Goal: Task Accomplishment & Management: Complete application form

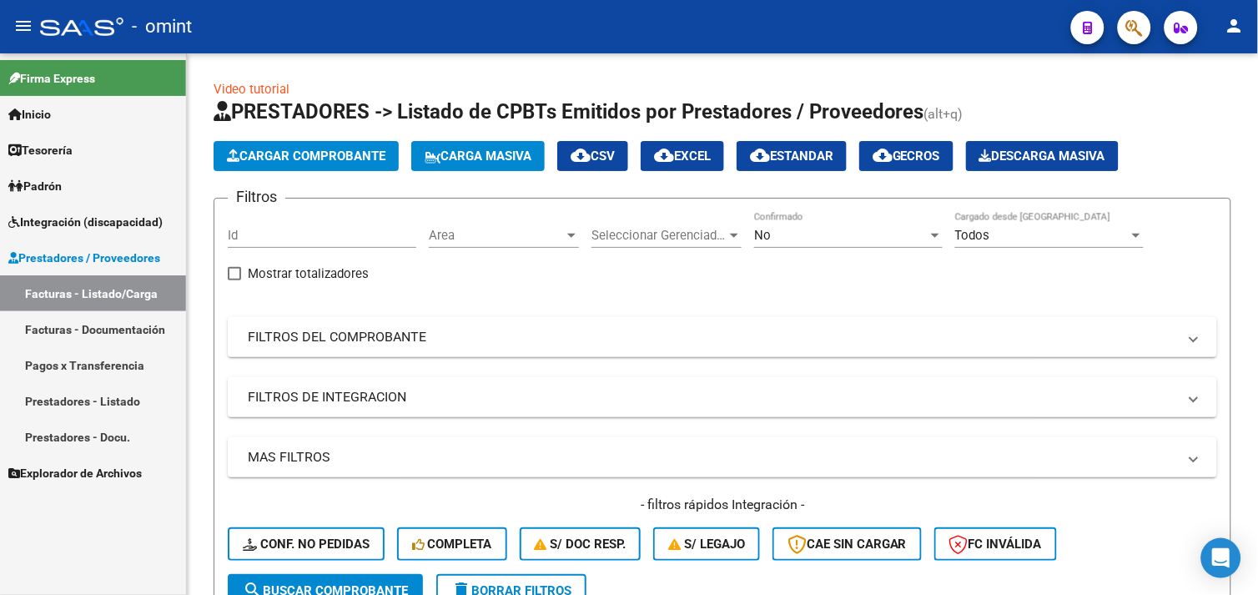
click at [117, 209] on link "Integración (discapacidad)" at bounding box center [93, 222] width 186 height 36
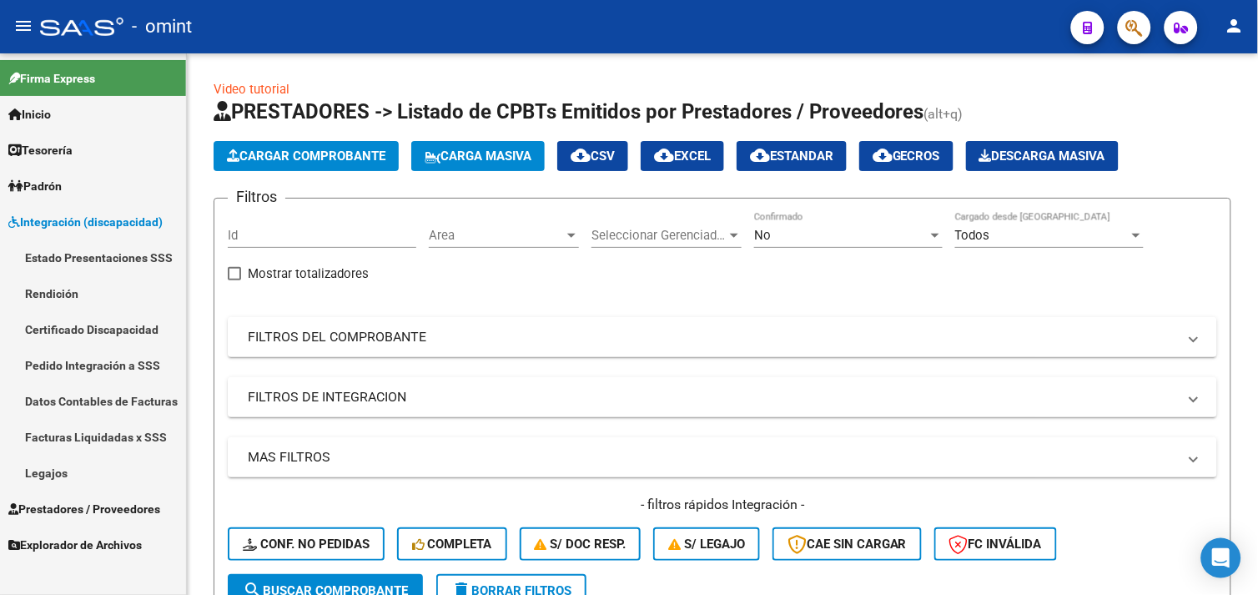
click at [67, 466] on link "Legajos" at bounding box center [93, 473] width 186 height 36
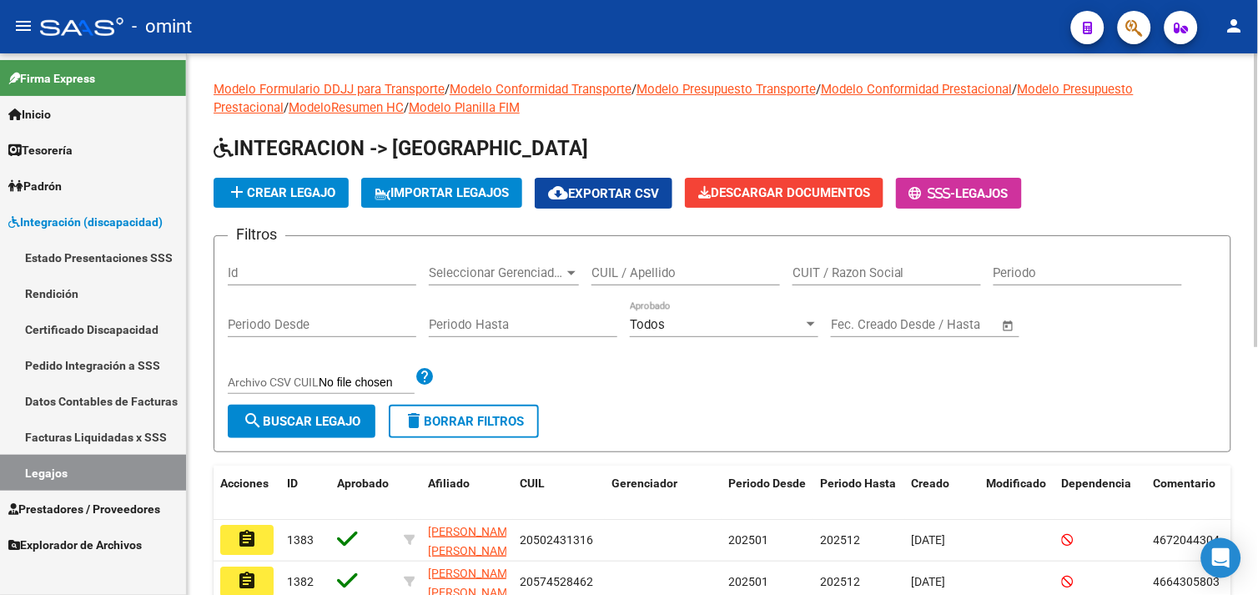
scroll to position [23, 0]
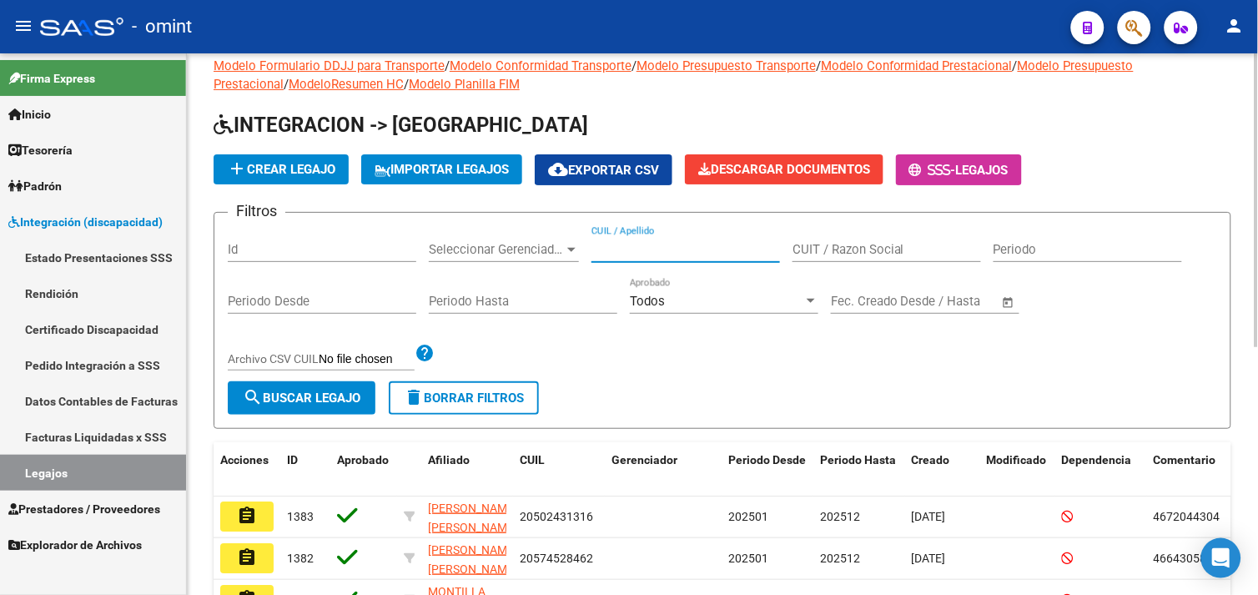
click at [641, 254] on input "CUIL / Apellido" at bounding box center [686, 249] width 189 height 15
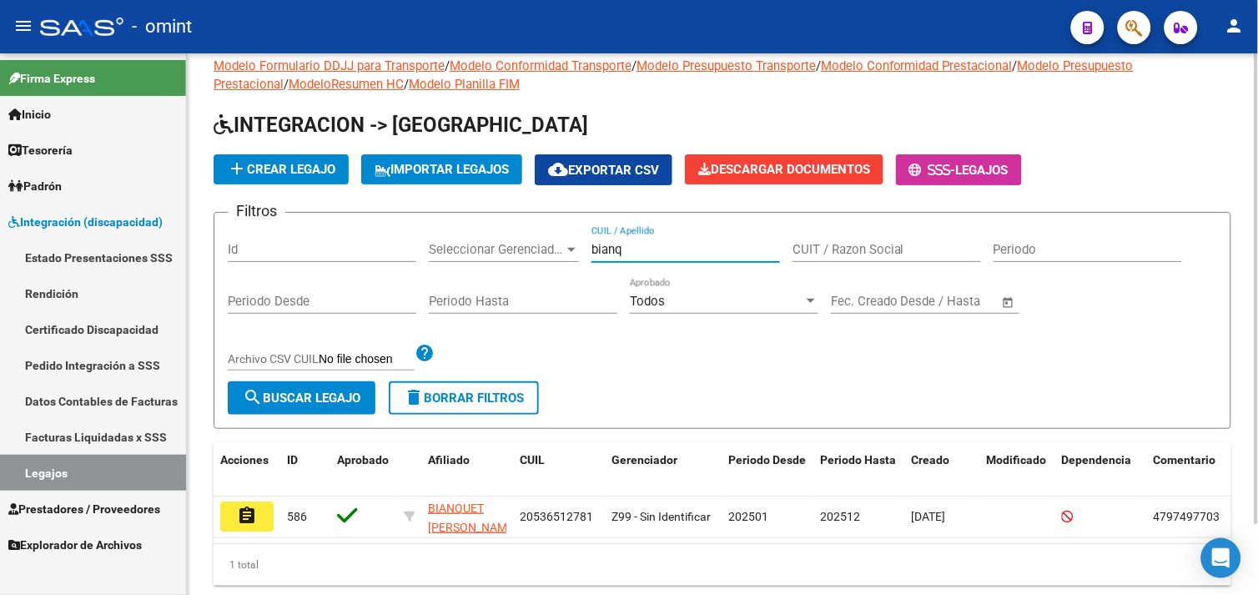
scroll to position [81, 0]
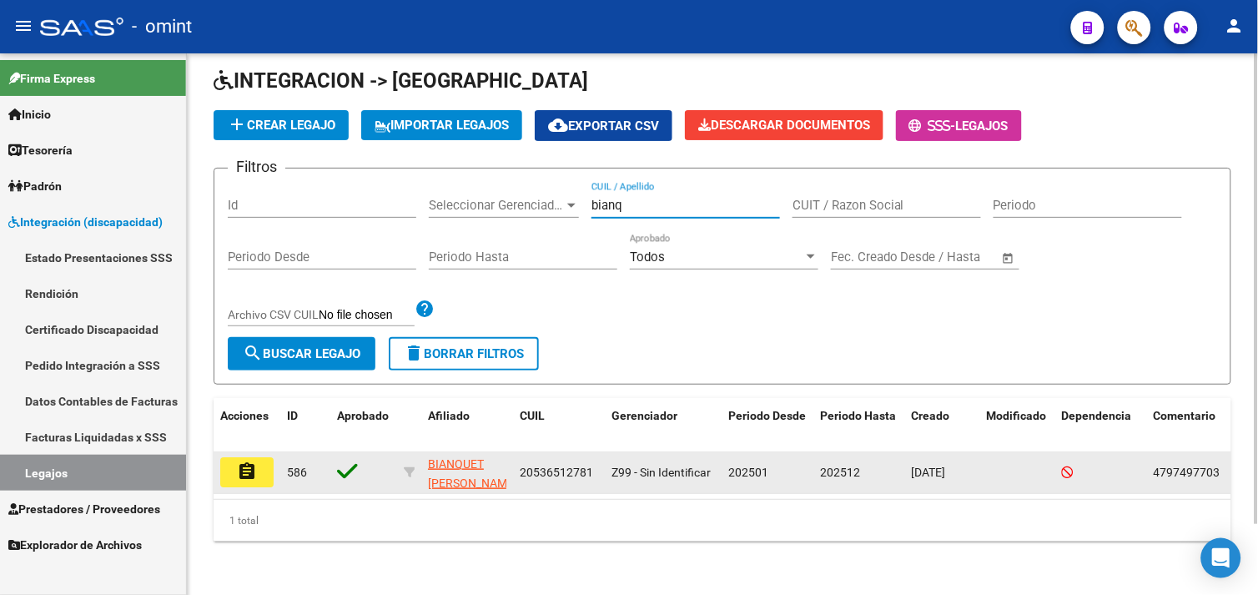
type input "bianq"
click at [240, 467] on mat-icon "assignment" at bounding box center [247, 471] width 20 height 20
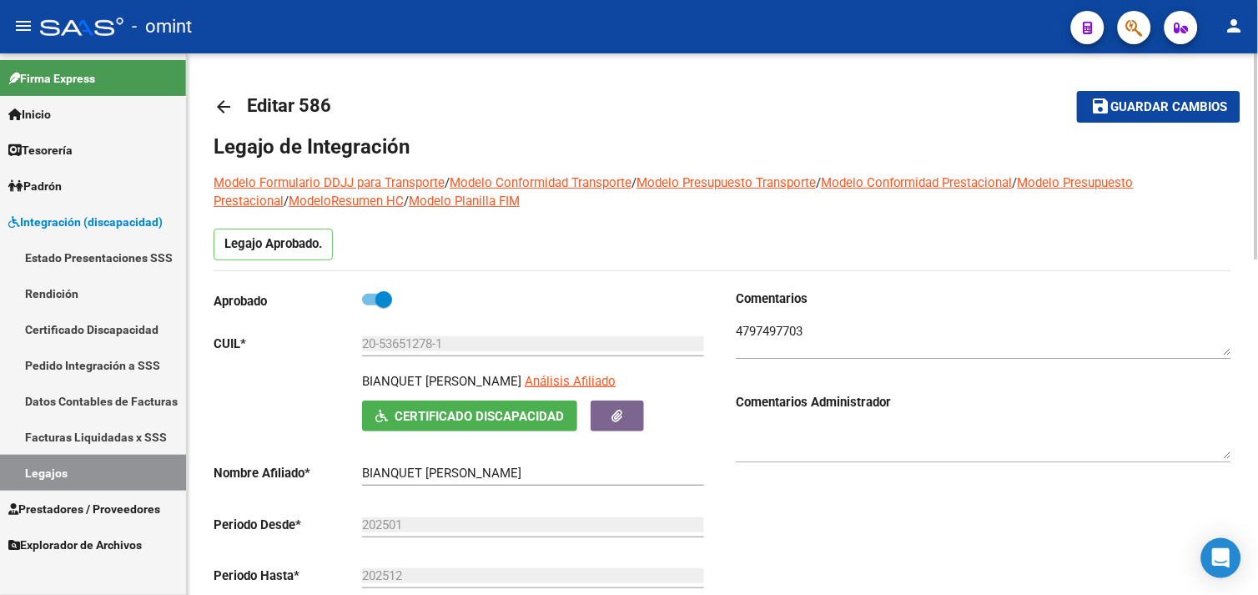
click at [777, 321] on div at bounding box center [984, 333] width 496 height 51
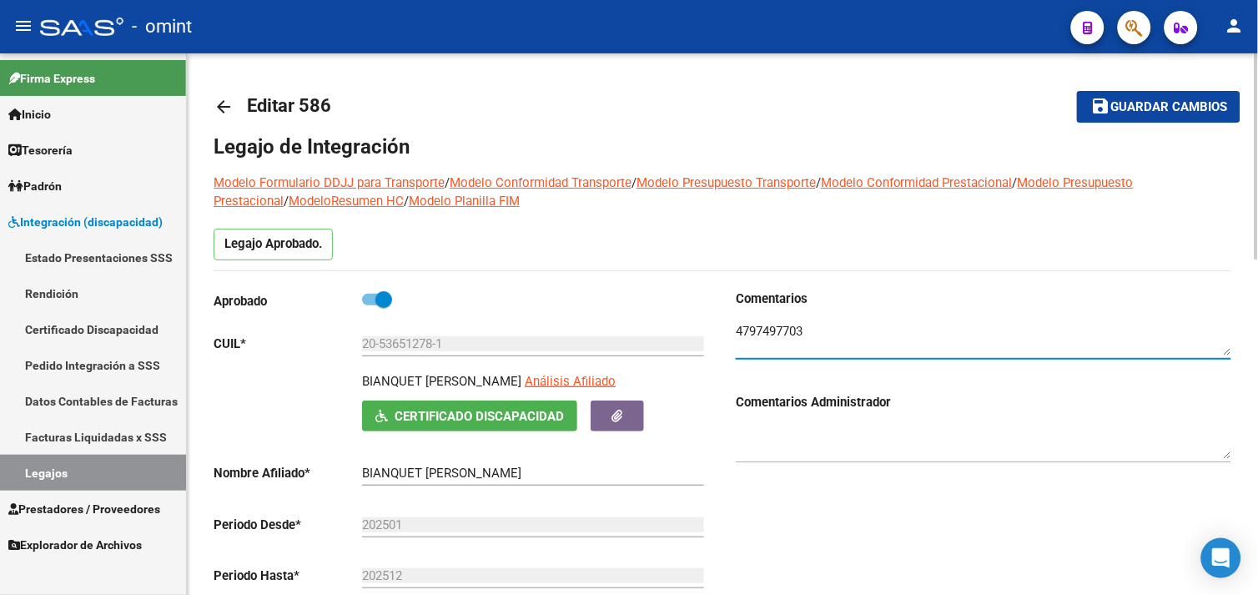
click at [771, 322] on textarea at bounding box center [984, 338] width 496 height 33
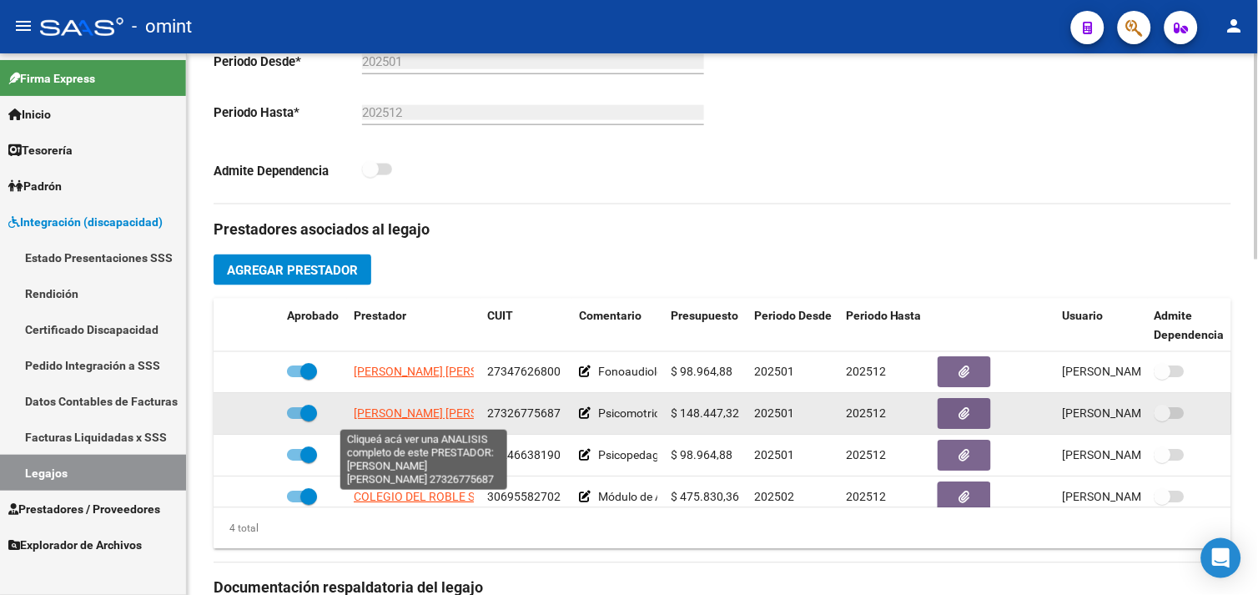
click at [452, 417] on span "[PERSON_NAME] [PERSON_NAME]" at bounding box center [444, 413] width 181 height 13
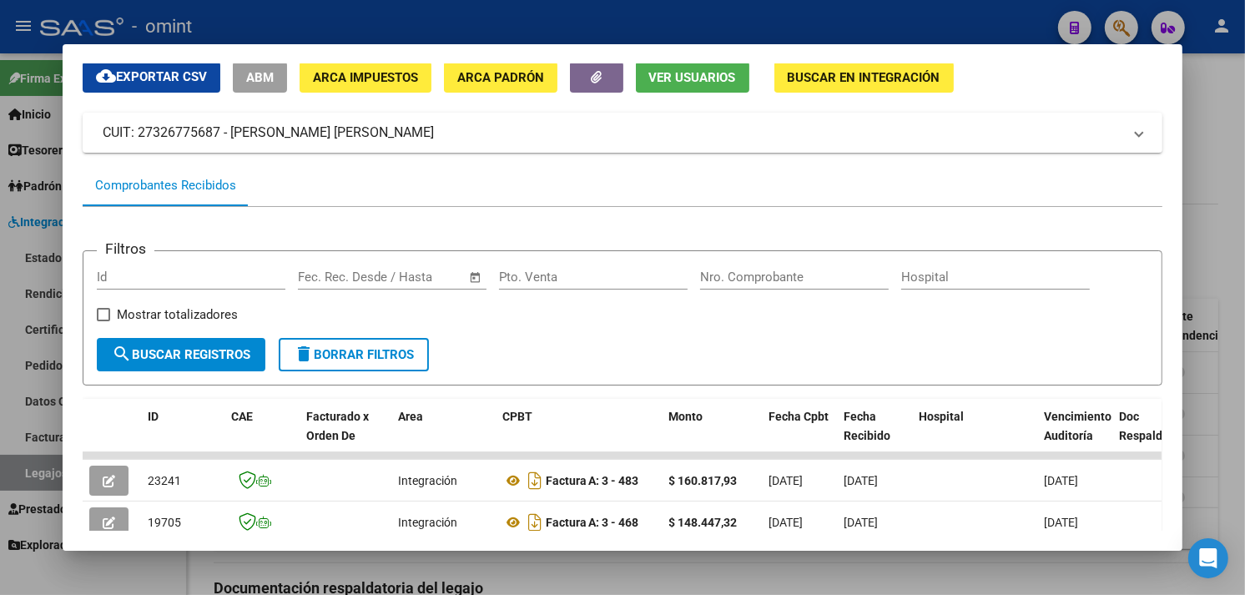
scroll to position [434, 0]
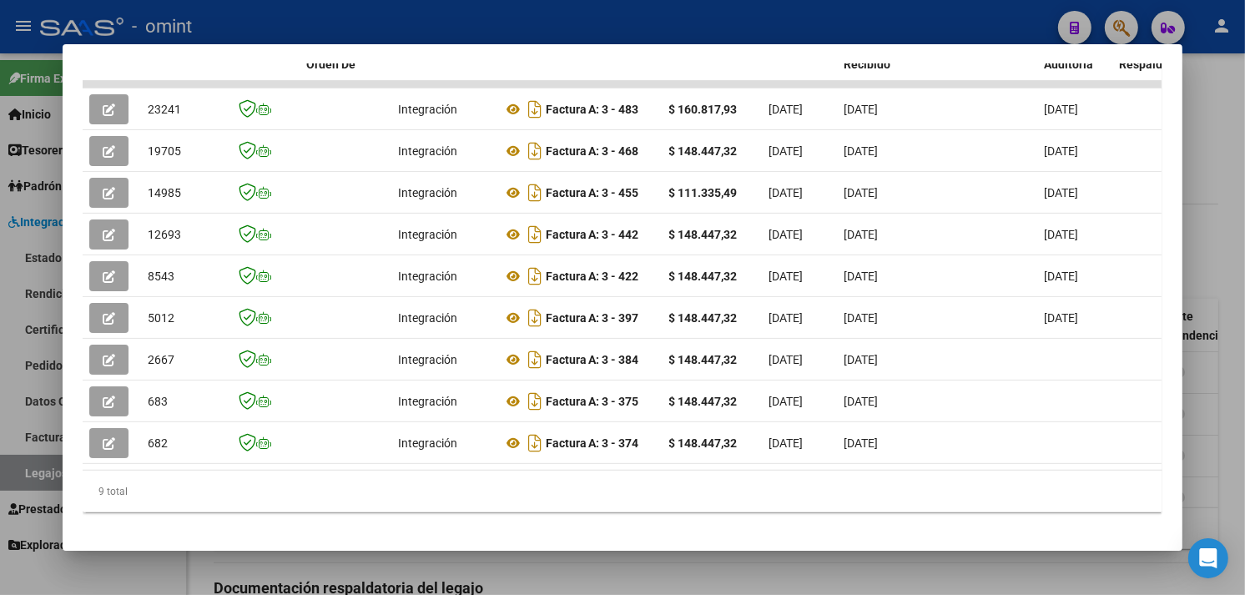
drag, startPoint x: 388, startPoint y: 474, endPoint x: 529, endPoint y: 481, distance: 141.2
click at [529, 470] on datatable-body "23241 Integración Factura A: 3 - 483 $ 160.817,93 [DATE] [DATE] [DATE] - [DATE]…" at bounding box center [622, 275] width 1079 height 389
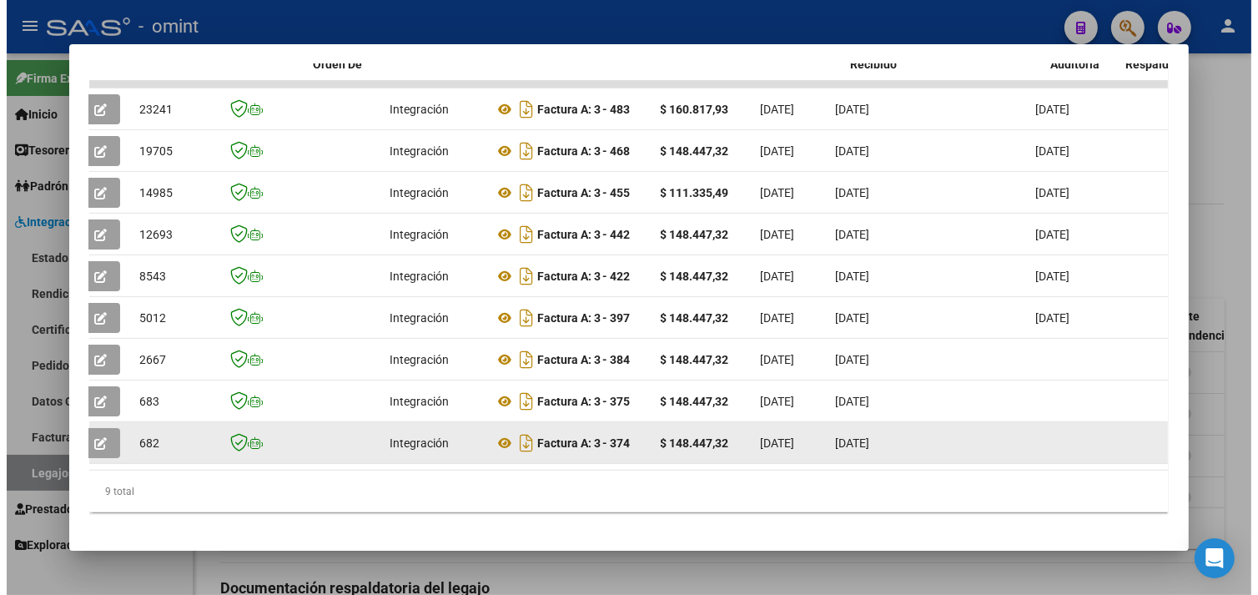
scroll to position [0, 0]
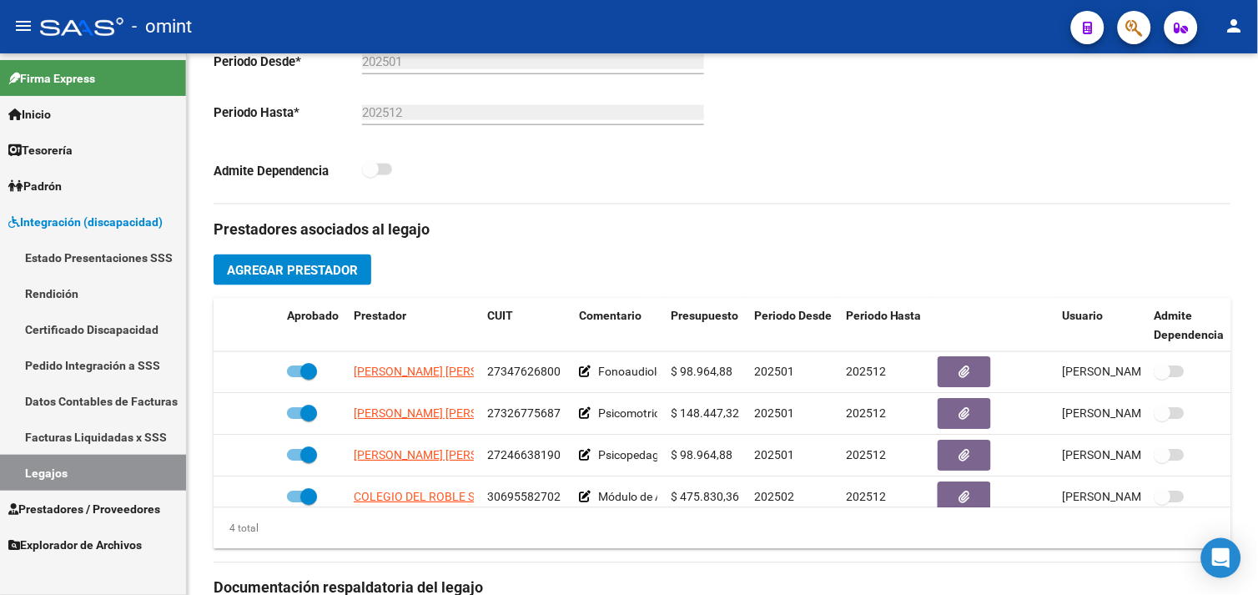
click at [67, 468] on link "Legajos" at bounding box center [93, 473] width 186 height 36
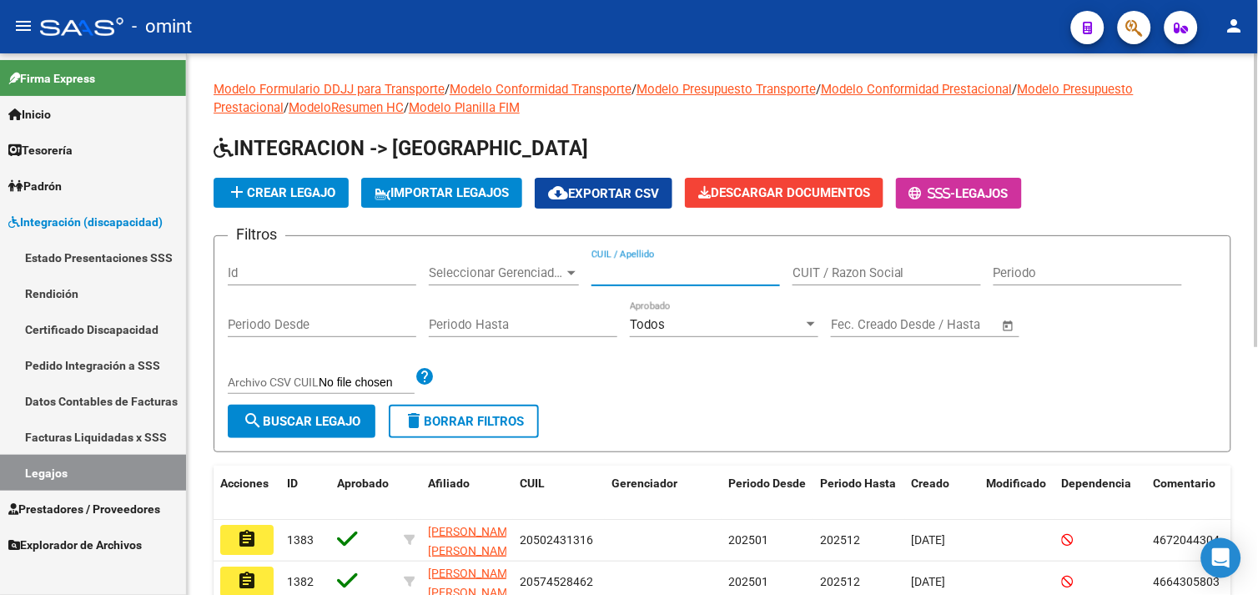
click at [663, 274] on input "CUIL / Apellido" at bounding box center [686, 272] width 189 height 15
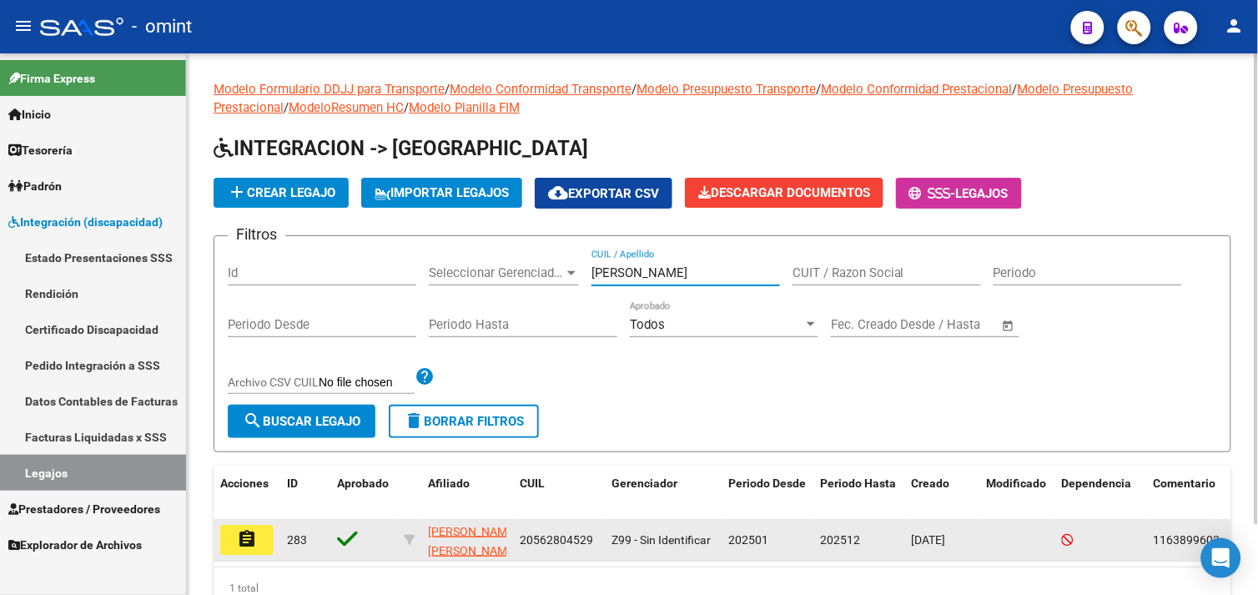
type input "[PERSON_NAME]"
click at [255, 549] on button "assignment" at bounding box center [246, 540] width 53 height 30
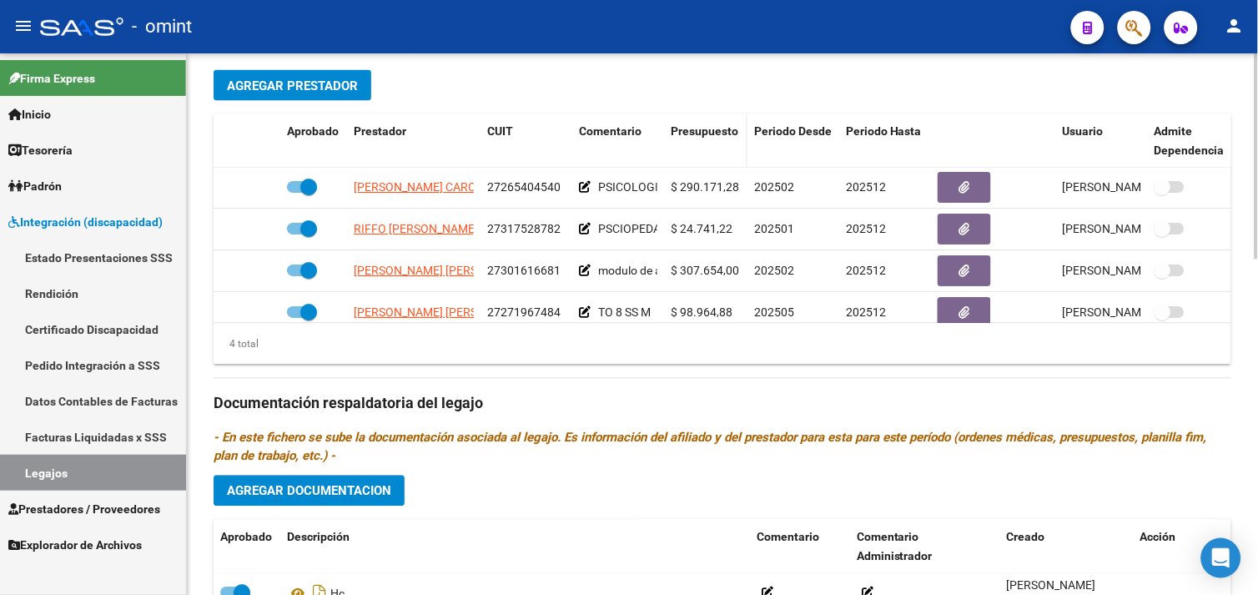
scroll to position [648, 0]
click at [639, 401] on h3 "Documentación respaldatoria del legajo" at bounding box center [723, 402] width 1018 height 23
drag, startPoint x: 85, startPoint y: 474, endPoint x: 113, endPoint y: 471, distance: 28.5
click at [85, 474] on link "Legajos" at bounding box center [93, 473] width 186 height 36
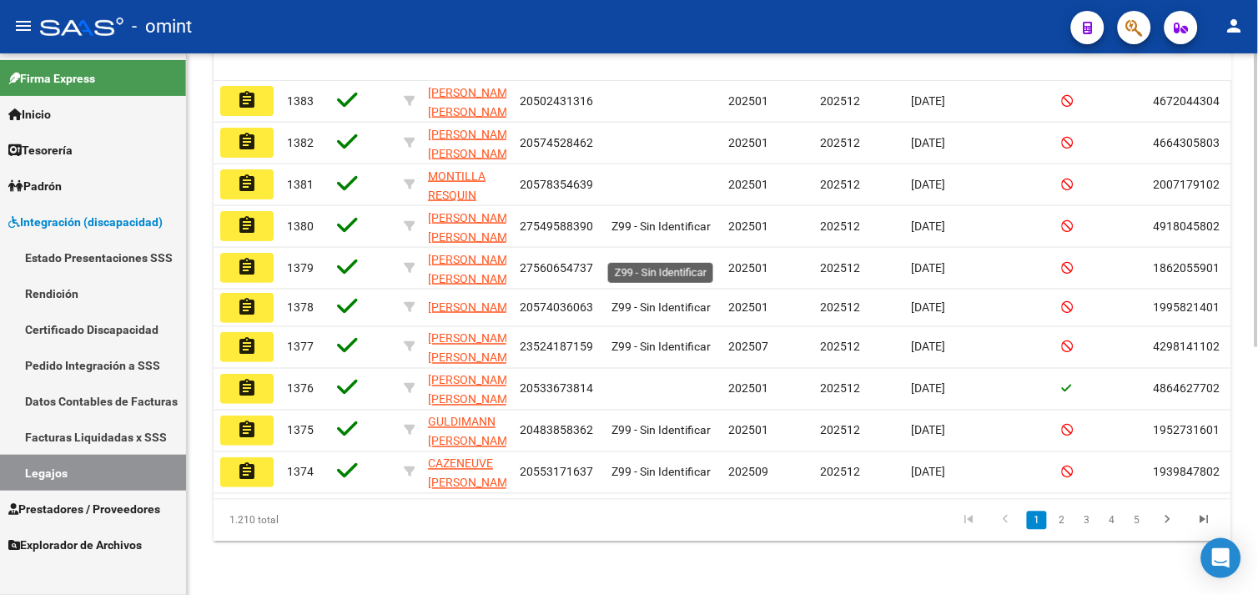
click at [684, 261] on span "Z99 - Sin Identificar" at bounding box center [661, 267] width 99 height 13
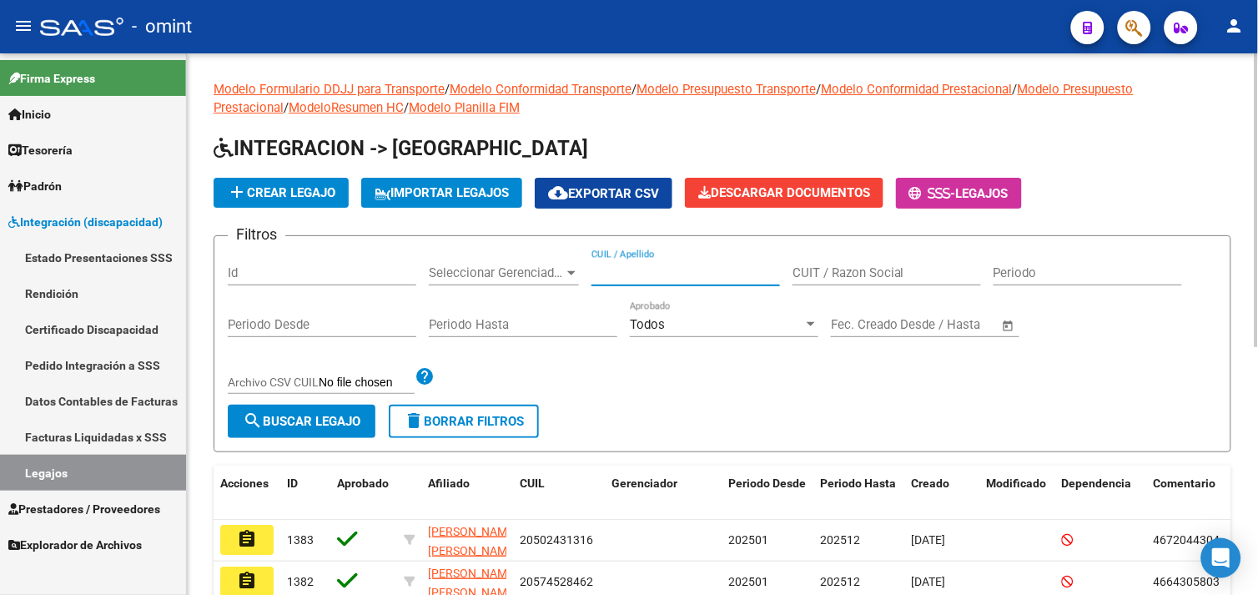
click at [673, 270] on input "CUIL / Apellido" at bounding box center [686, 272] width 189 height 15
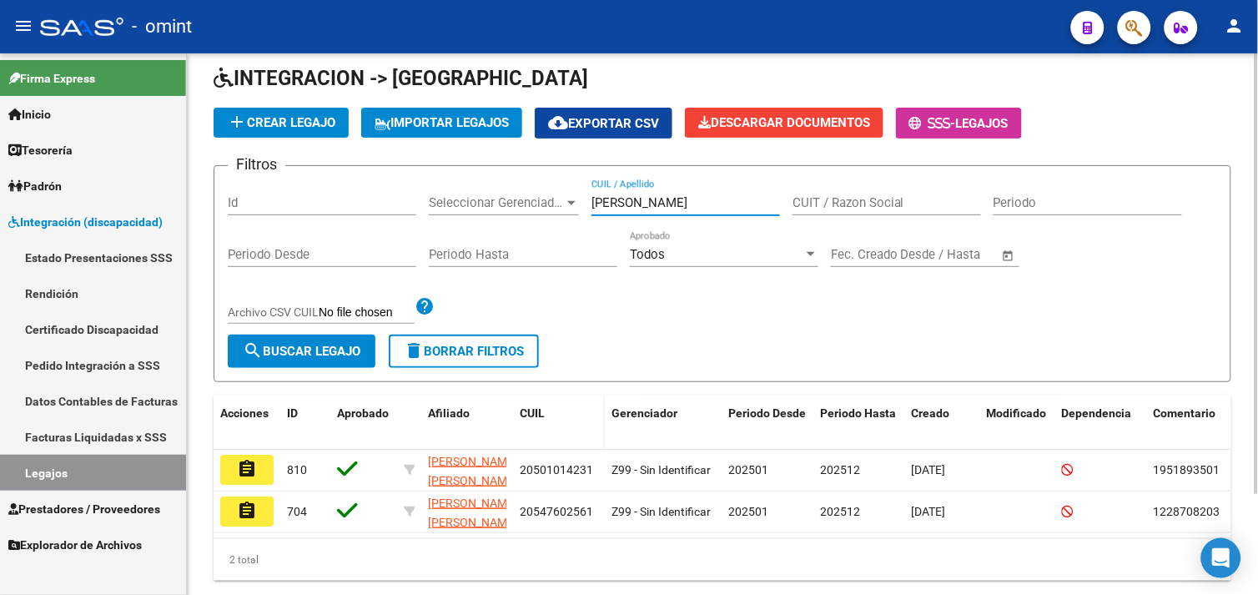
scroll to position [123, 0]
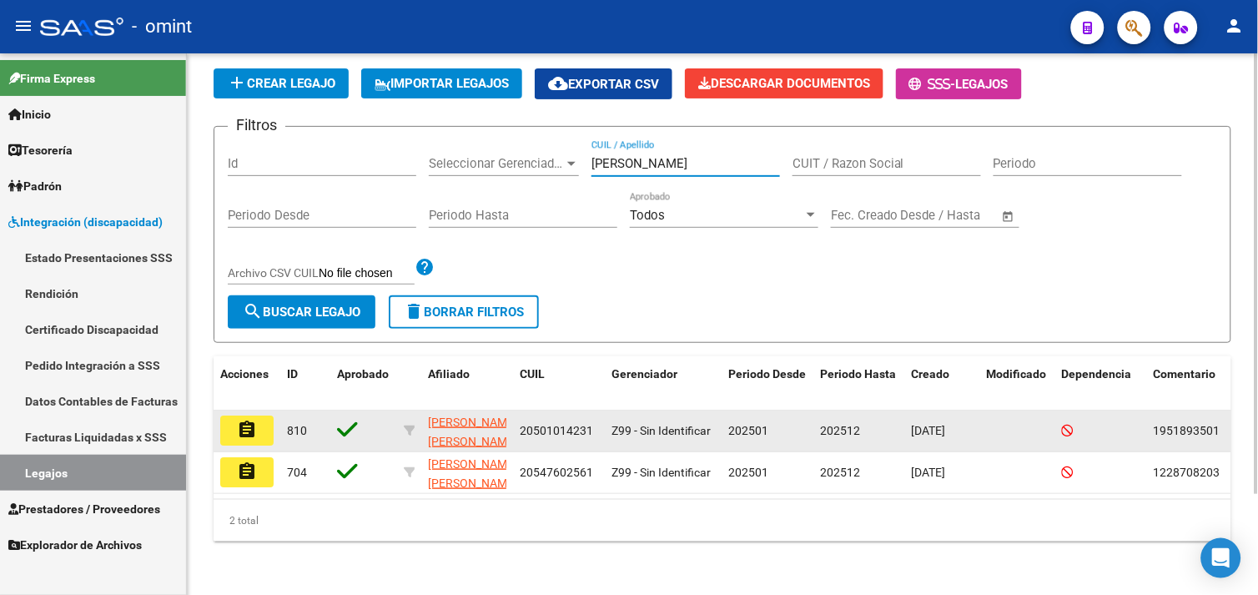
type input "[PERSON_NAME]"
click at [260, 420] on button "assignment" at bounding box center [246, 431] width 53 height 30
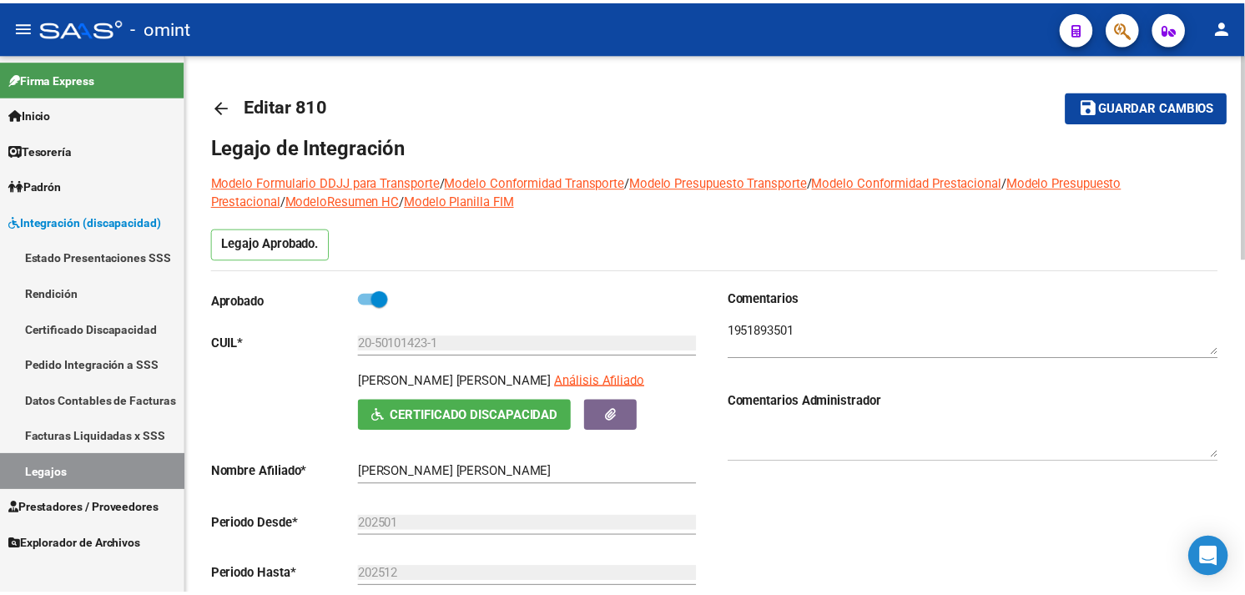
scroll to position [463, 0]
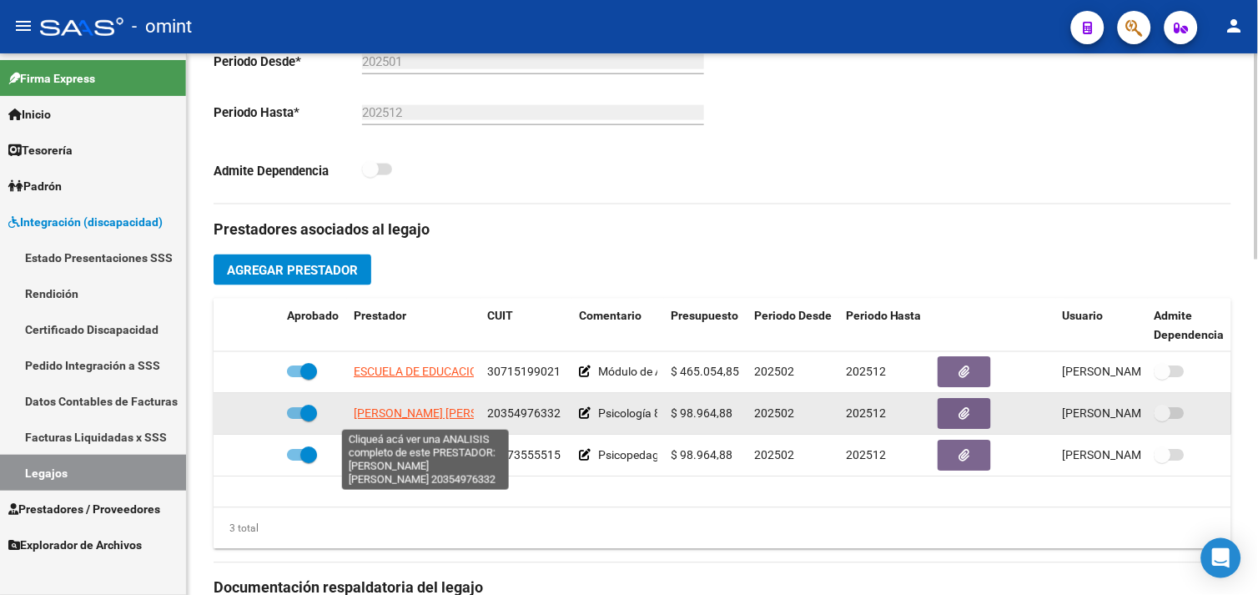
click at [377, 410] on span "[PERSON_NAME] [PERSON_NAME]" at bounding box center [444, 413] width 181 height 13
type textarea "20354976332"
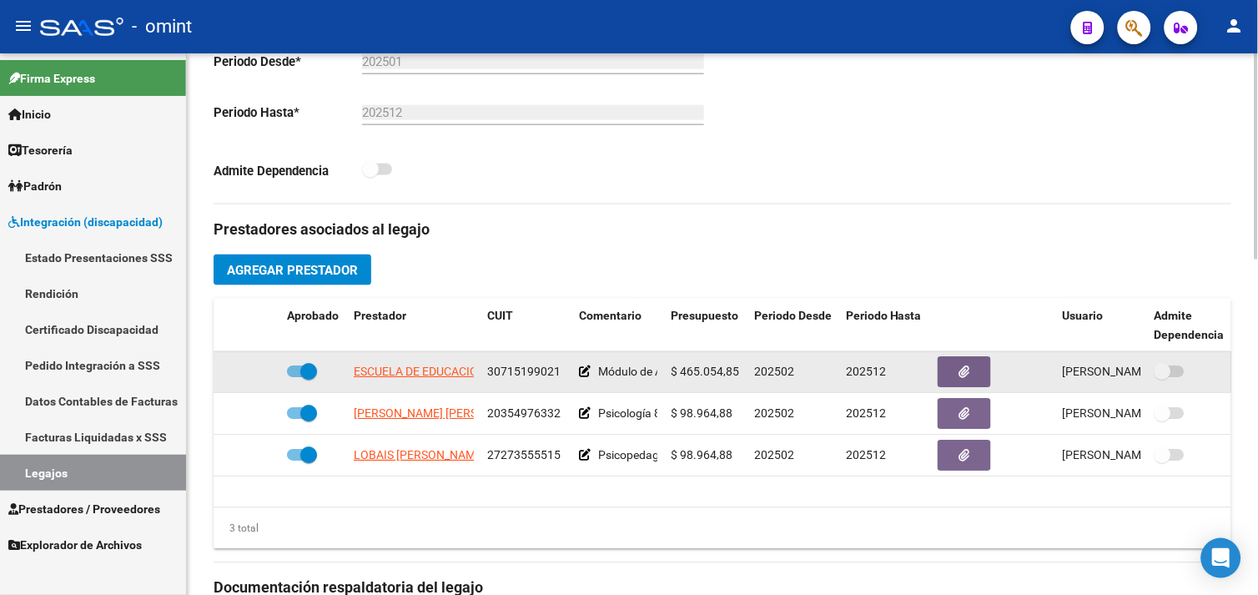
scroll to position [185, 0]
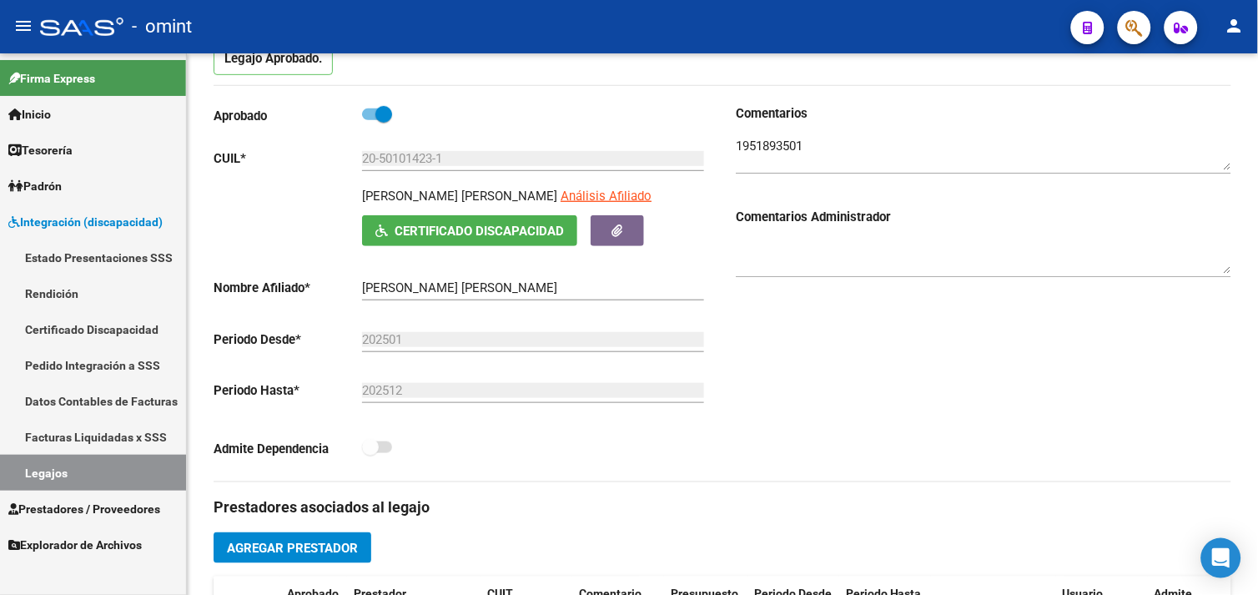
click at [102, 270] on link "Estado Presentaciones SSS" at bounding box center [93, 258] width 186 height 36
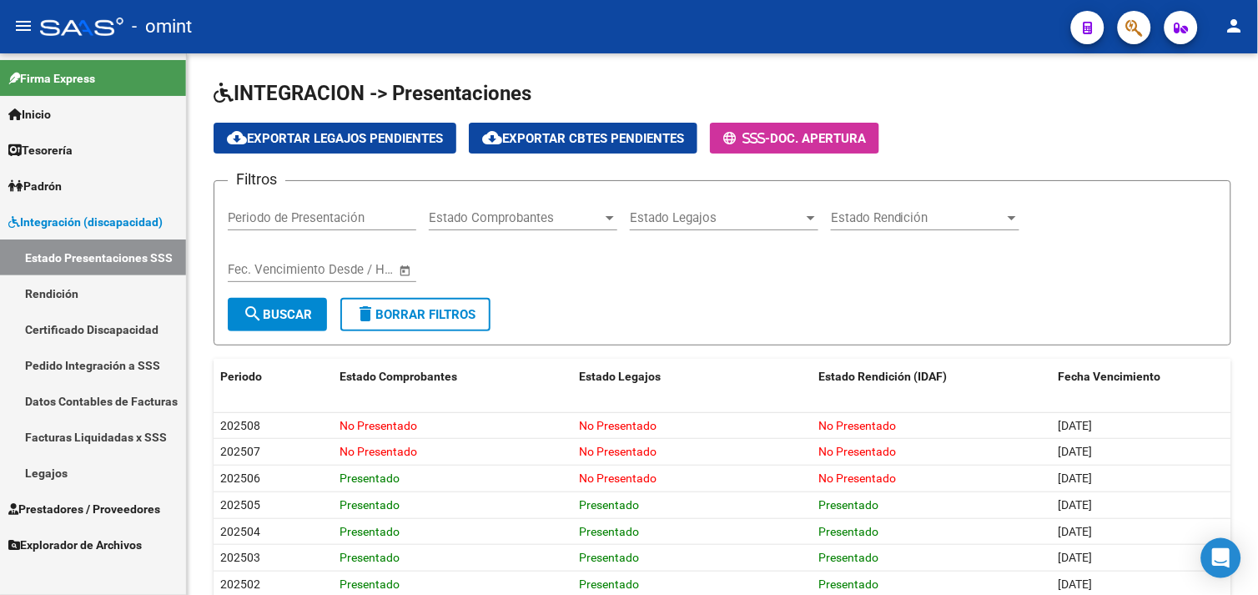
click at [94, 511] on span "Prestadores / Proveedores" at bounding box center [84, 509] width 152 height 18
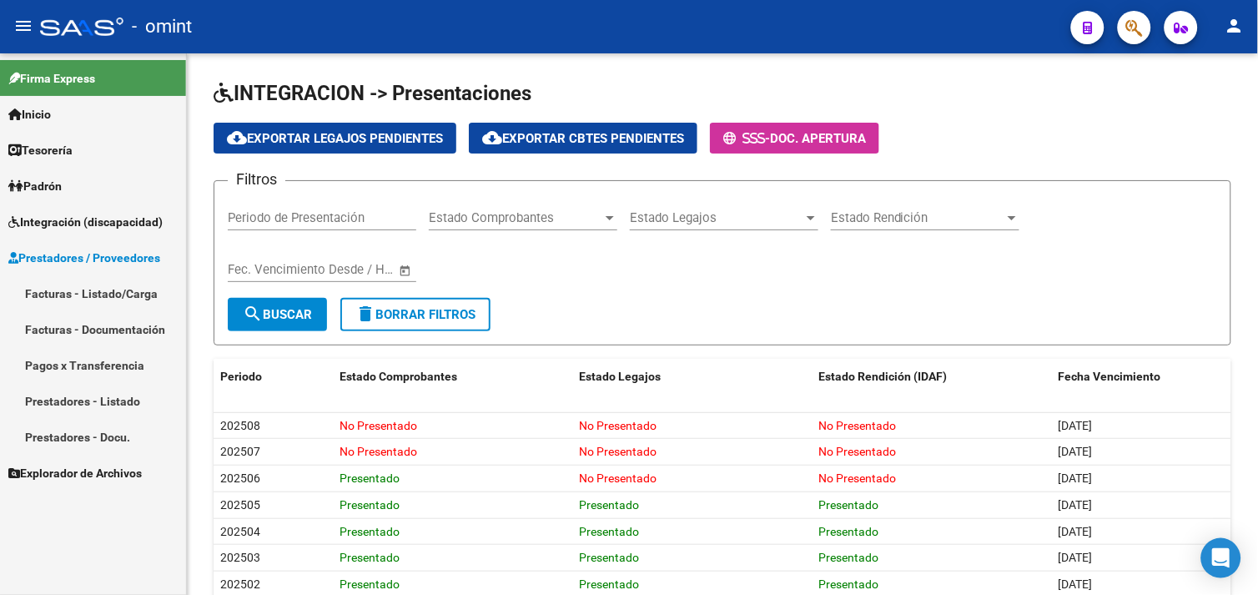
click at [93, 269] on link "Prestadores / Proveedores" at bounding box center [93, 258] width 186 height 36
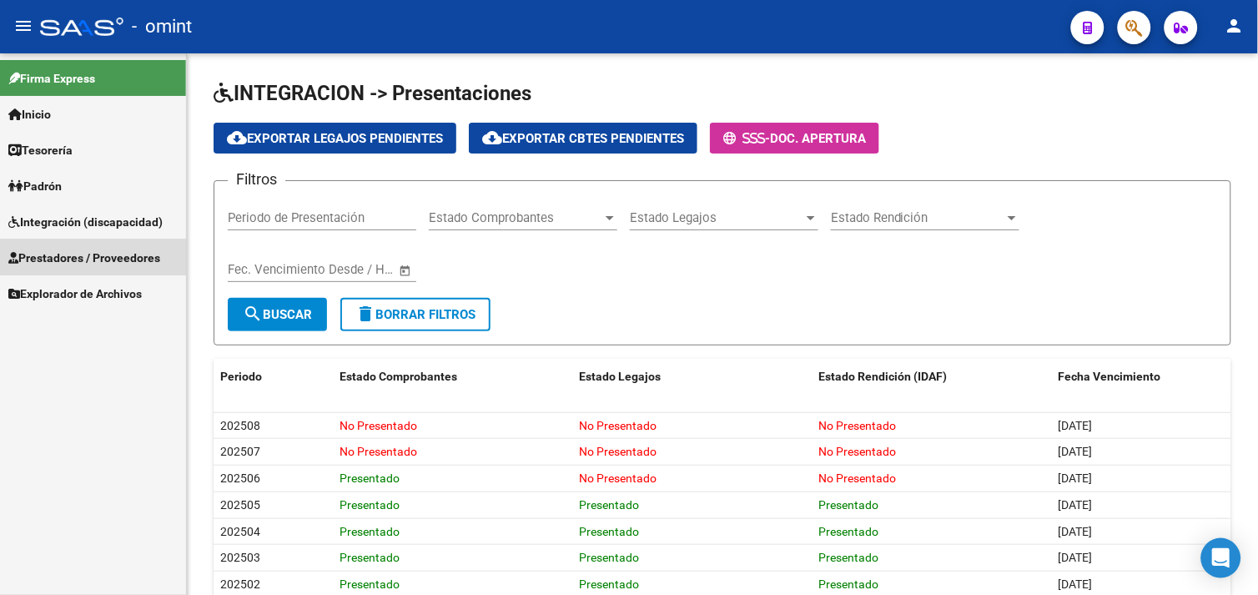
click at [88, 289] on link "Facturas - Listado/Carga" at bounding box center [93, 293] width 186 height 36
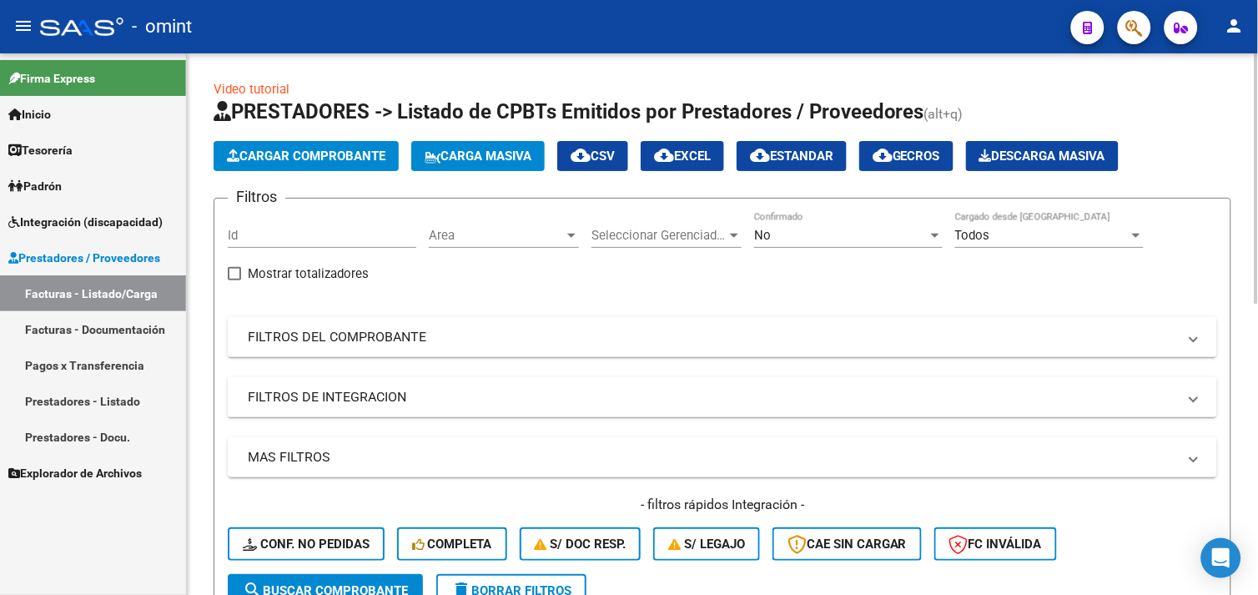
click at [300, 172] on app-list-header "PRESTADORES -> Listado de CPBTs Emitidos por Prestadores / Proveedores (alt+q) …" at bounding box center [723, 359] width 1018 height 523
click at [296, 165] on button "Cargar Comprobante" at bounding box center [306, 156] width 185 height 30
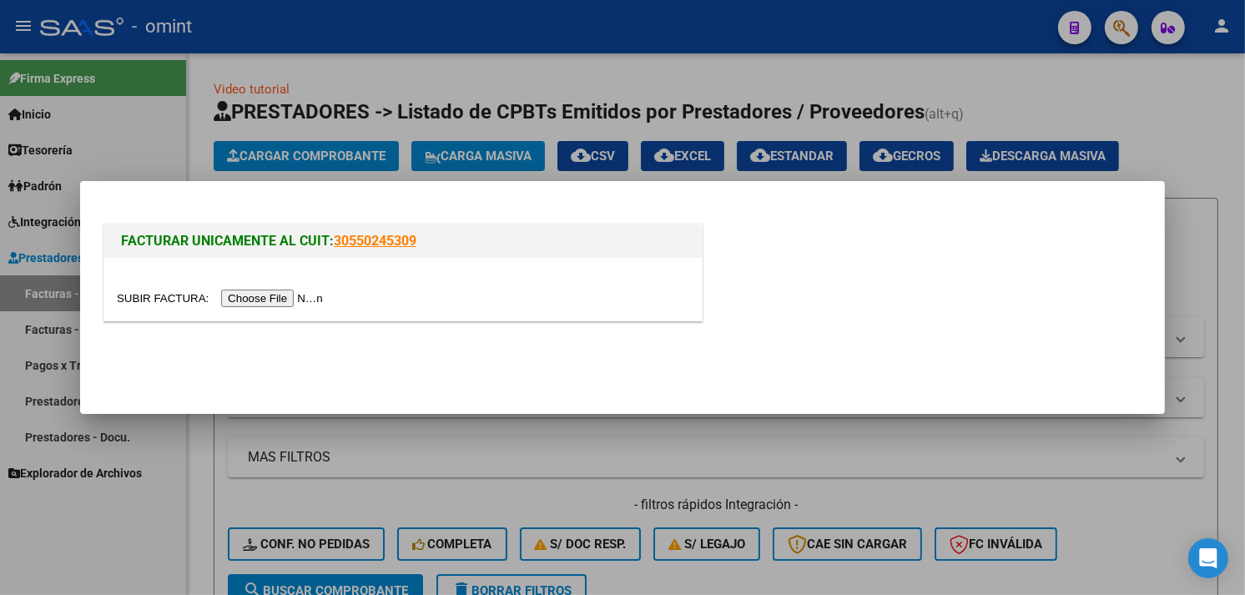
click at [273, 293] on input "file" at bounding box center [222, 299] width 211 height 18
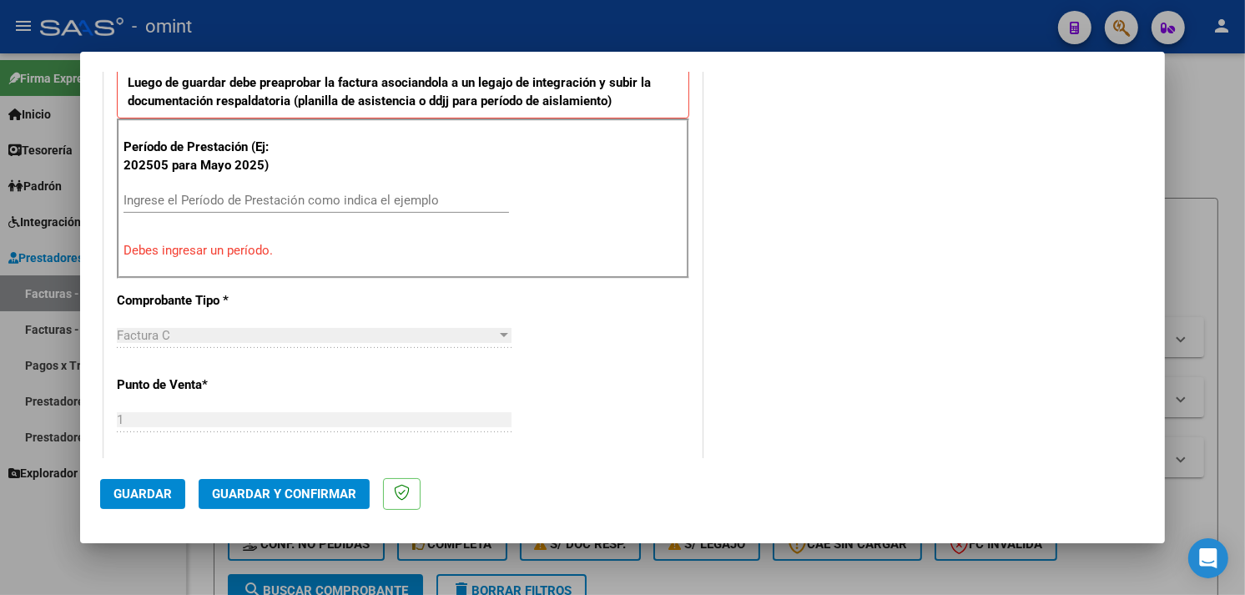
scroll to position [556, 0]
click at [354, 205] on div "Ingrese el Período de Prestación como indica el ejemplo" at bounding box center [317, 198] width 386 height 25
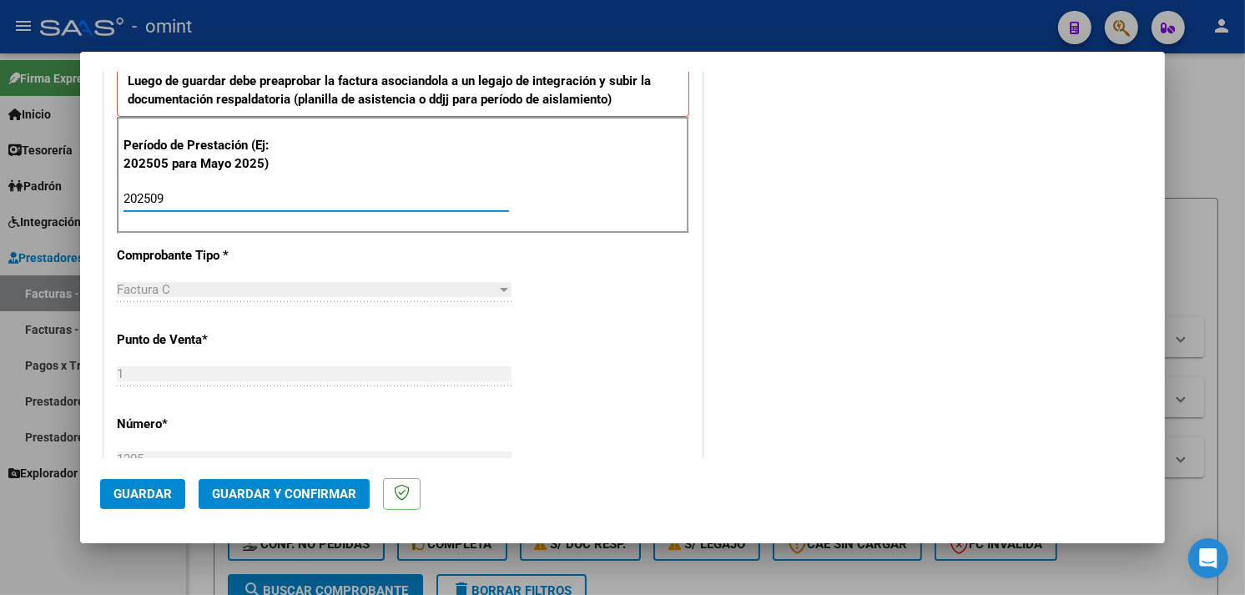
type input "202509"
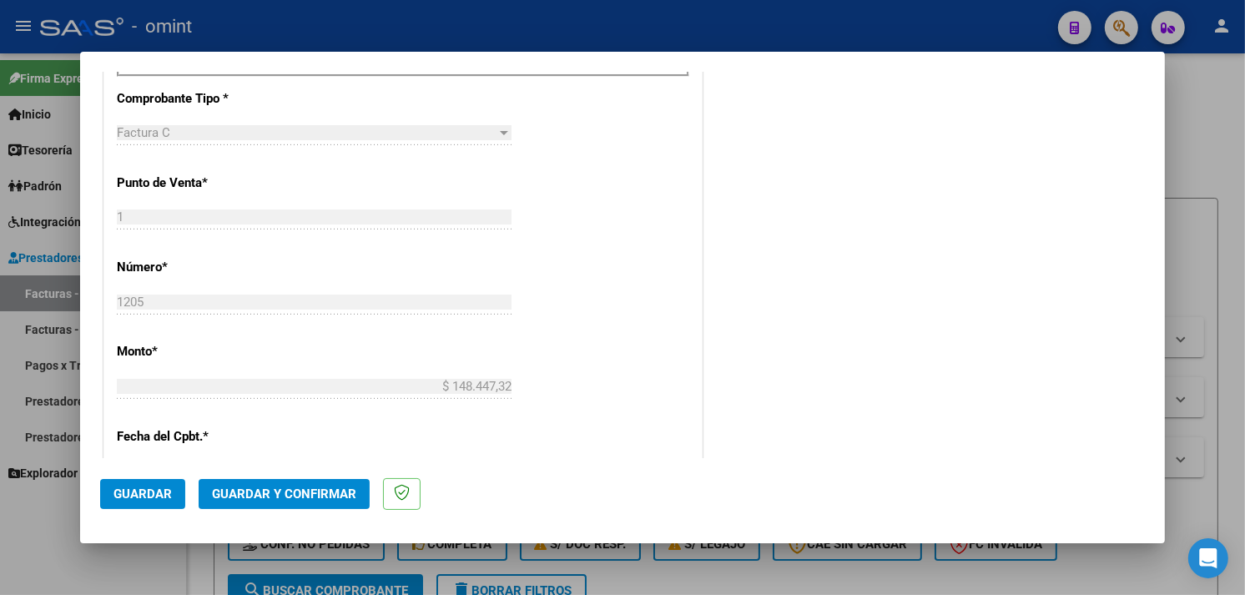
scroll to position [657, 0]
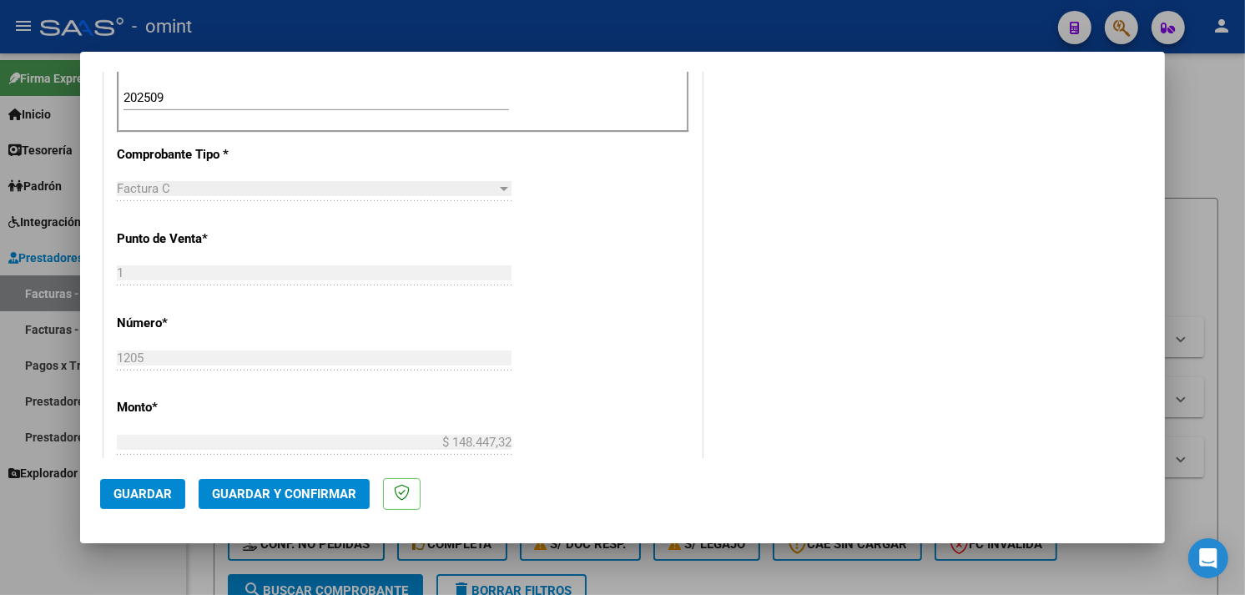
click at [613, 293] on div "CUIT * 23-33103492-4 Ingresar CUIT ANALISIS PRESTADOR [PERSON_NAME] [PERSON_NAM…" at bounding box center [403, 341] width 598 height 1435
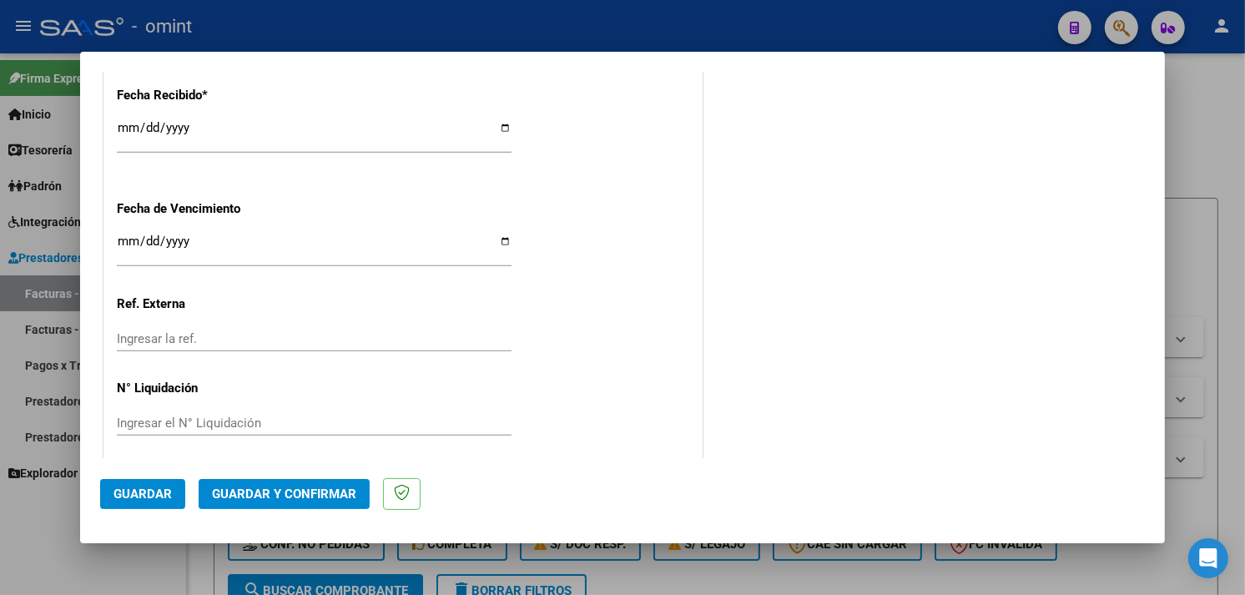
scroll to position [1261, 0]
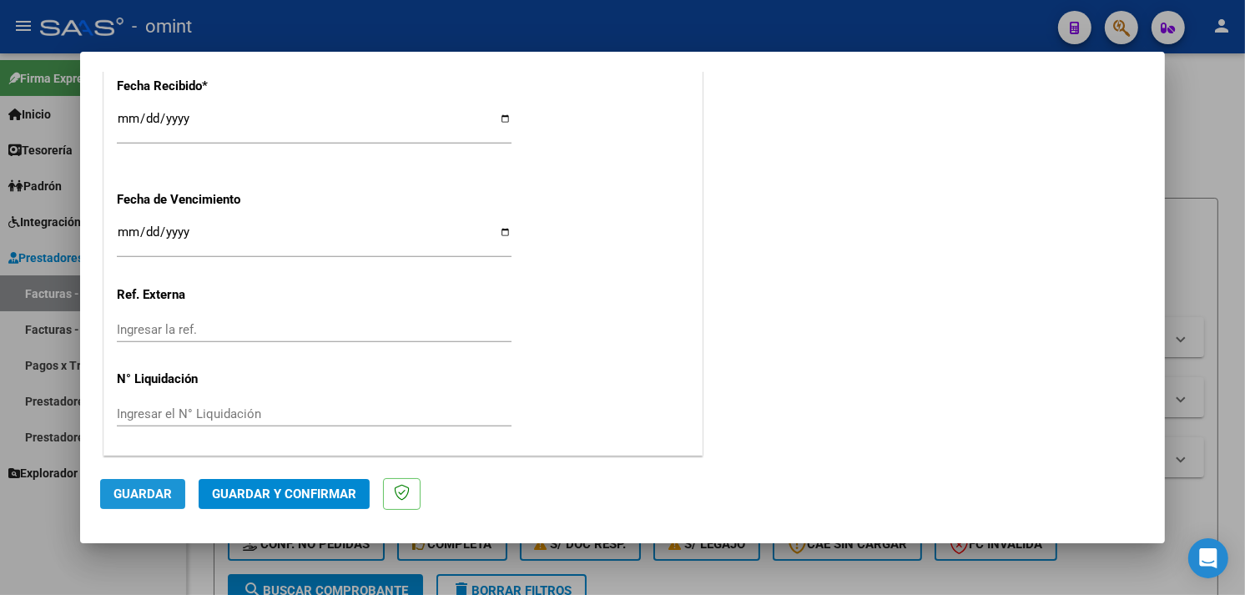
click at [168, 484] on button "Guardar" at bounding box center [142, 494] width 85 height 30
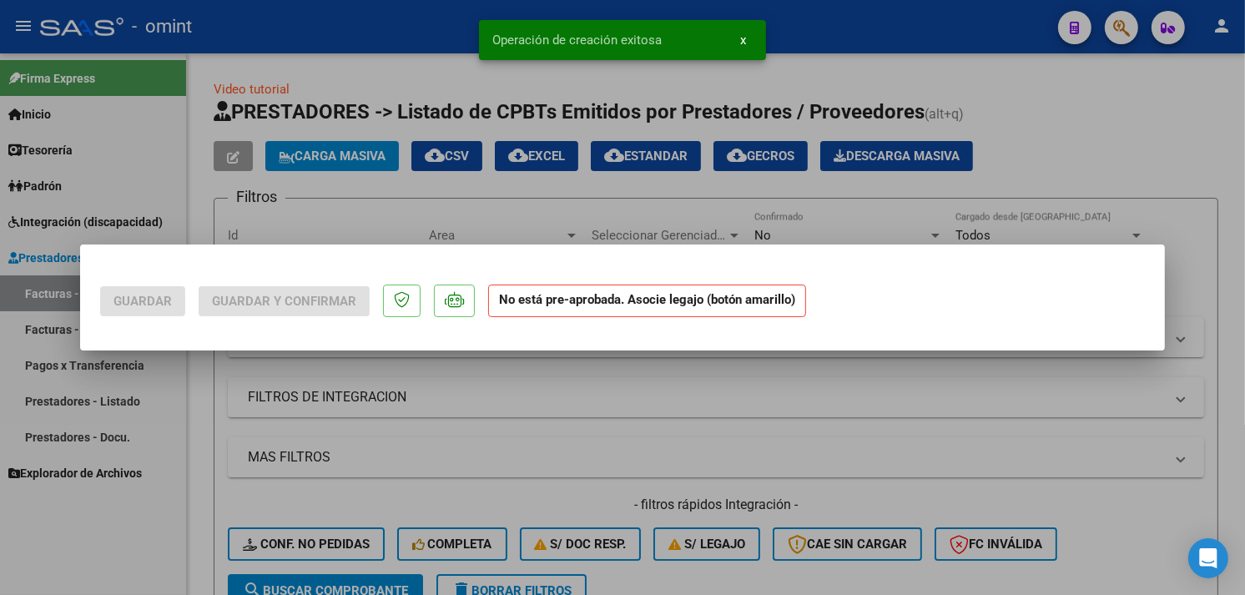
scroll to position [0, 0]
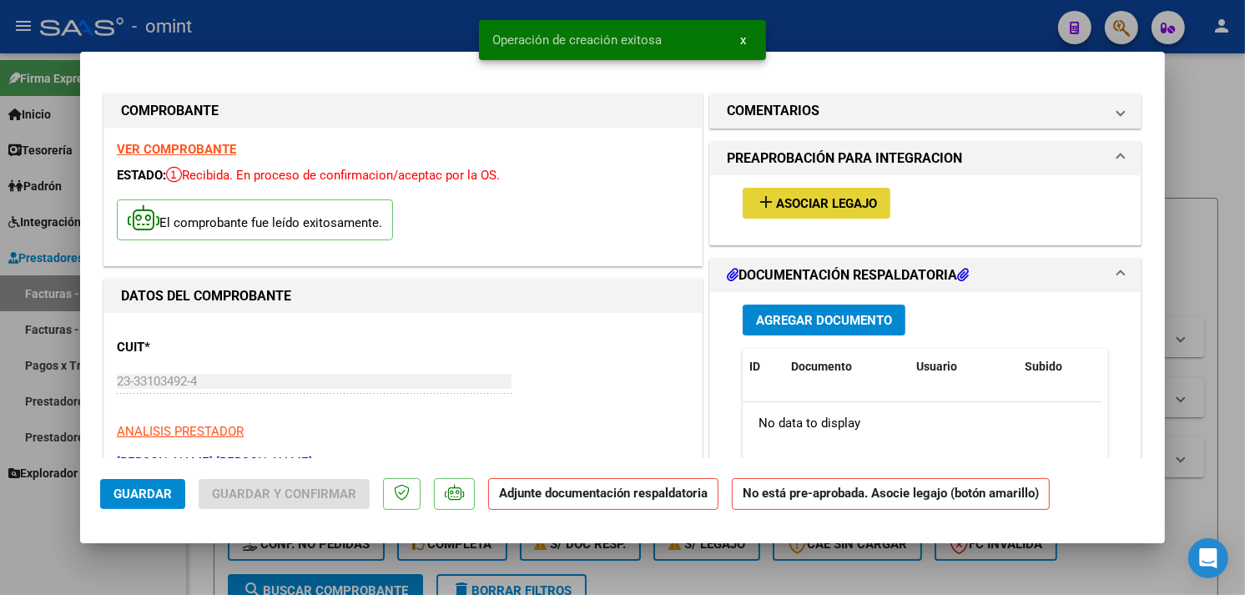
click at [756, 209] on mat-icon "add" at bounding box center [766, 202] width 20 height 20
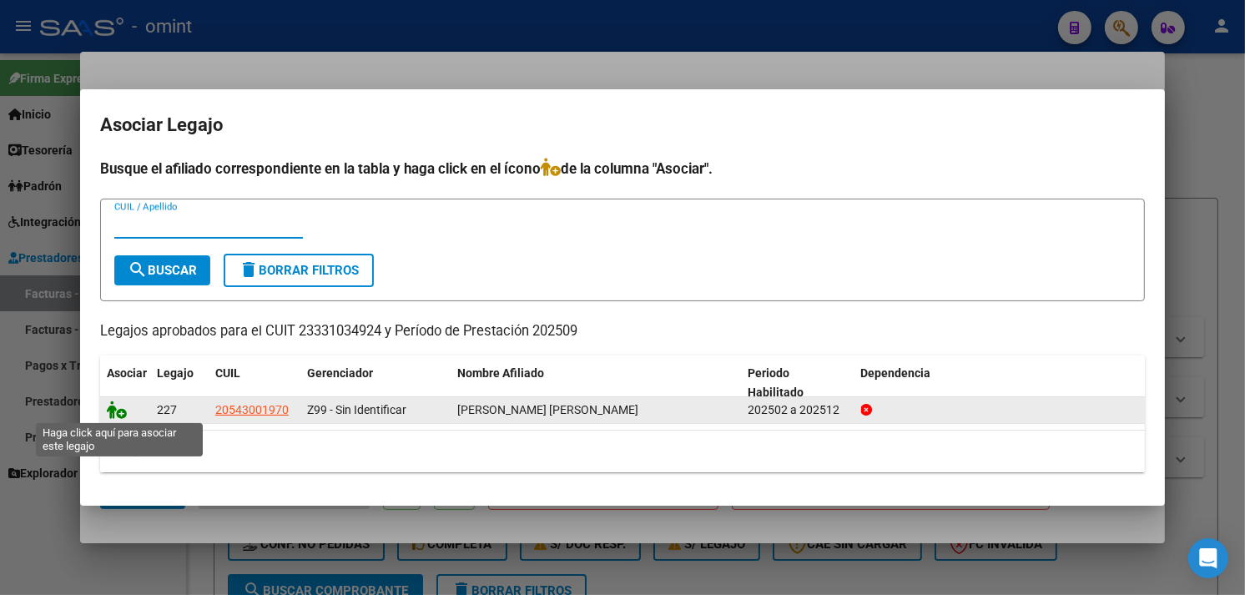
click at [119, 409] on icon at bounding box center [117, 410] width 20 height 18
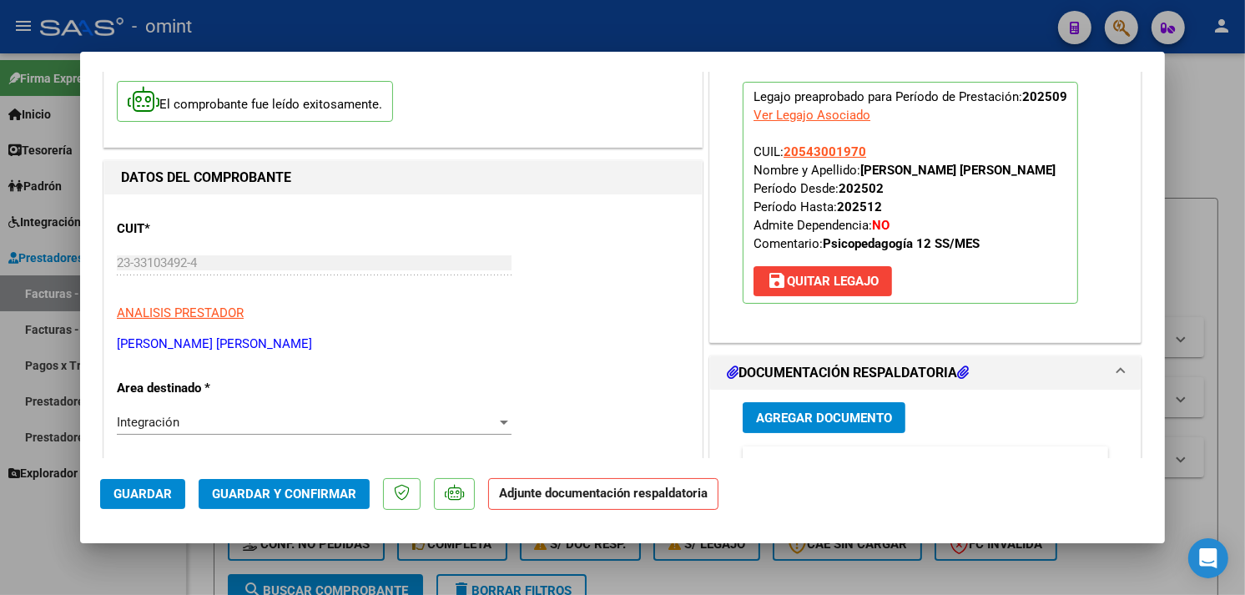
scroll to position [278, 0]
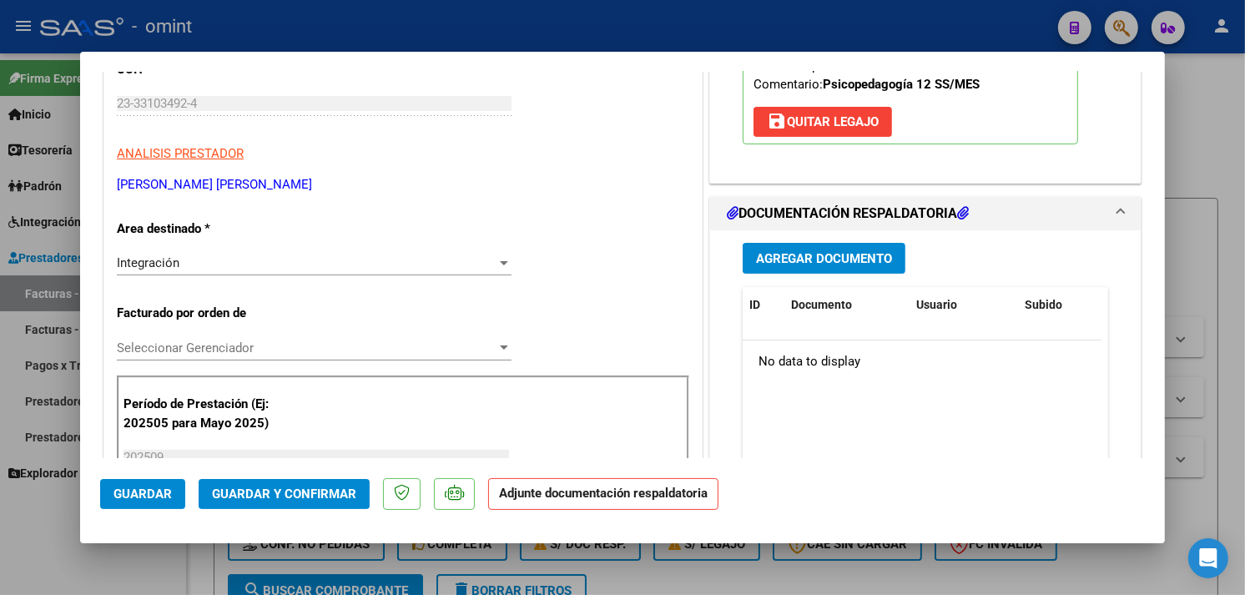
click at [764, 251] on span "Agregar Documento" at bounding box center [824, 258] width 136 height 15
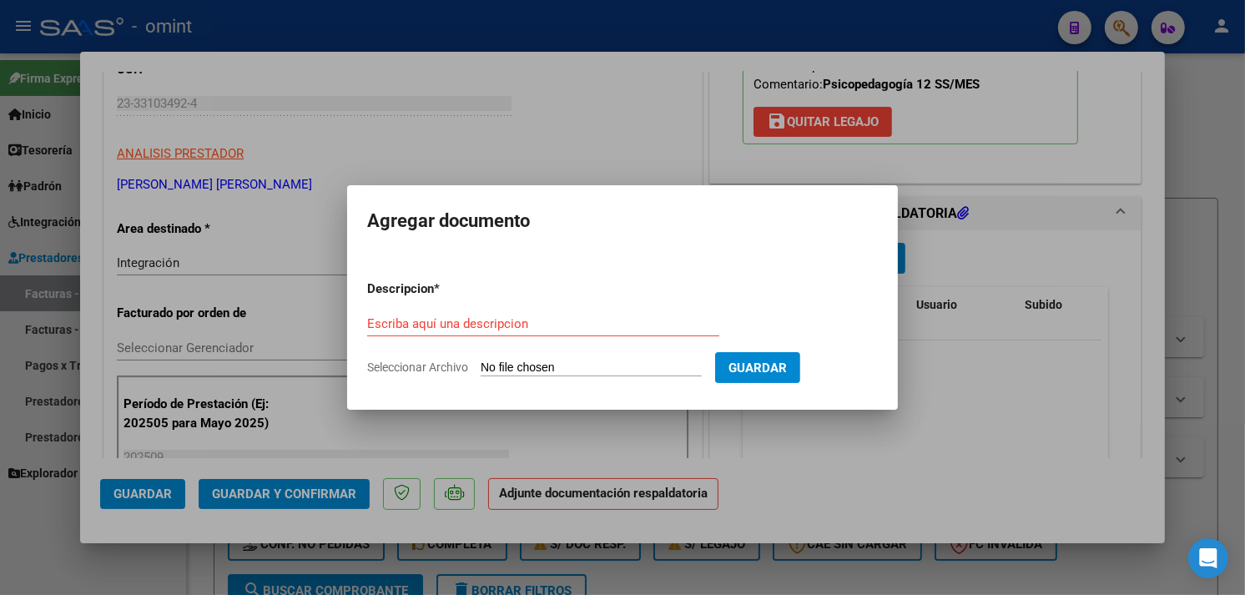
click at [510, 327] on input "Escriba aquí una descripcion" at bounding box center [543, 323] width 352 height 15
paste input "Planilla de asistencia"
type input "Planilla de asistencia"
click at [546, 365] on input "Seleccionar Archivo" at bounding box center [591, 369] width 221 height 16
type input "C:\fakepath\PA 23331034924_5_1_1205.pdf"
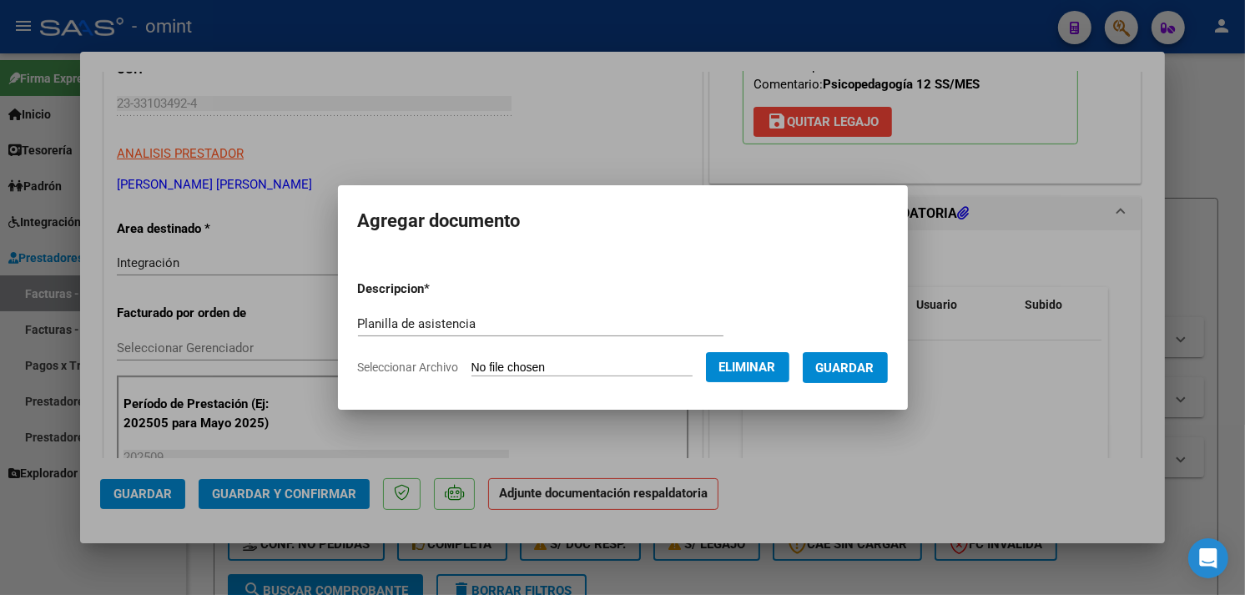
click at [864, 371] on span "Guardar" at bounding box center [845, 368] width 58 height 15
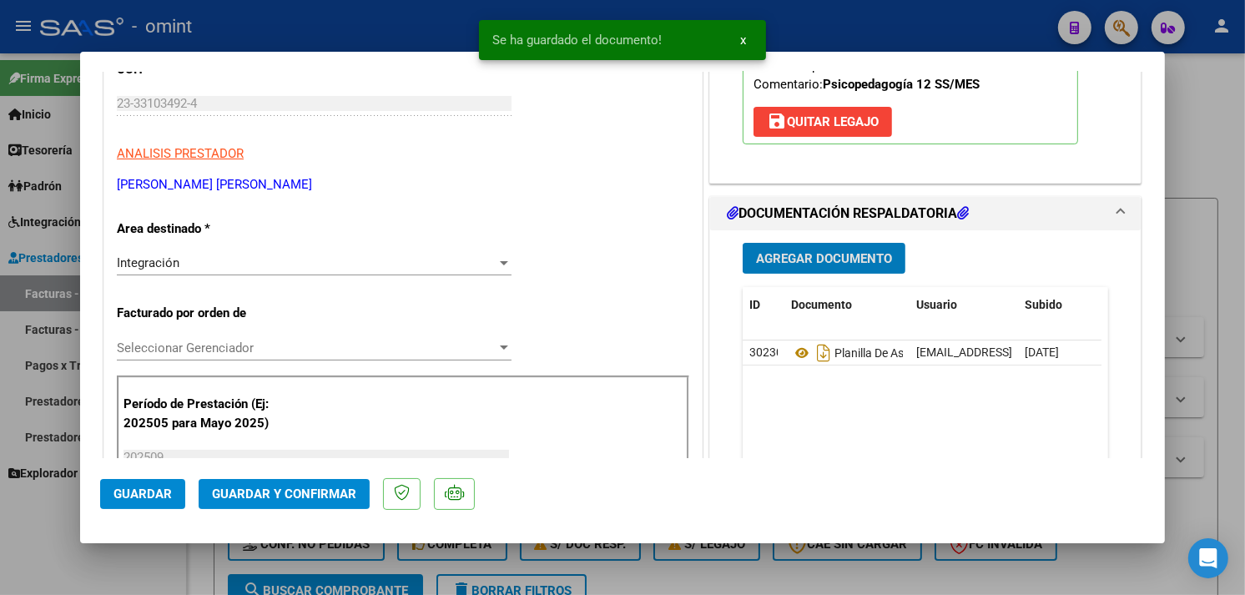
click at [320, 499] on span "Guardar y Confirmar" at bounding box center [284, 494] width 144 height 15
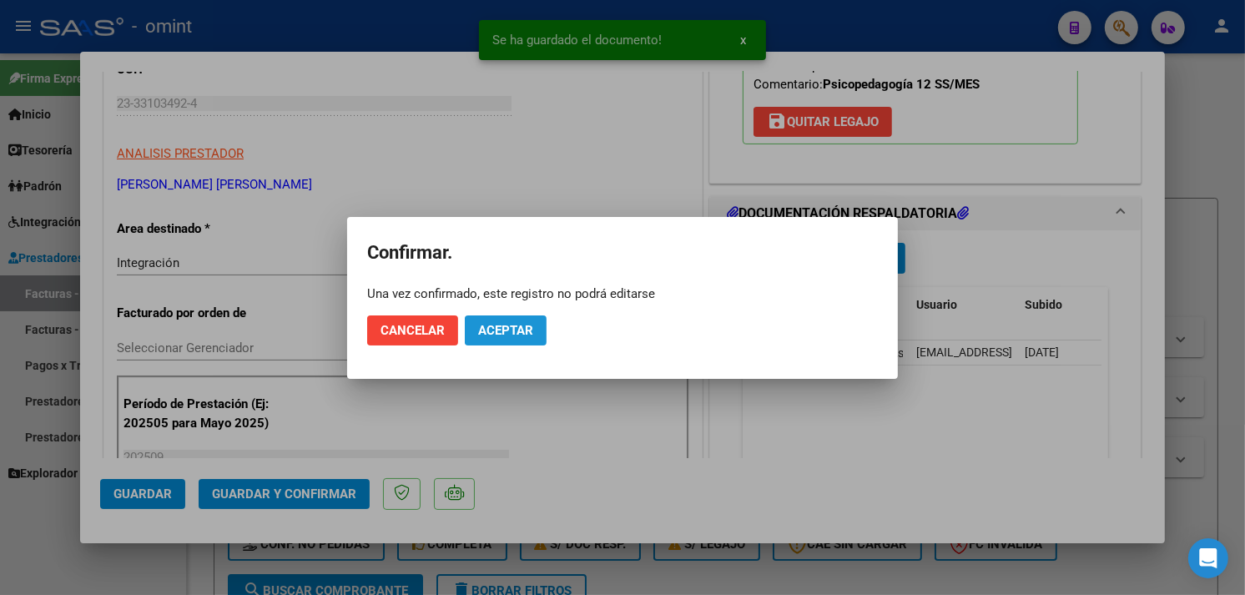
click at [502, 330] on span "Aceptar" at bounding box center [505, 330] width 55 height 15
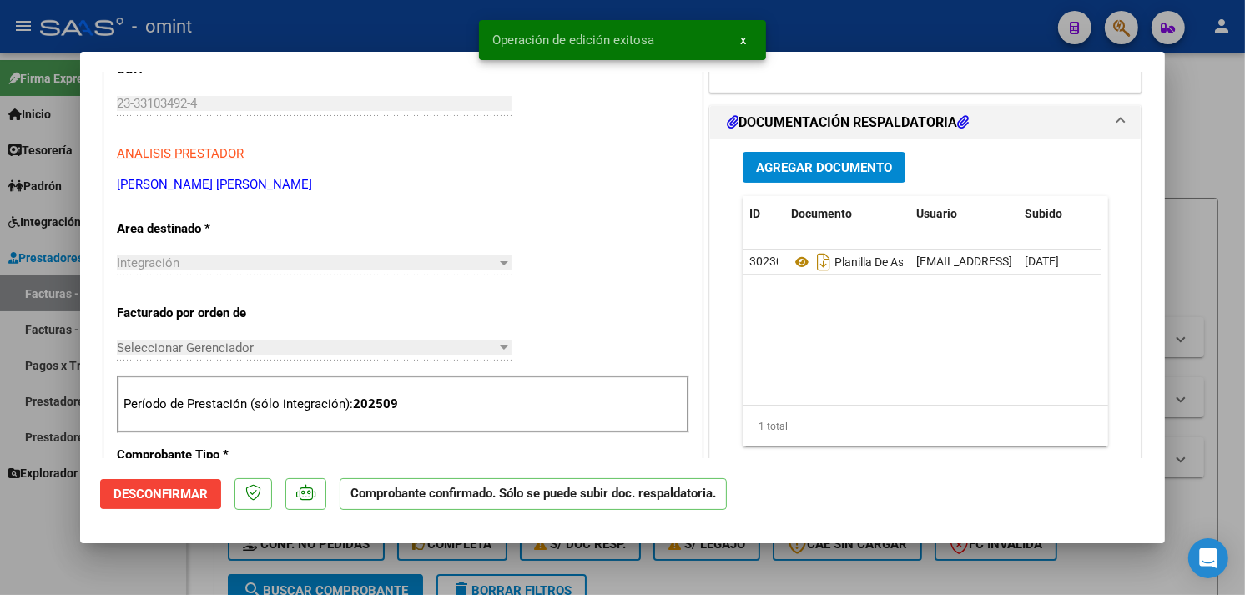
type input "$ 0,00"
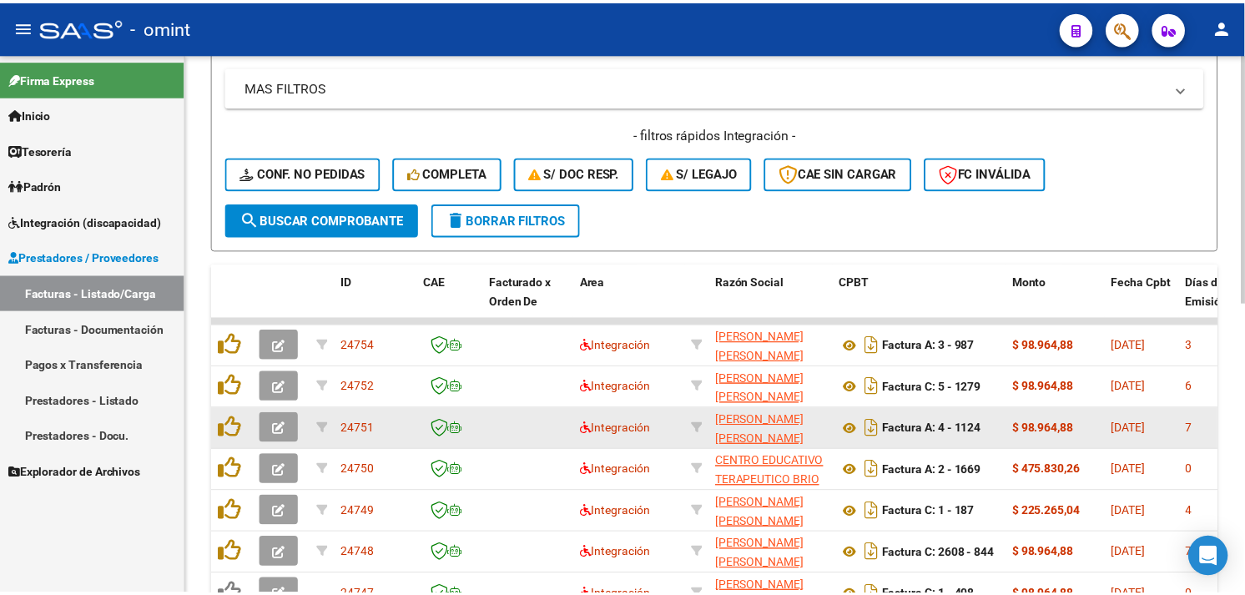
scroll to position [0, 0]
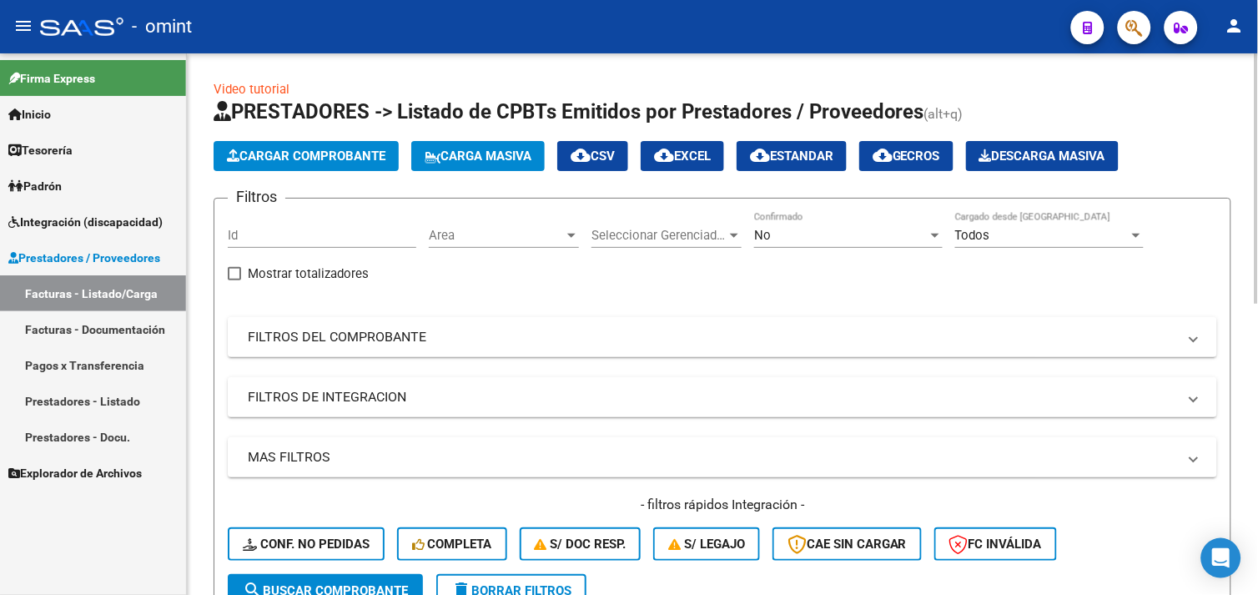
click at [310, 167] on button "Cargar Comprobante" at bounding box center [306, 156] width 185 height 30
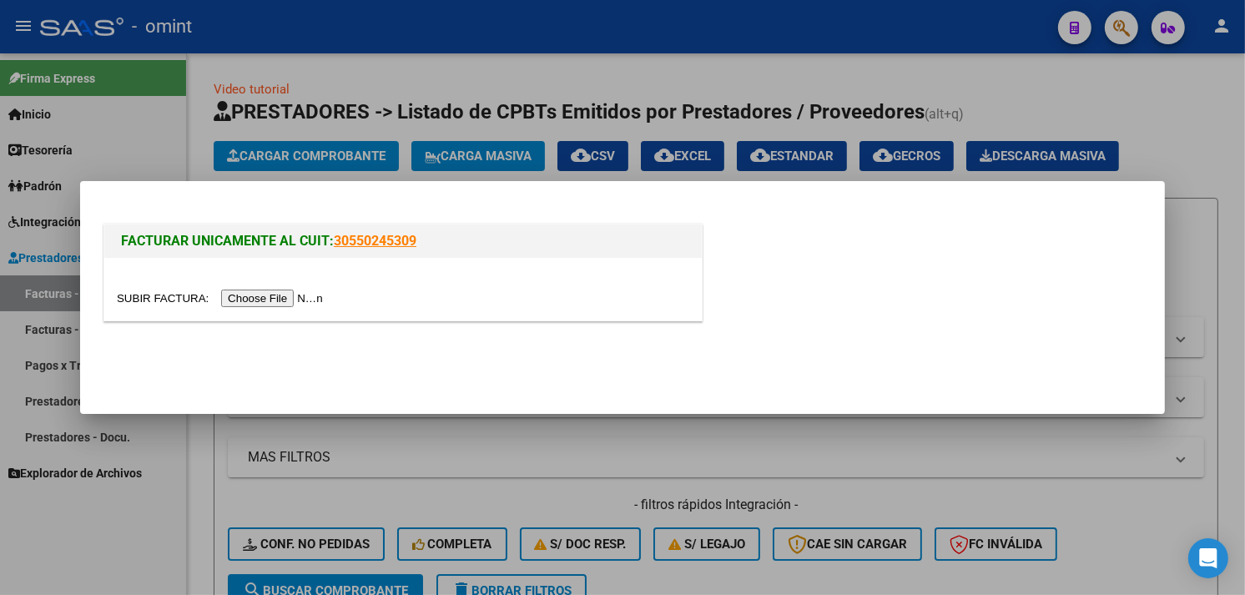
click at [277, 299] on input "file" at bounding box center [222, 299] width 211 height 18
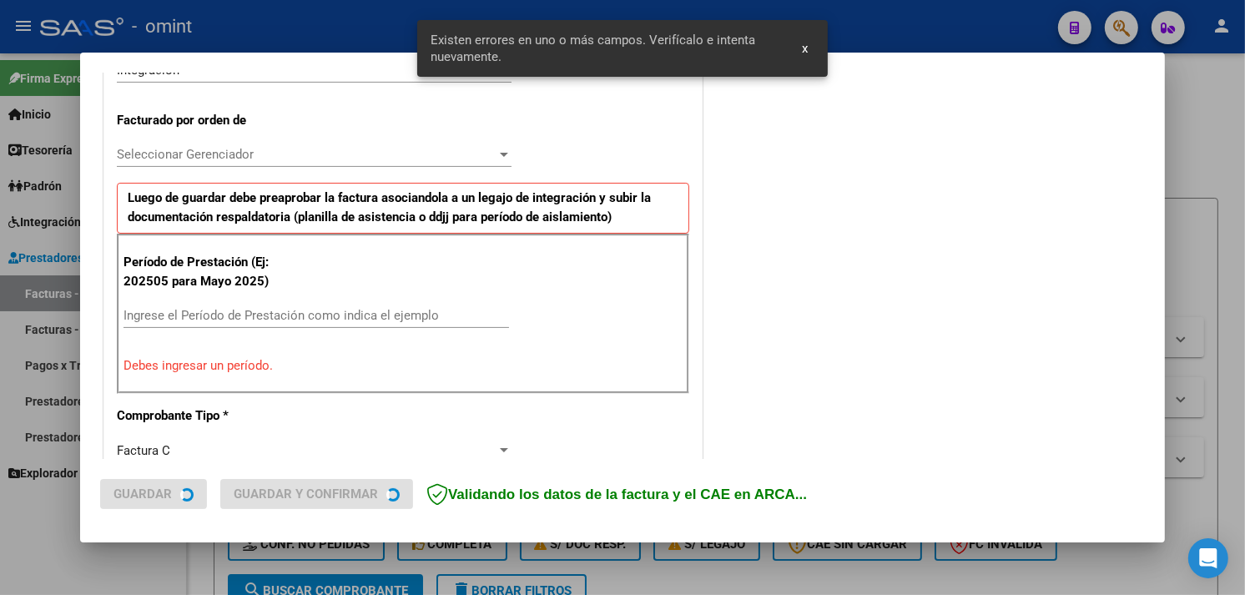
scroll to position [471, 0]
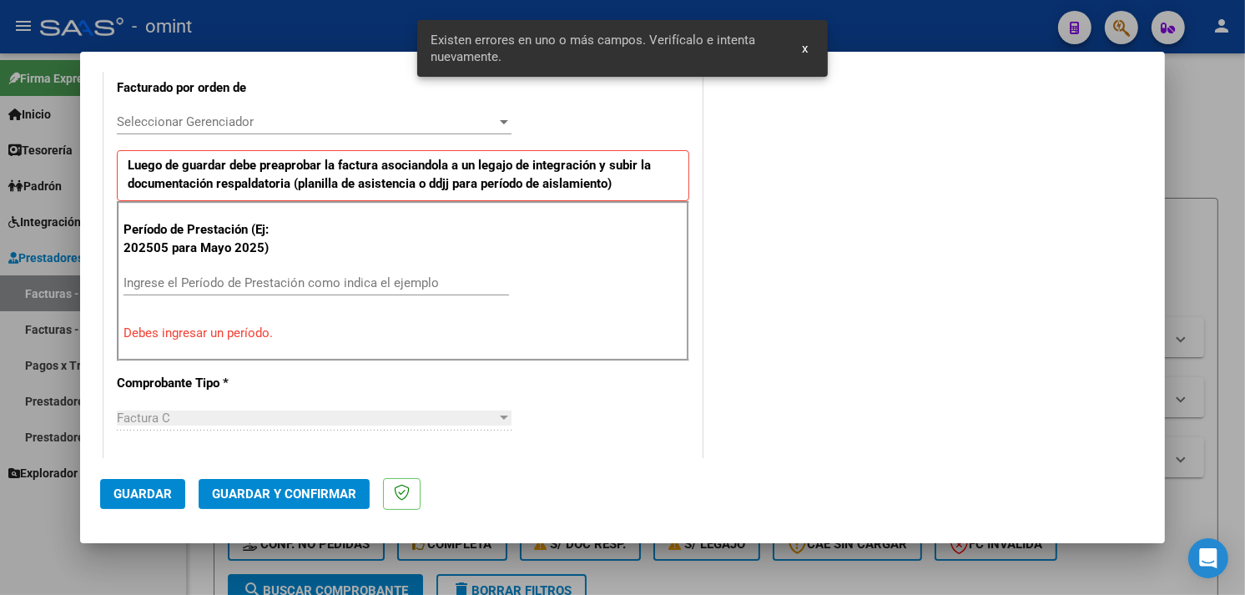
click at [285, 279] on input "Ingrese el Período de Prestación como indica el ejemplo" at bounding box center [317, 282] width 386 height 15
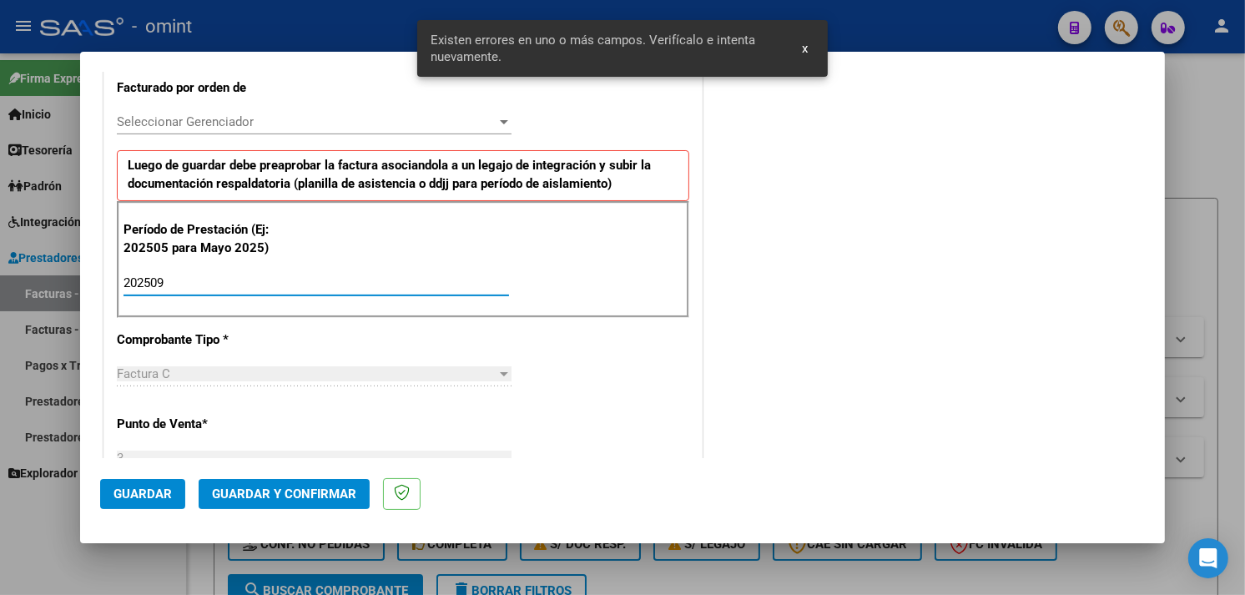
type input "202509"
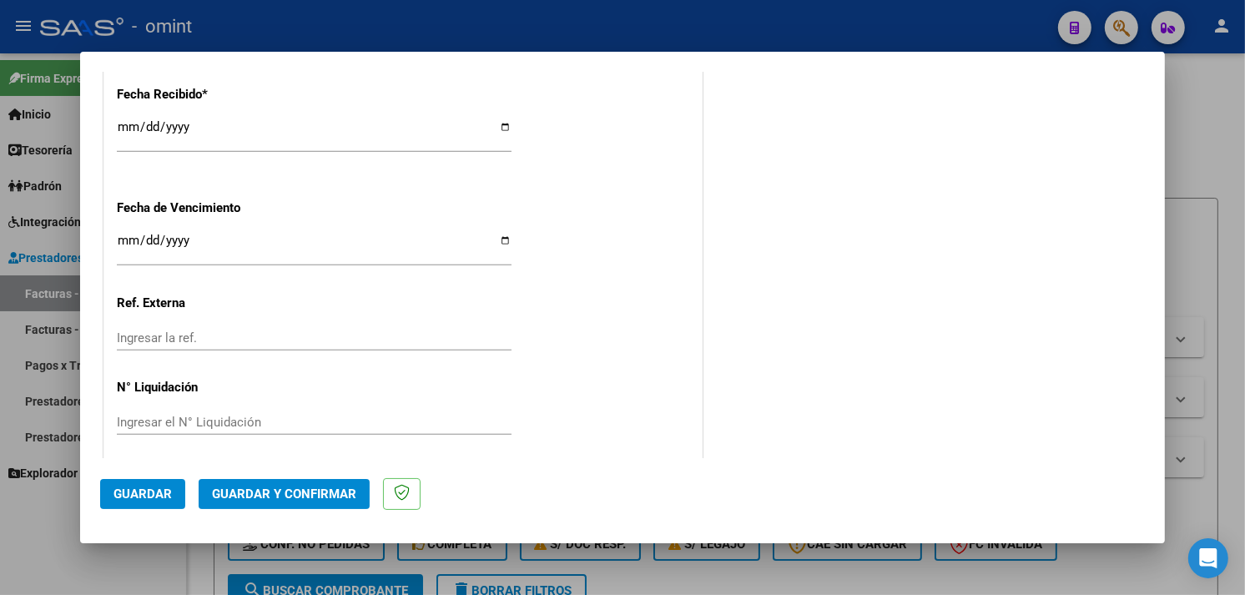
scroll to position [1261, 0]
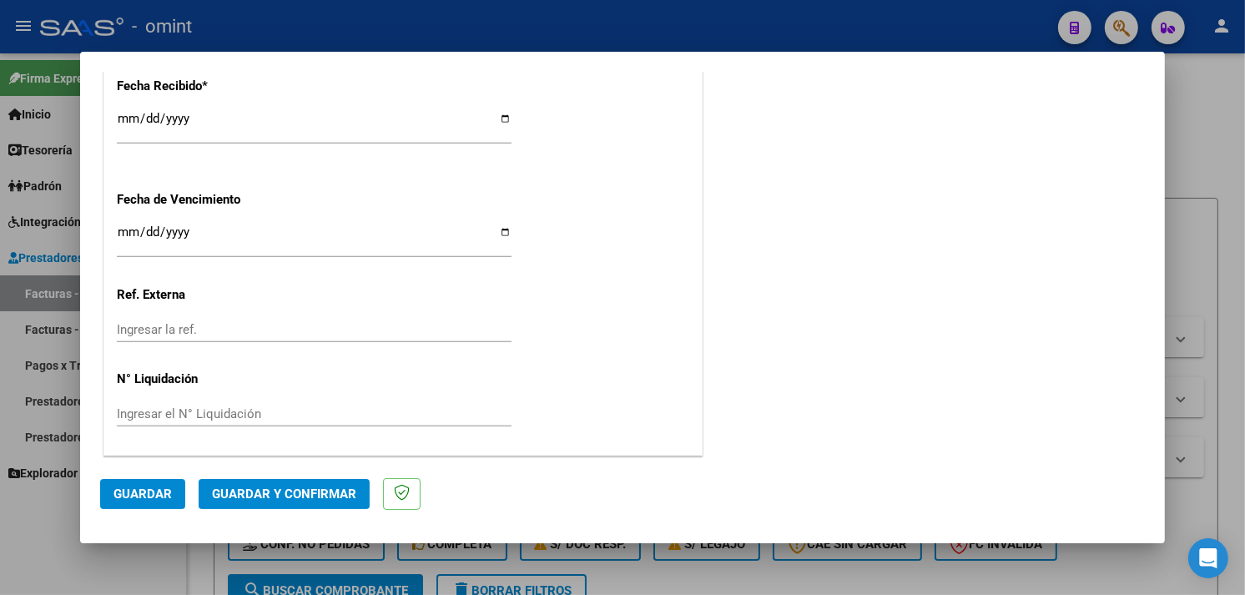
click at [153, 492] on span "Guardar" at bounding box center [142, 494] width 58 height 15
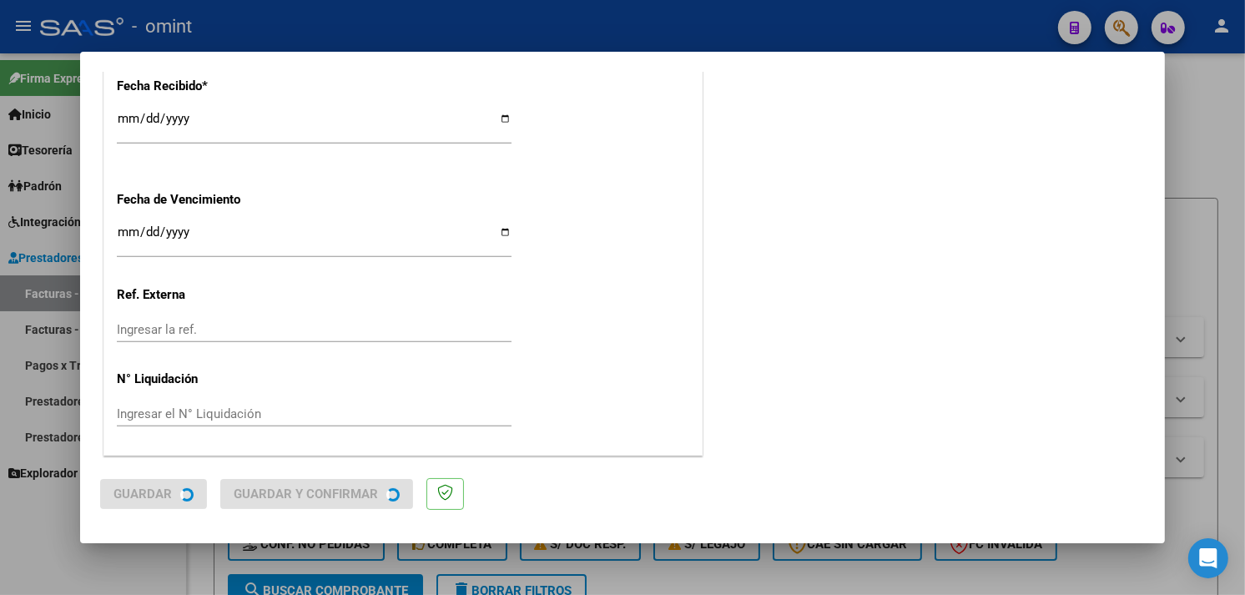
scroll to position [0, 0]
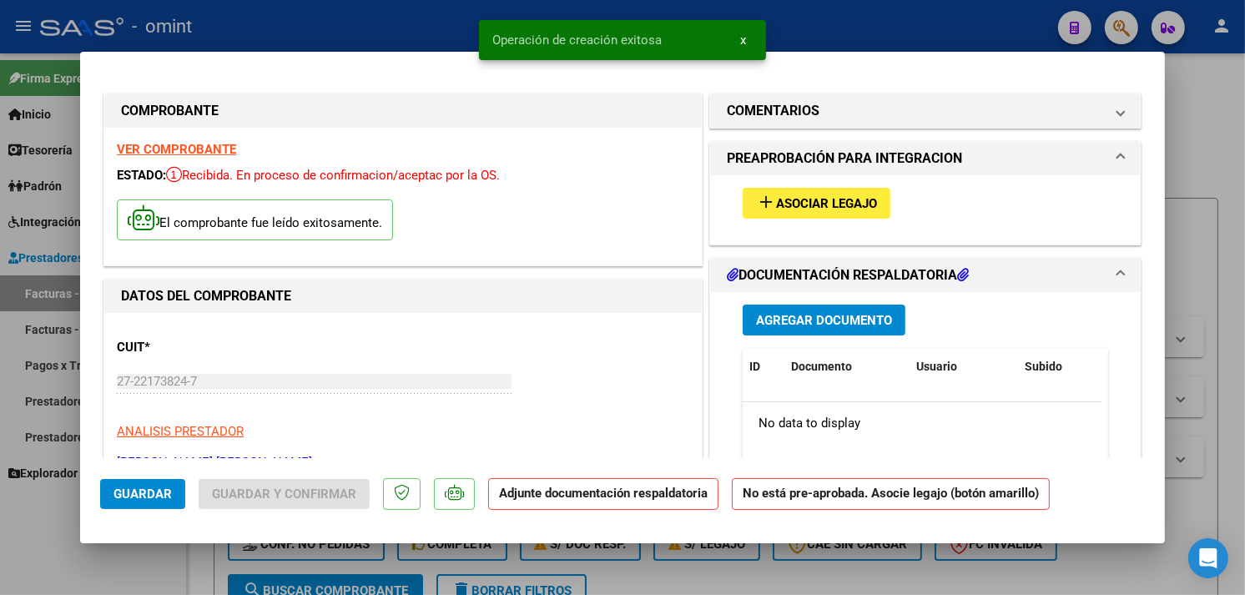
click at [756, 201] on mat-icon "add" at bounding box center [766, 202] width 20 height 20
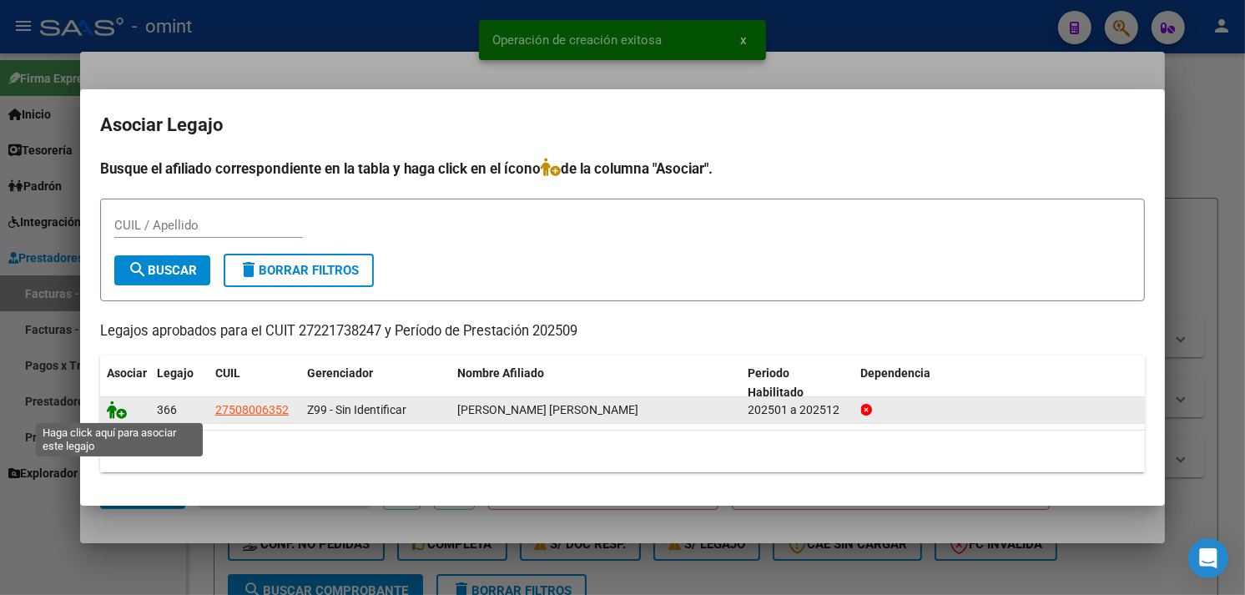
click at [114, 411] on icon at bounding box center [117, 410] width 20 height 18
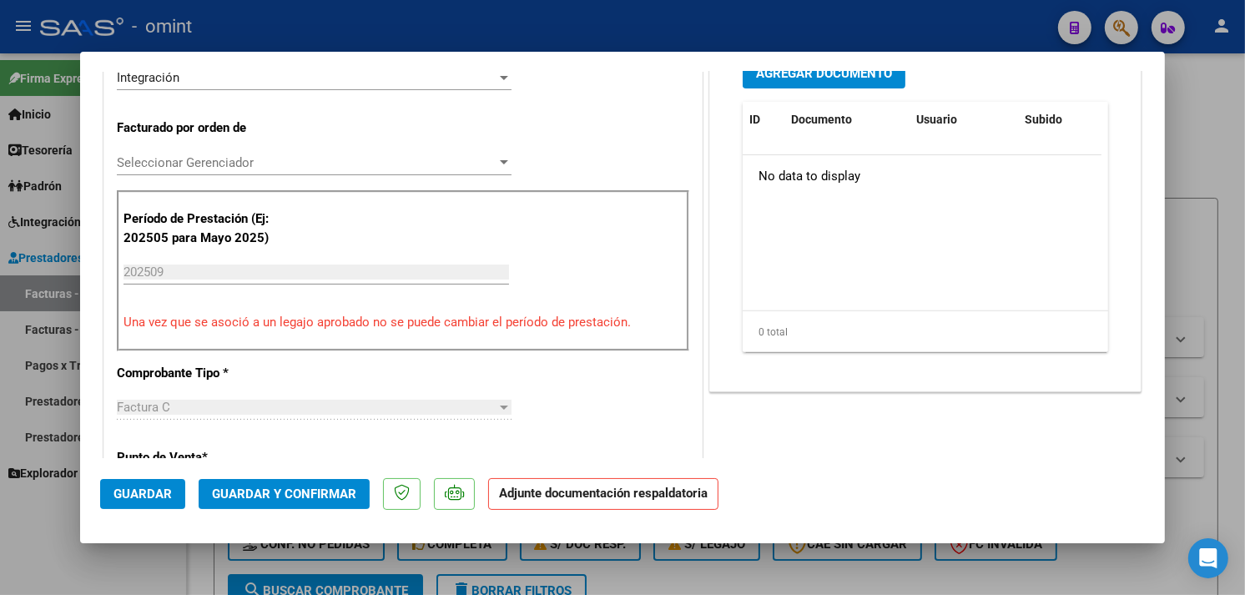
scroll to position [371, 0]
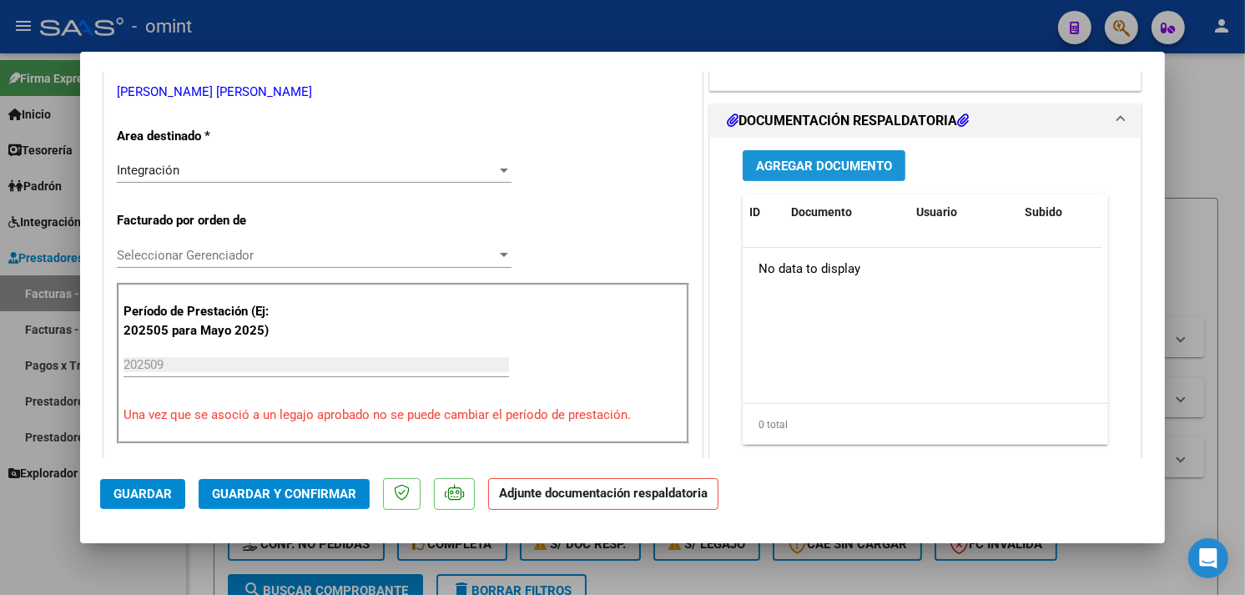
click at [770, 164] on span "Agregar Documento" at bounding box center [824, 166] width 136 height 15
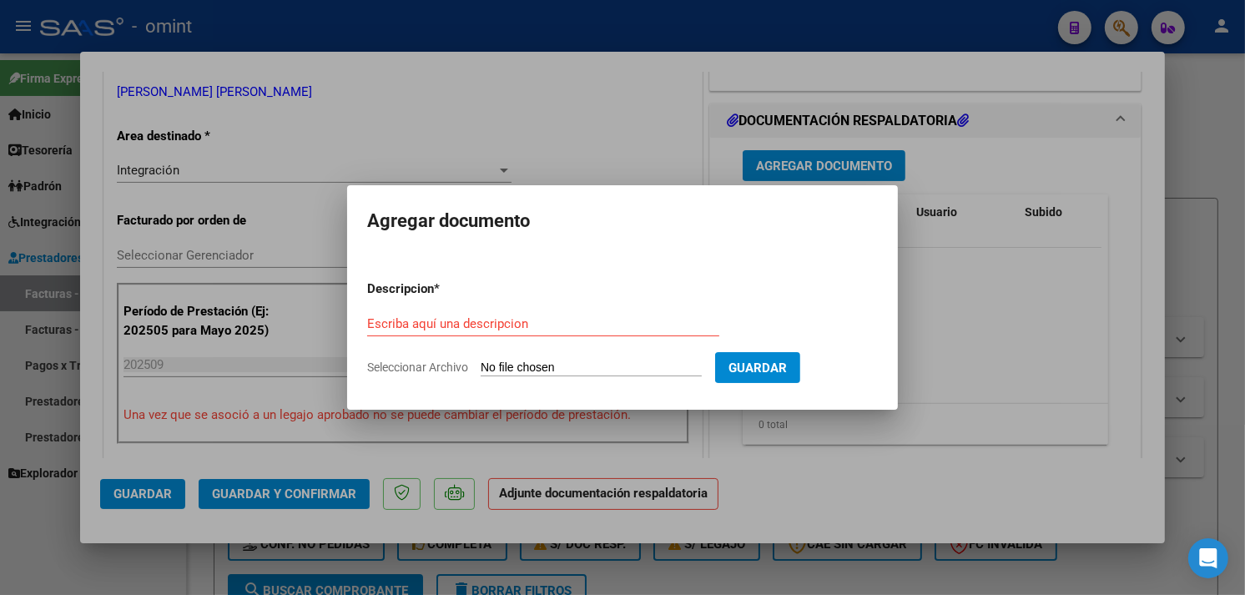
click at [502, 319] on input "Escriba aquí una descripcion" at bounding box center [543, 323] width 352 height 15
paste input "Planilla de asistencia"
type input "Planilla de asistencia"
click at [584, 368] on input "Seleccionar Archivo" at bounding box center [591, 369] width 221 height 16
type input "C:\fakepath\PA 27221738247_5_3_1093.pdf"
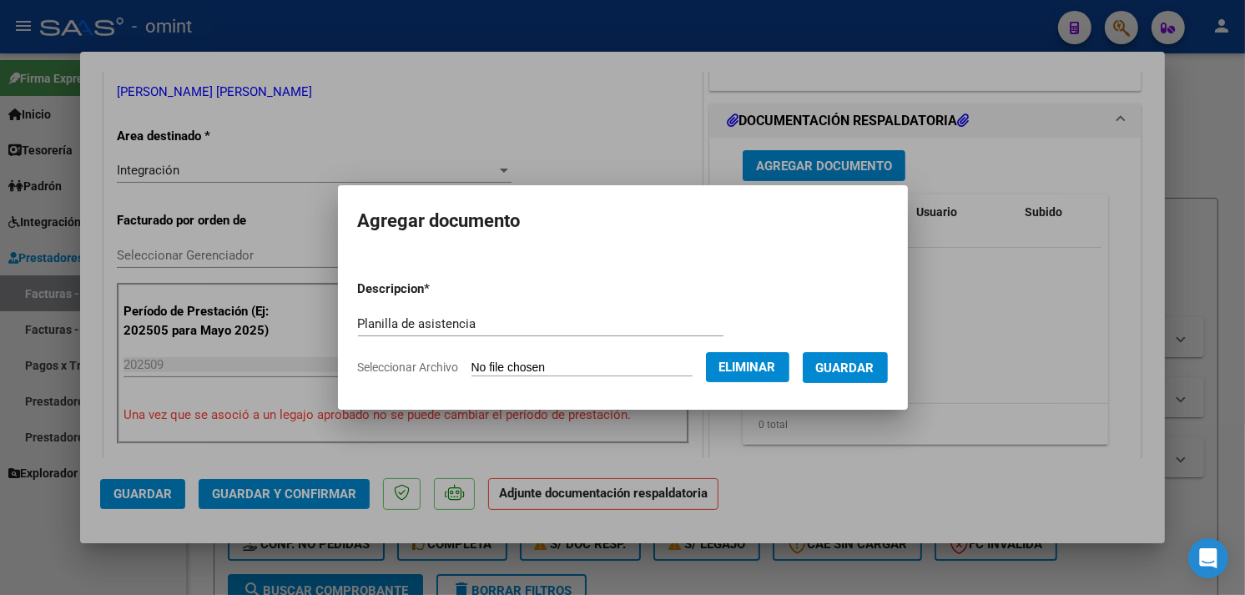
click at [878, 357] on button "Guardar" at bounding box center [845, 367] width 85 height 31
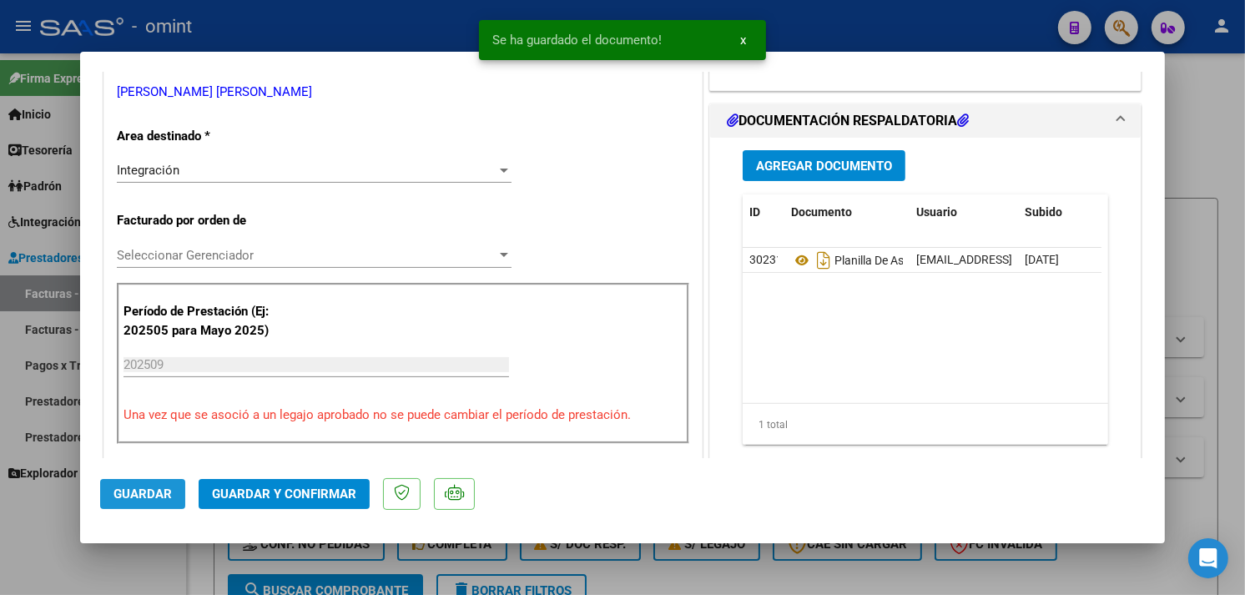
click at [140, 496] on span "Guardar" at bounding box center [142, 494] width 58 height 15
type input "$ 0,00"
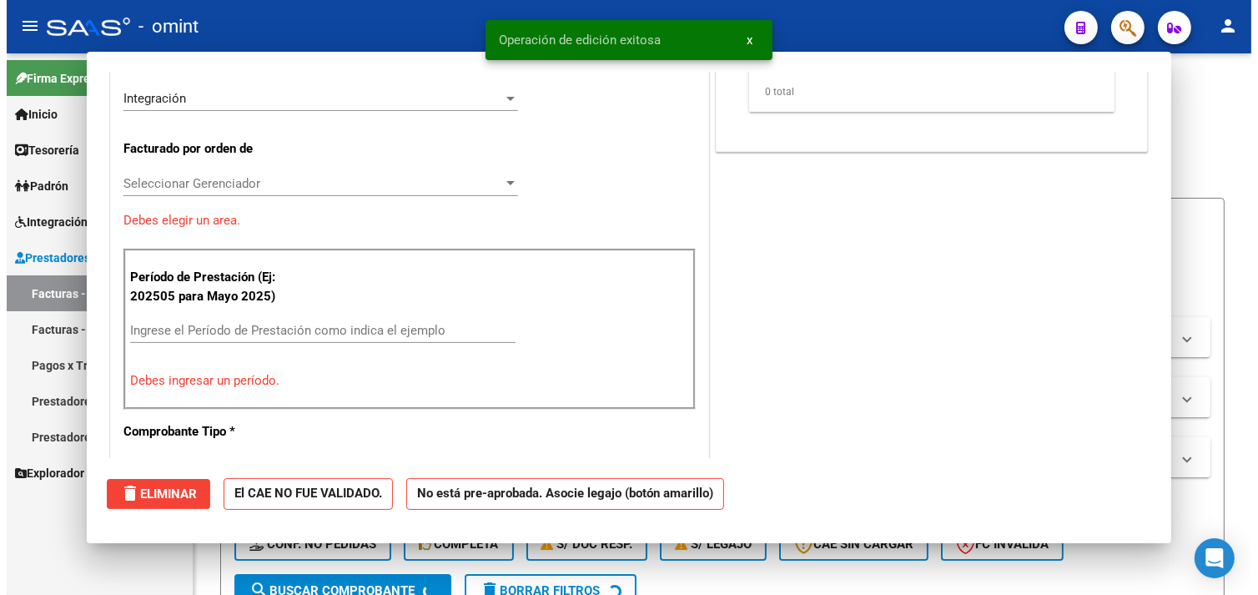
scroll to position [300, 0]
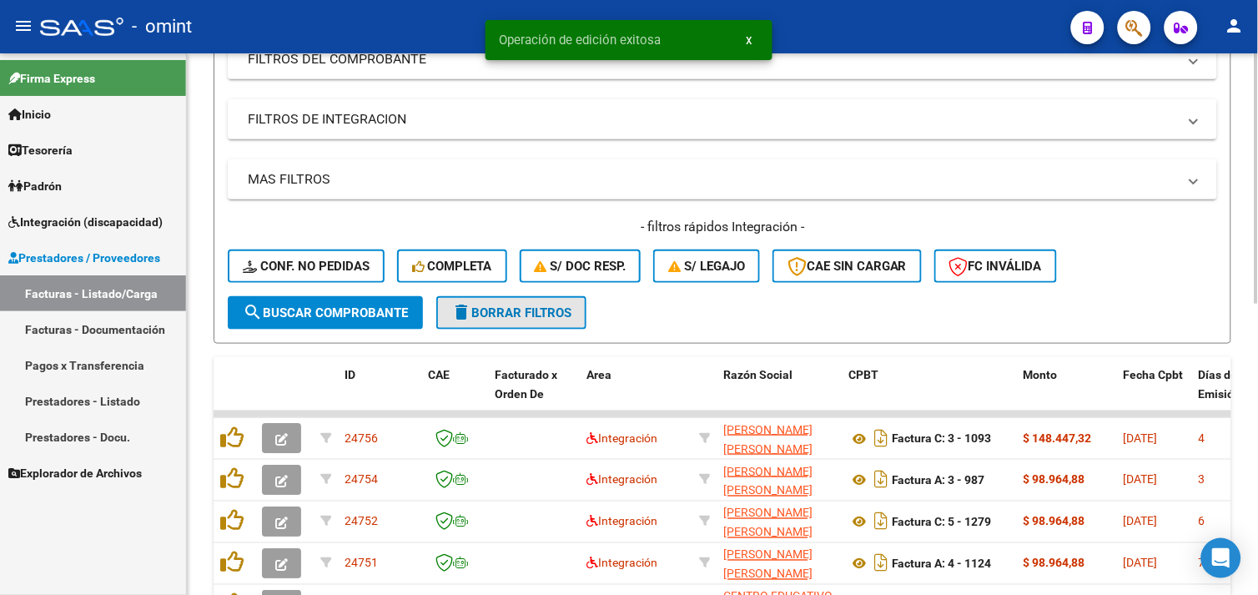
click at [514, 305] on span "delete Borrar Filtros" at bounding box center [511, 312] width 120 height 15
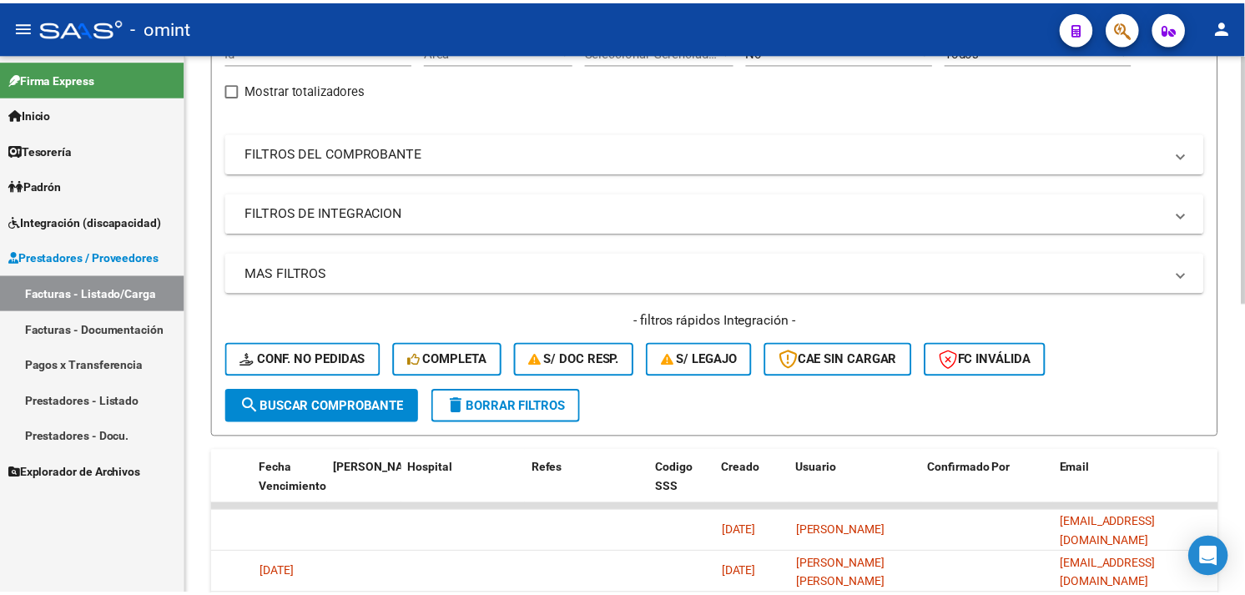
scroll to position [0, 0]
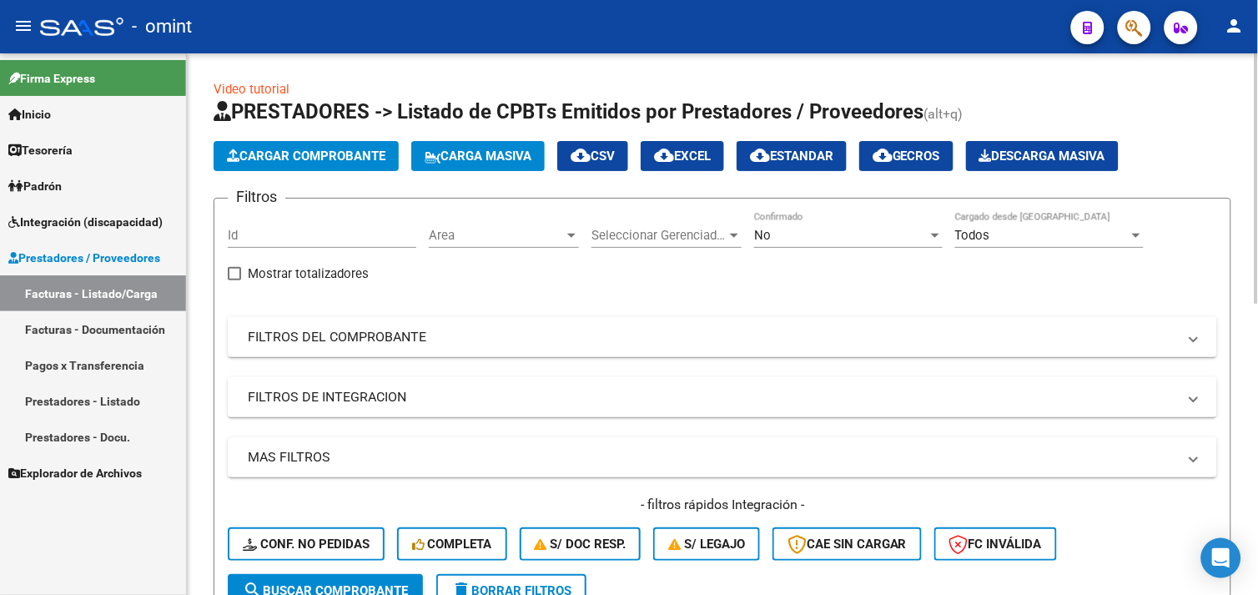
click at [311, 160] on span "Cargar Comprobante" at bounding box center [306, 156] width 159 height 15
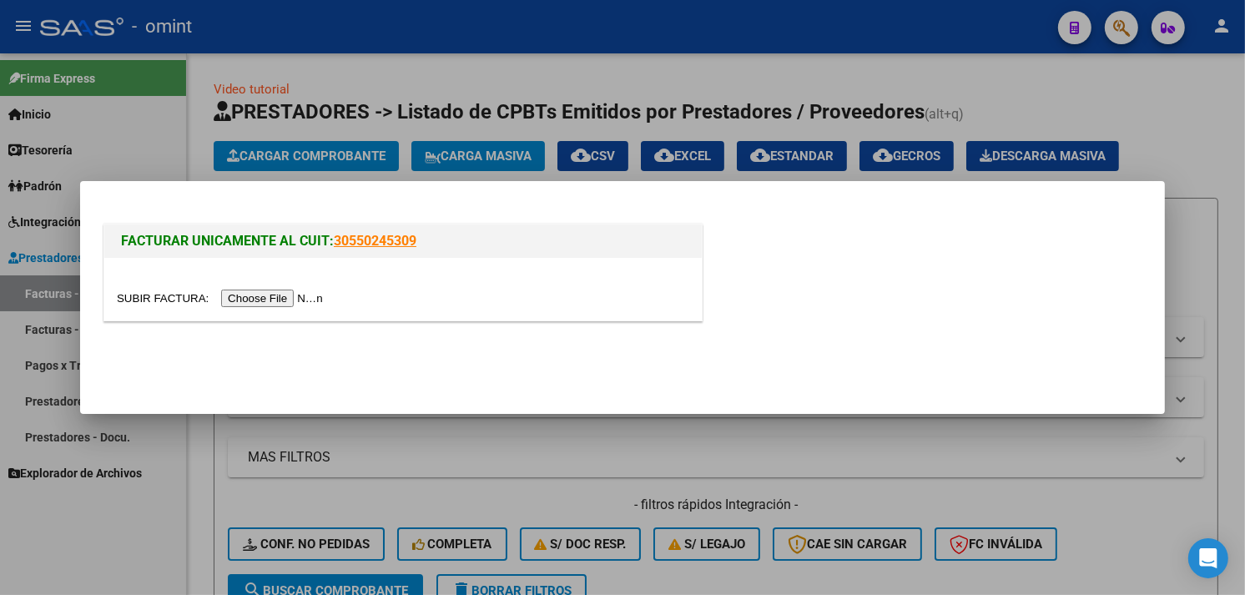
click at [286, 294] on input "file" at bounding box center [222, 299] width 211 height 18
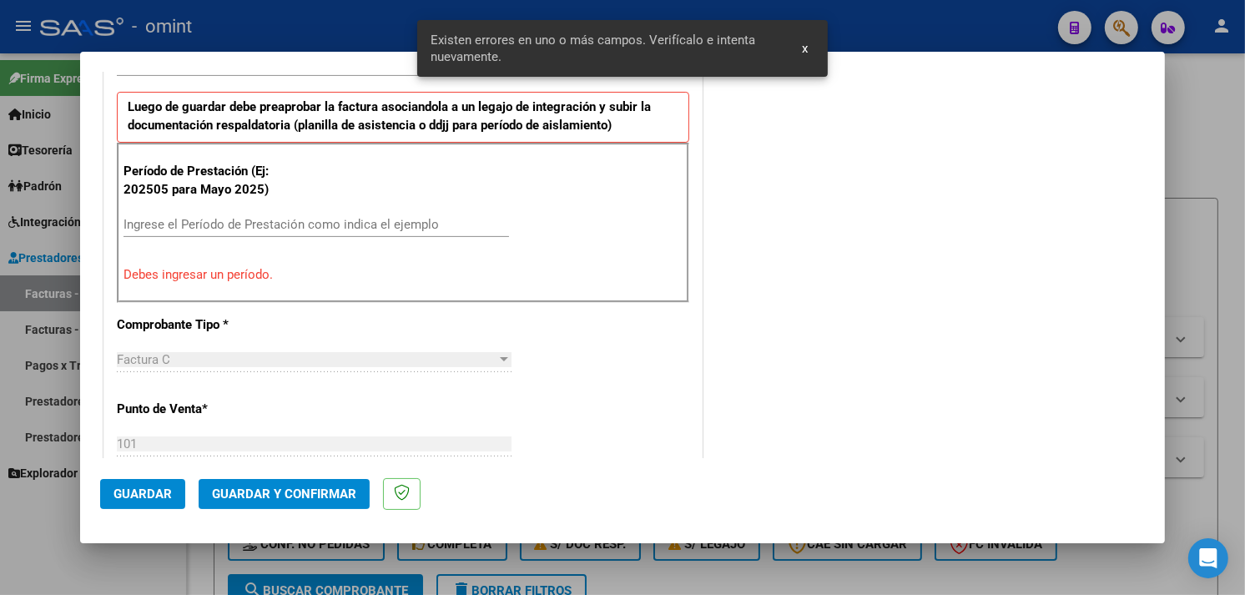
scroll to position [532, 0]
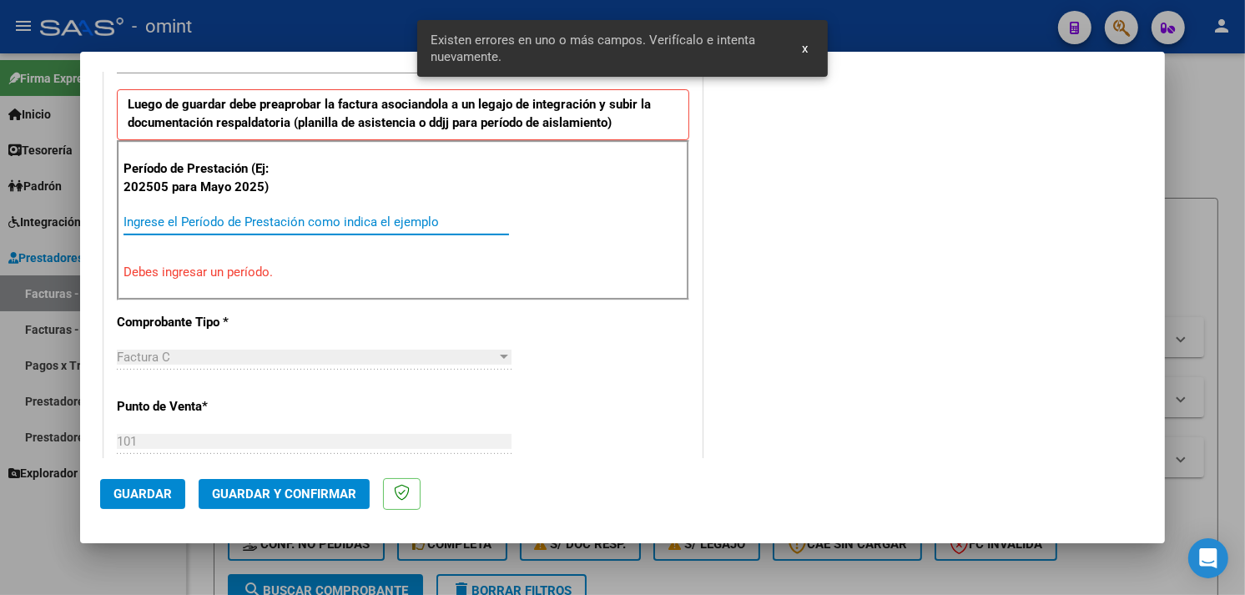
click at [312, 225] on input "Ingrese el Período de Prestación como indica el ejemplo" at bounding box center [317, 221] width 386 height 15
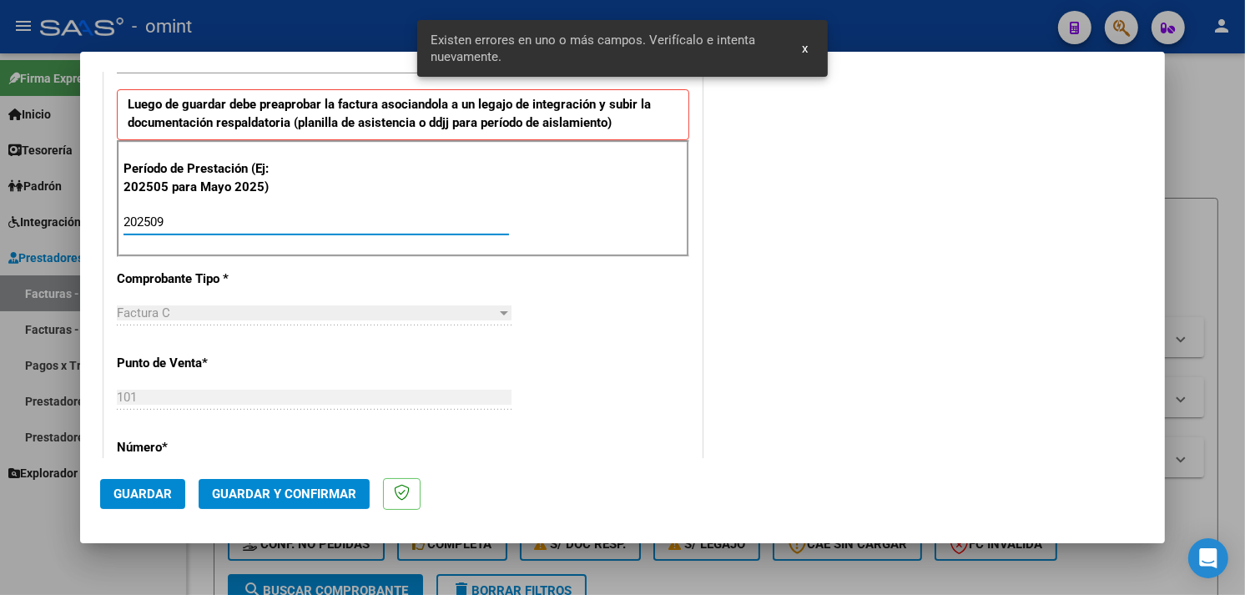
type input "202509"
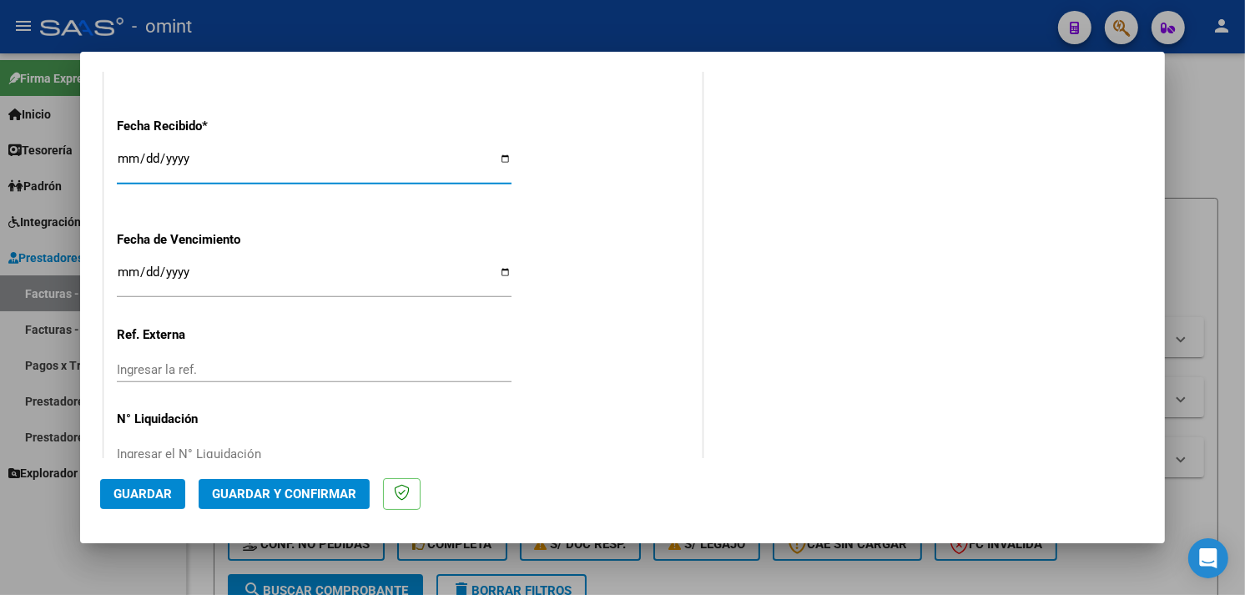
scroll to position [1261, 0]
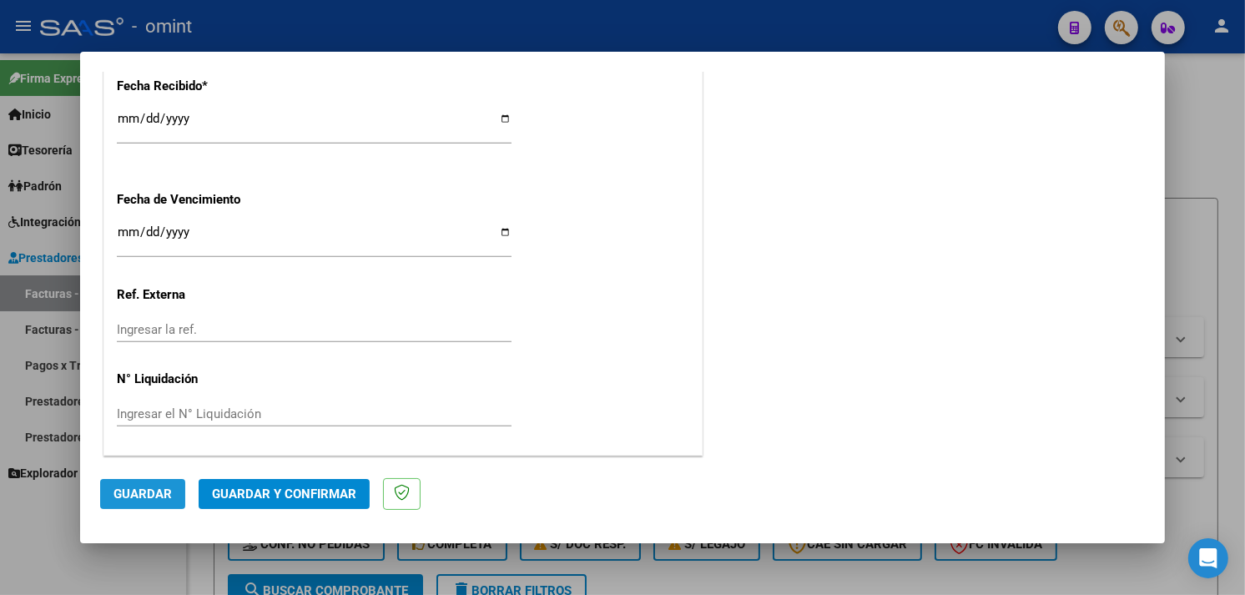
click at [156, 494] on span "Guardar" at bounding box center [142, 494] width 58 height 15
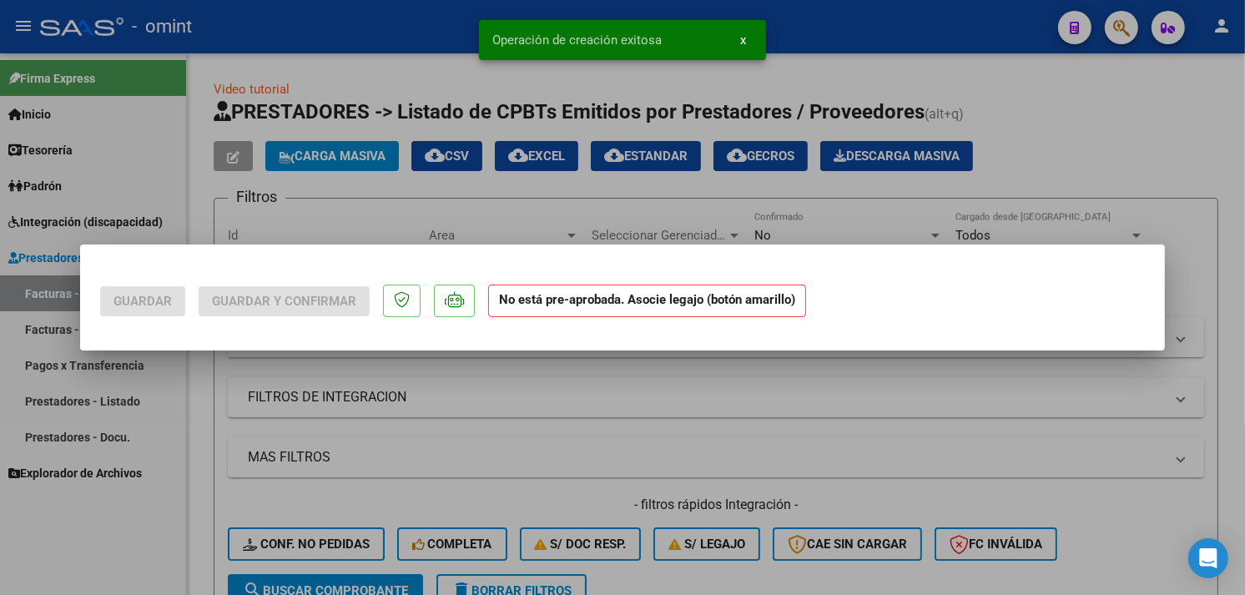
scroll to position [0, 0]
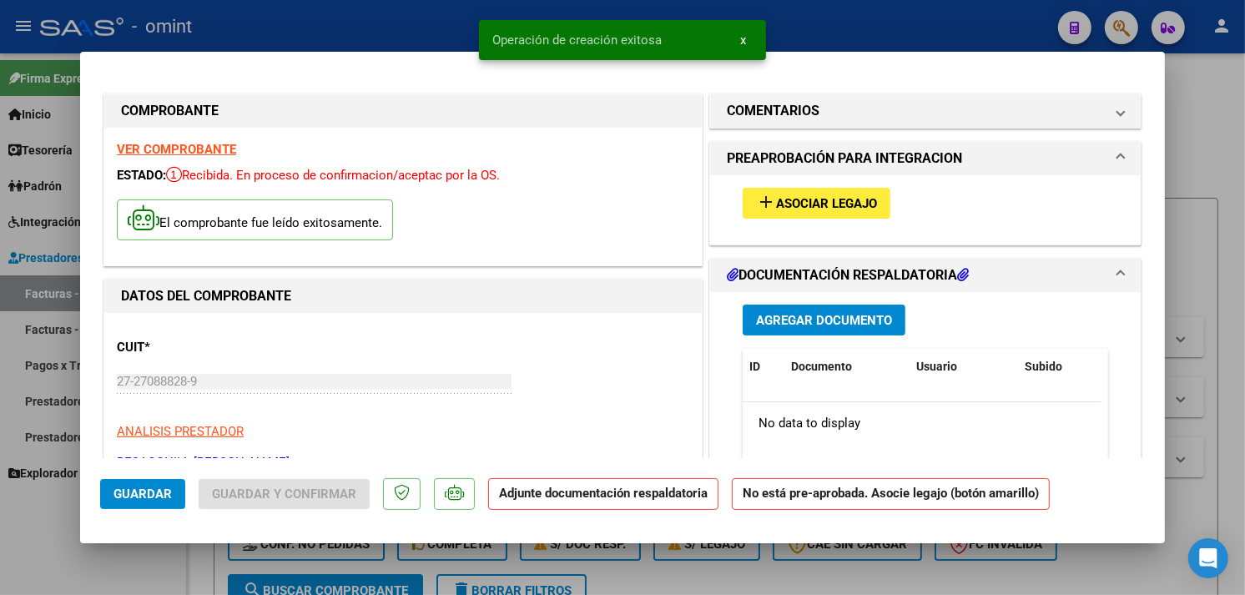
click at [756, 205] on mat-icon "add" at bounding box center [766, 202] width 20 height 20
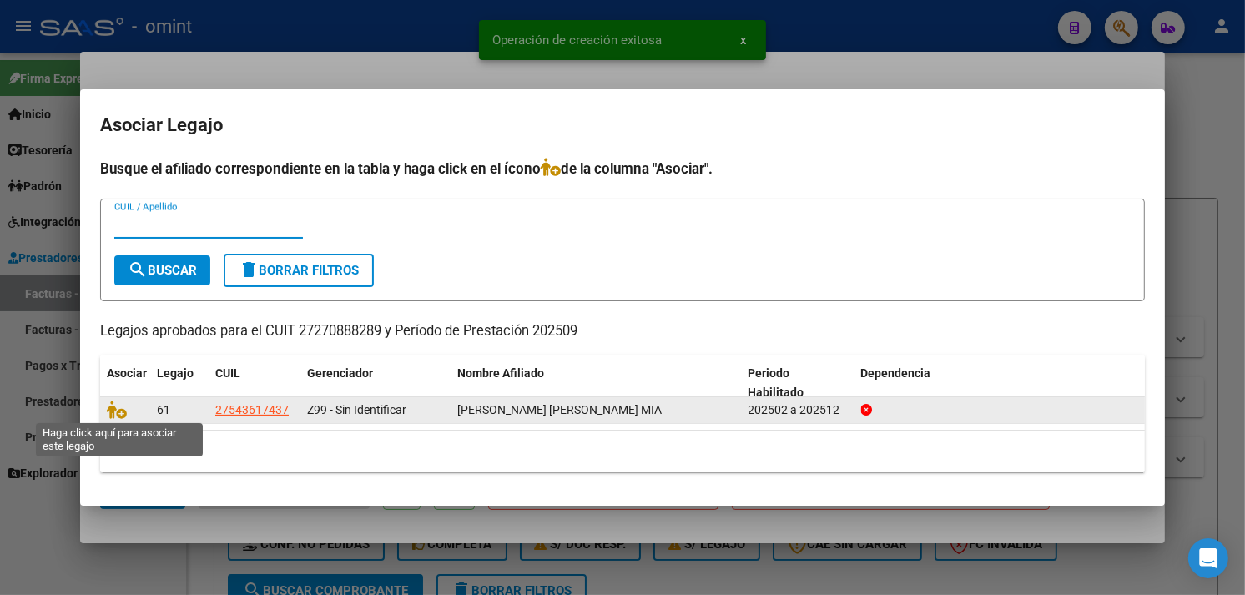
click at [126, 407] on span at bounding box center [119, 410] width 25 height 13
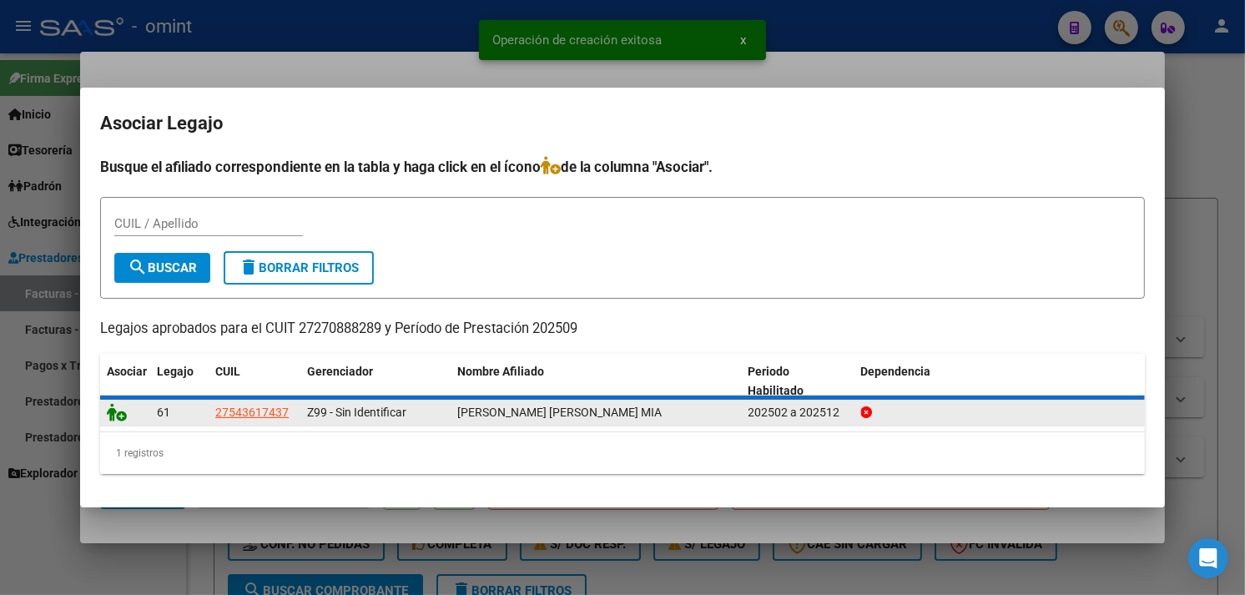
click at [119, 413] on icon at bounding box center [117, 412] width 20 height 18
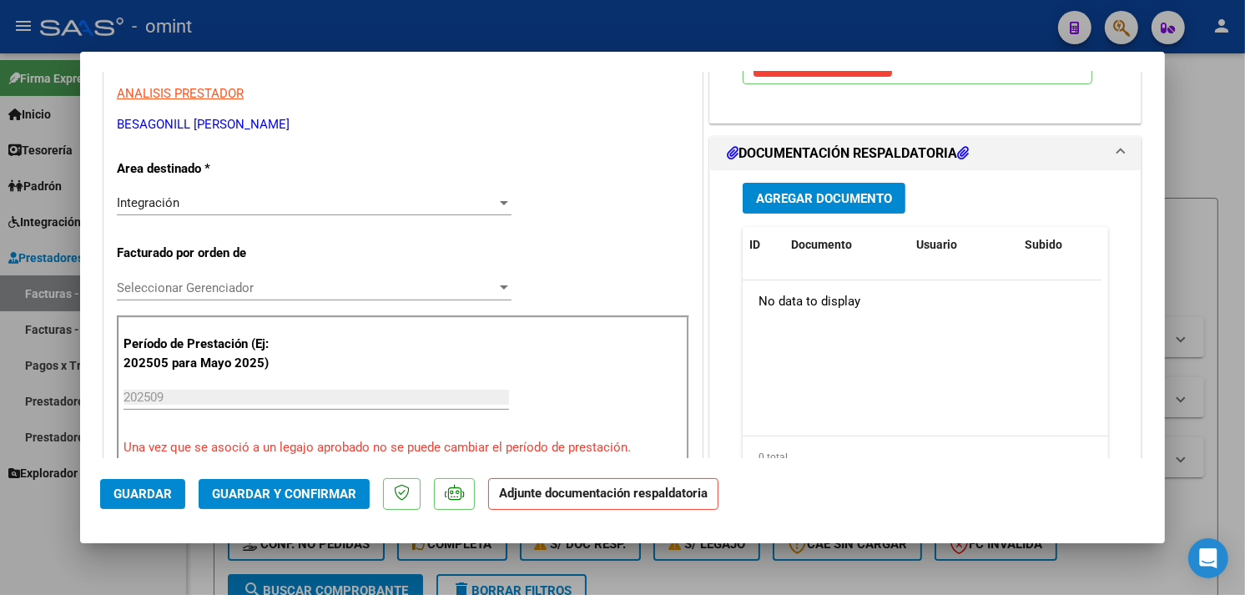
scroll to position [371, 0]
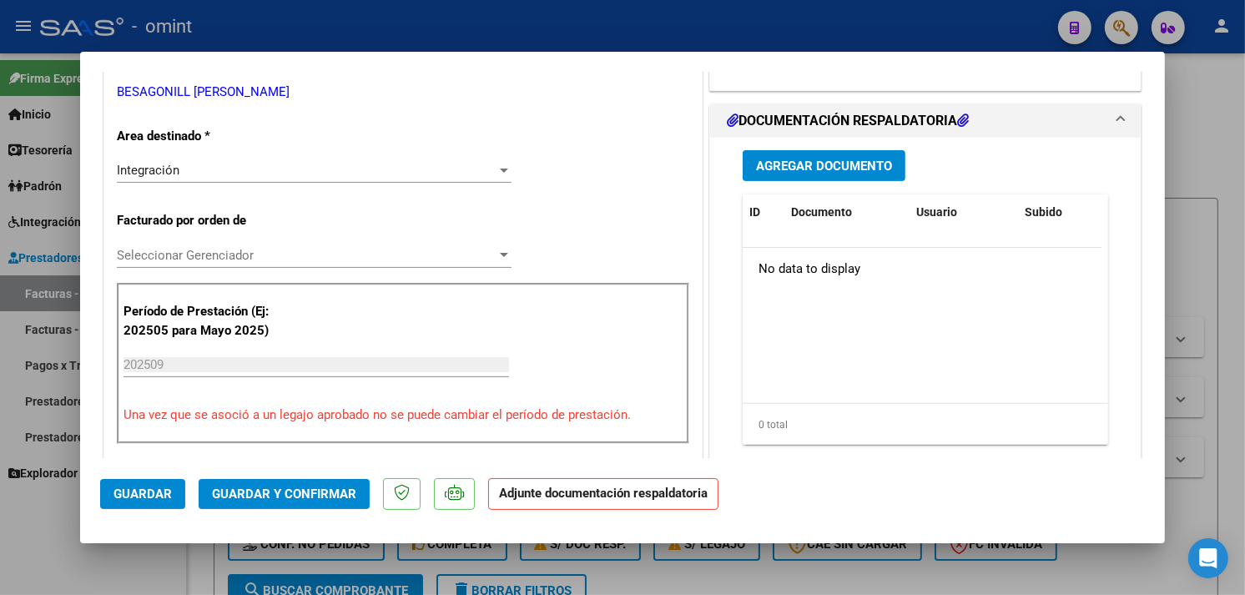
click at [774, 155] on button "Agregar Documento" at bounding box center [824, 165] width 163 height 31
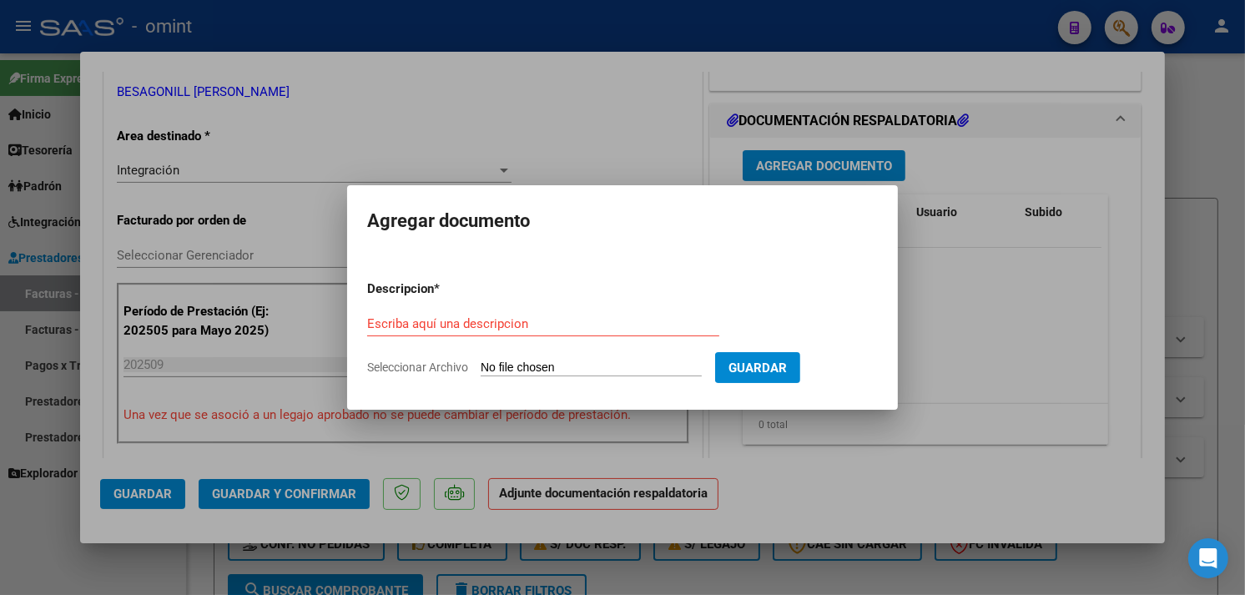
click at [495, 326] on input "Escriba aquí una descripcion" at bounding box center [543, 323] width 352 height 15
paste input "Planilla de asistencia"
type input "Planilla de asistencia"
click at [571, 365] on input "Seleccionar Archivo" at bounding box center [591, 369] width 221 height 16
type input "C:\fakepath\PA 27270888289_5_101_1086.pdf"
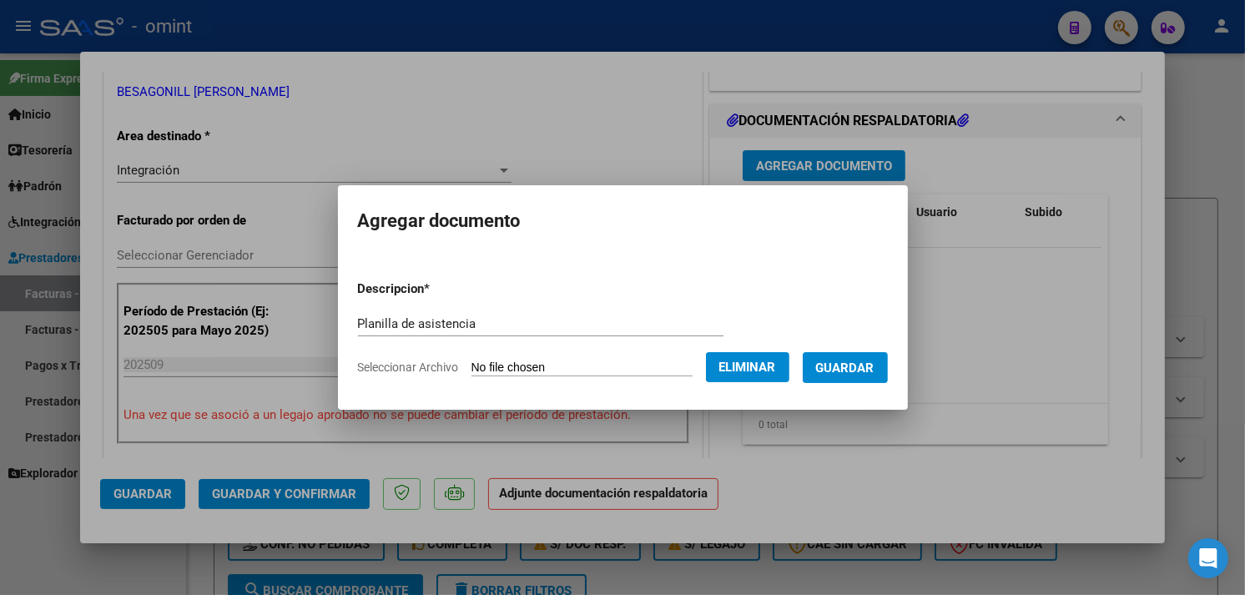
click at [803, 367] on app-file-uploader "Seleccionar Archivo Eliminar" at bounding box center [580, 367] width 445 height 15
click at [845, 370] on span "Guardar" at bounding box center [845, 368] width 58 height 15
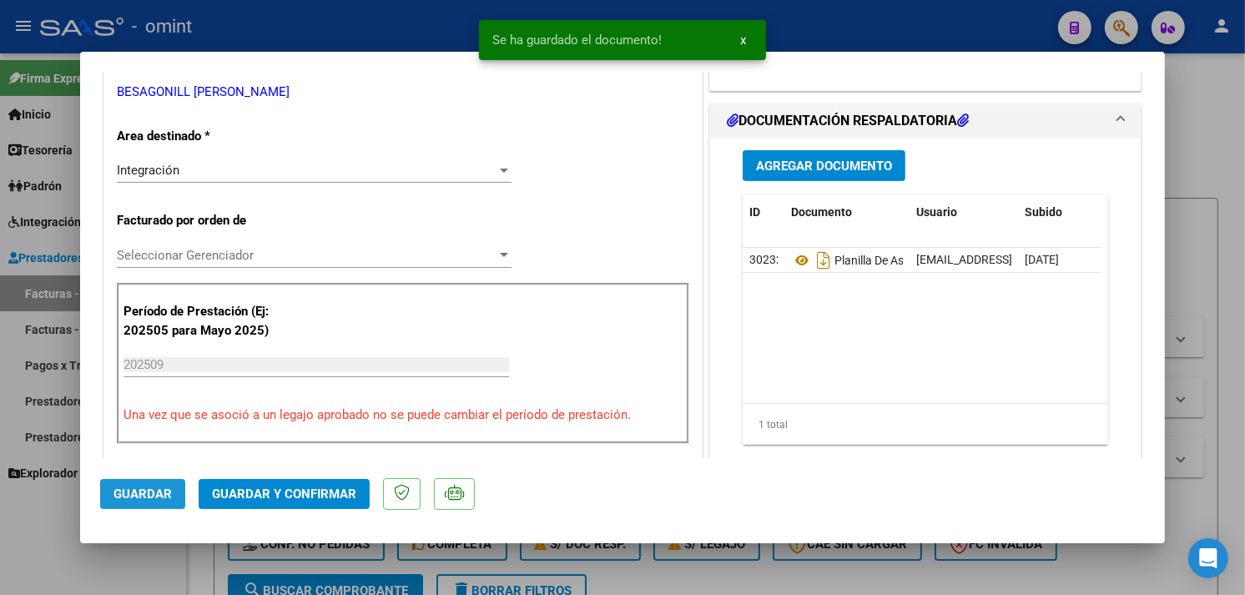
click at [128, 489] on span "Guardar" at bounding box center [142, 494] width 58 height 15
click at [309, 489] on span "Guardar y Confirmar" at bounding box center [284, 494] width 144 height 15
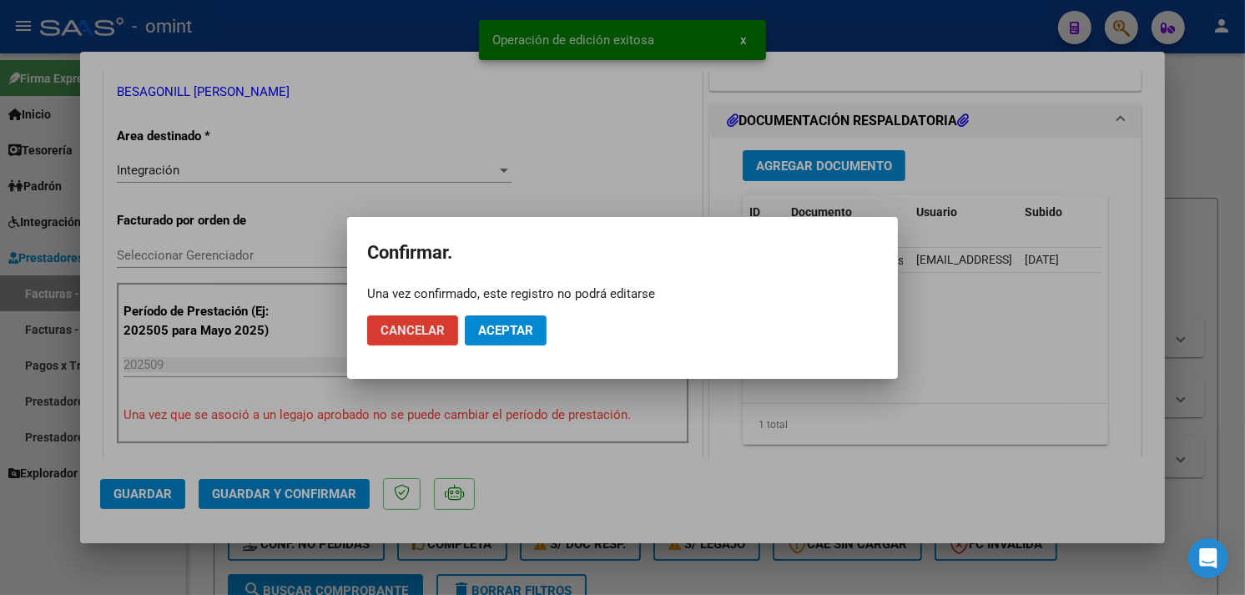
click at [480, 324] on span "Aceptar" at bounding box center [505, 330] width 55 height 15
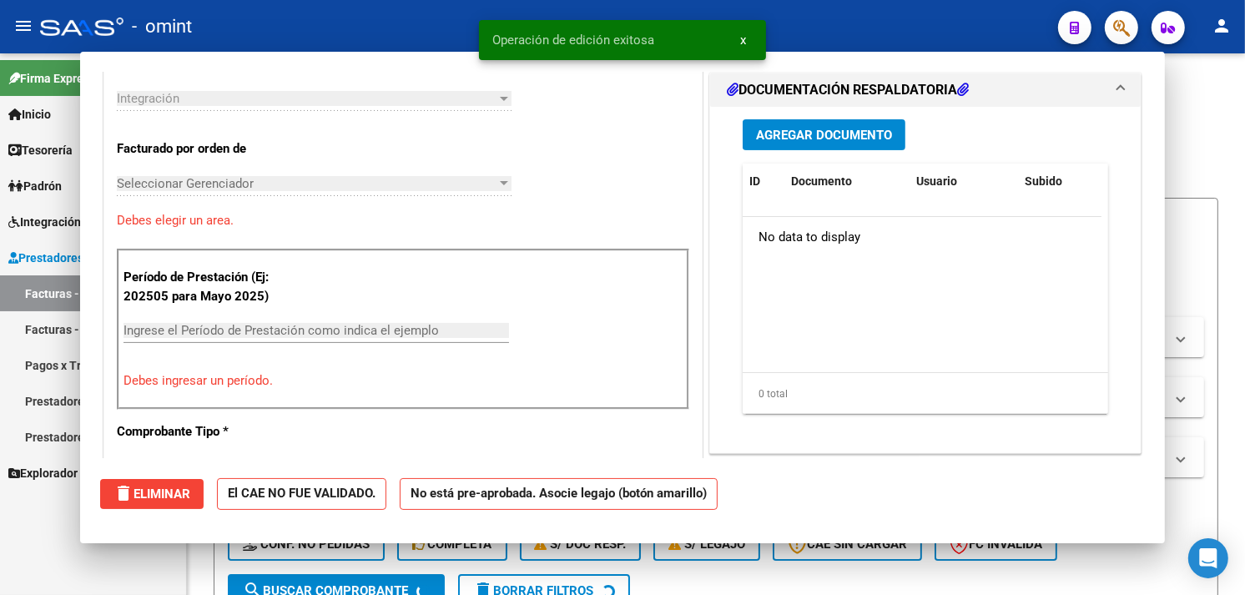
type input "$ 0,00"
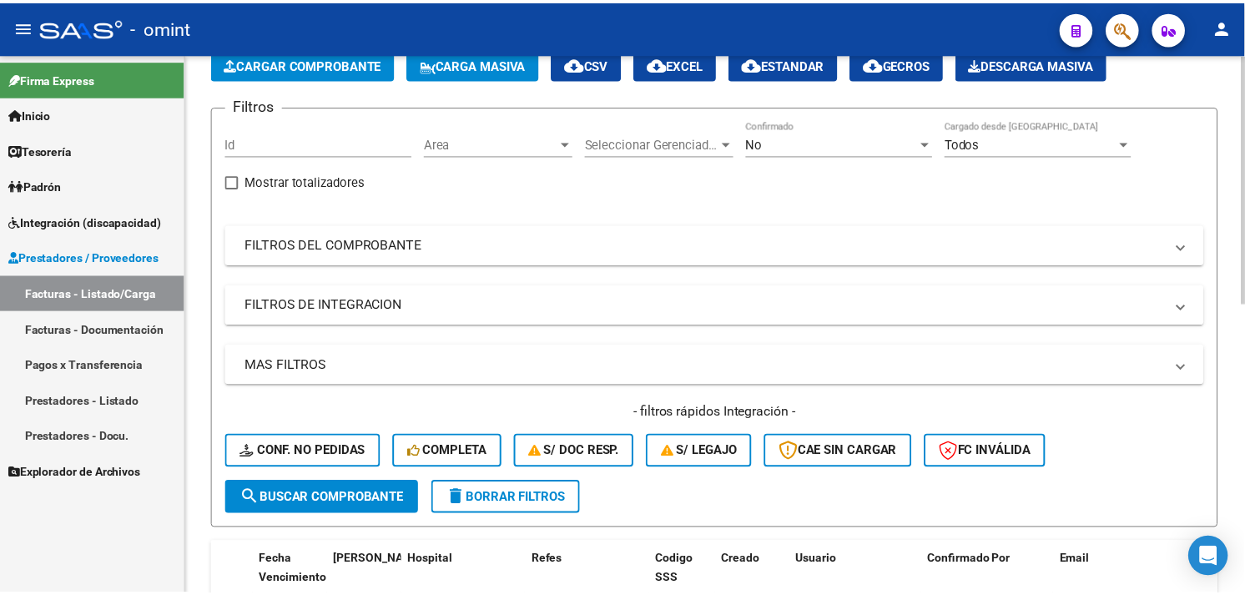
scroll to position [0, 0]
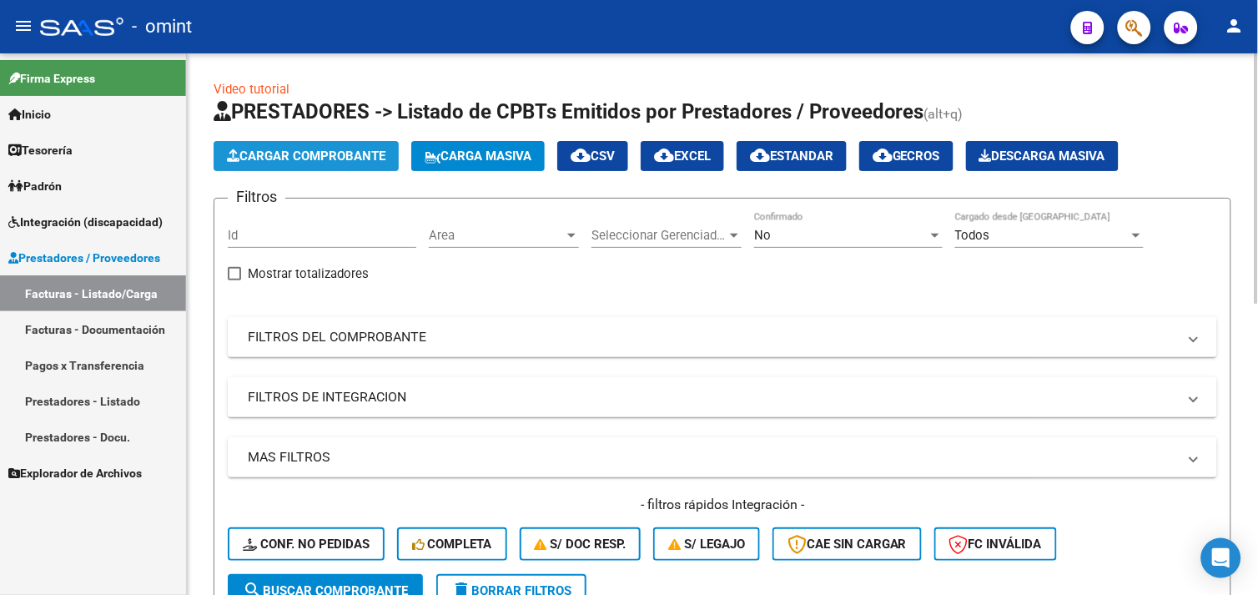
click at [295, 159] on span "Cargar Comprobante" at bounding box center [306, 156] width 159 height 15
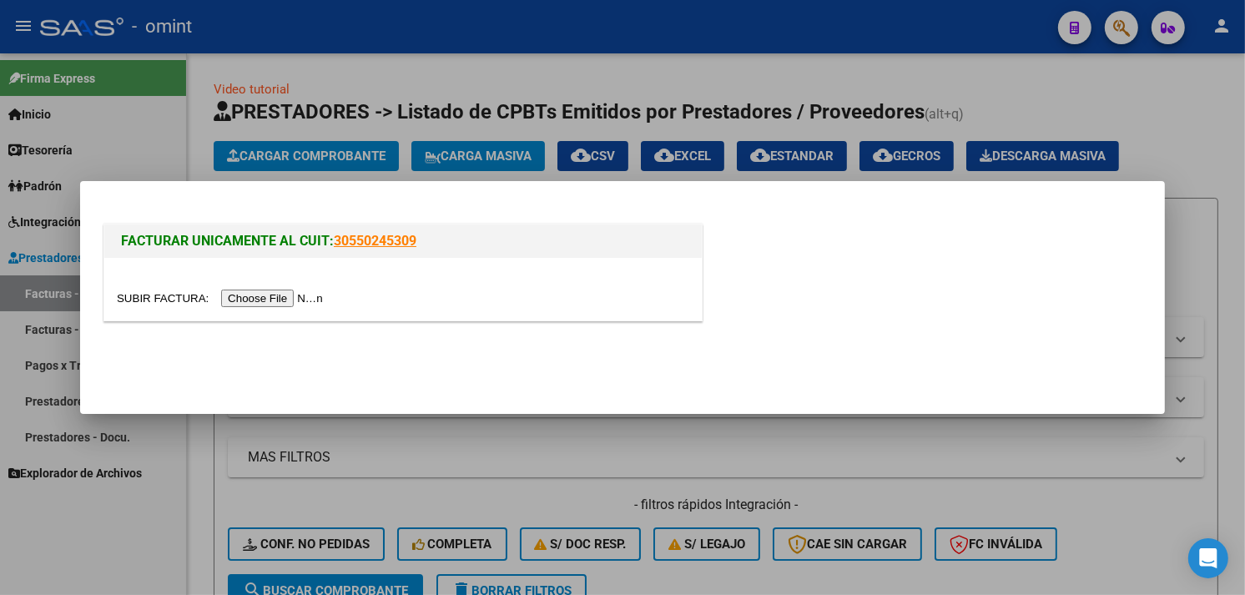
click at [264, 299] on input "file" at bounding box center [222, 299] width 211 height 18
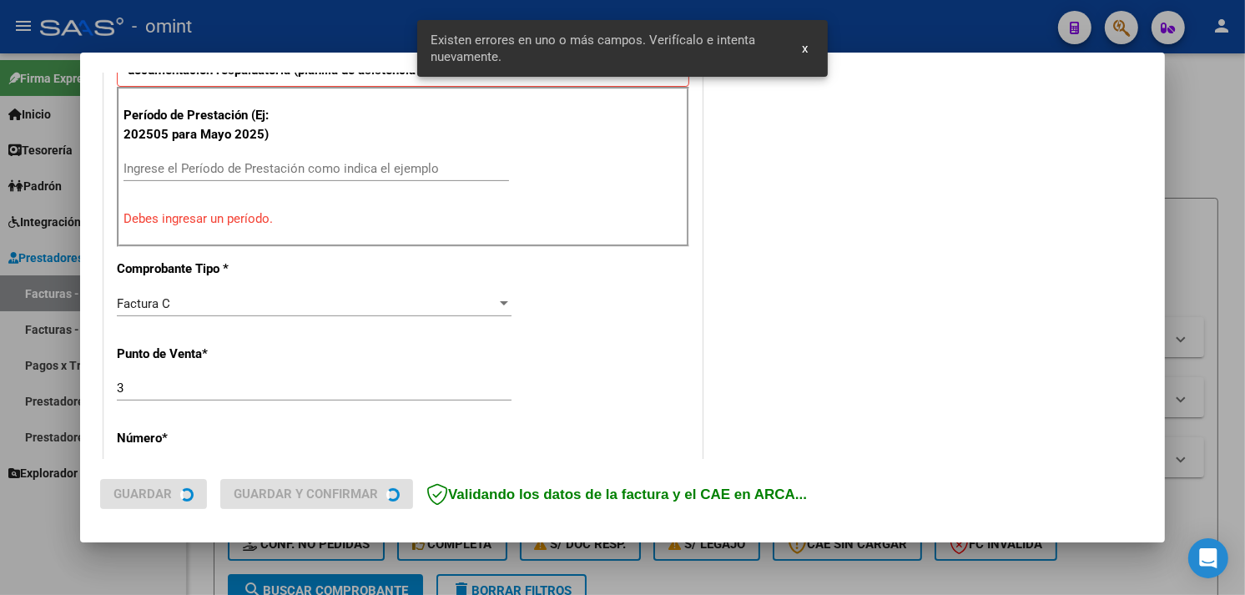
scroll to position [618, 0]
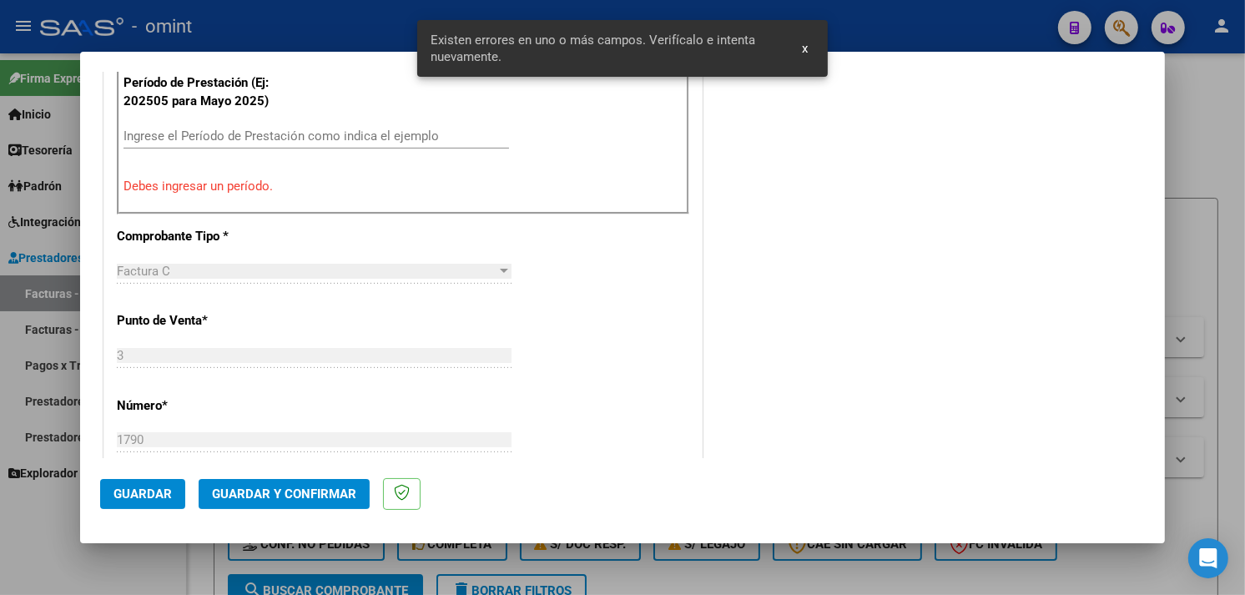
click at [322, 129] on input "Ingrese el Período de Prestación como indica el ejemplo" at bounding box center [317, 136] width 386 height 15
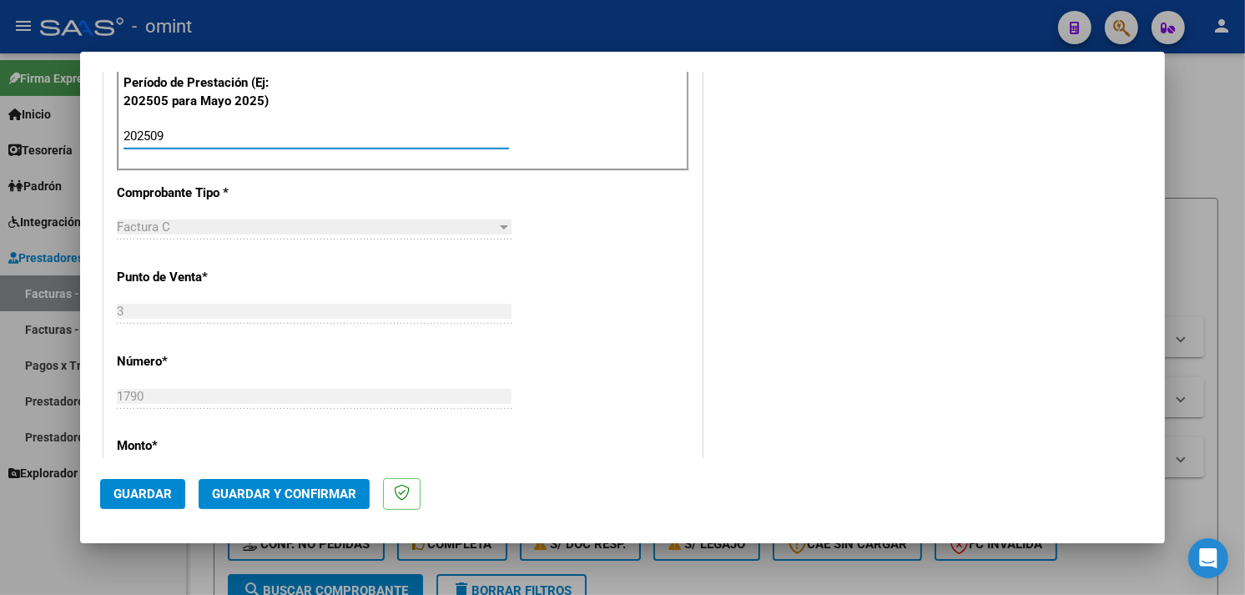
type input "202509"
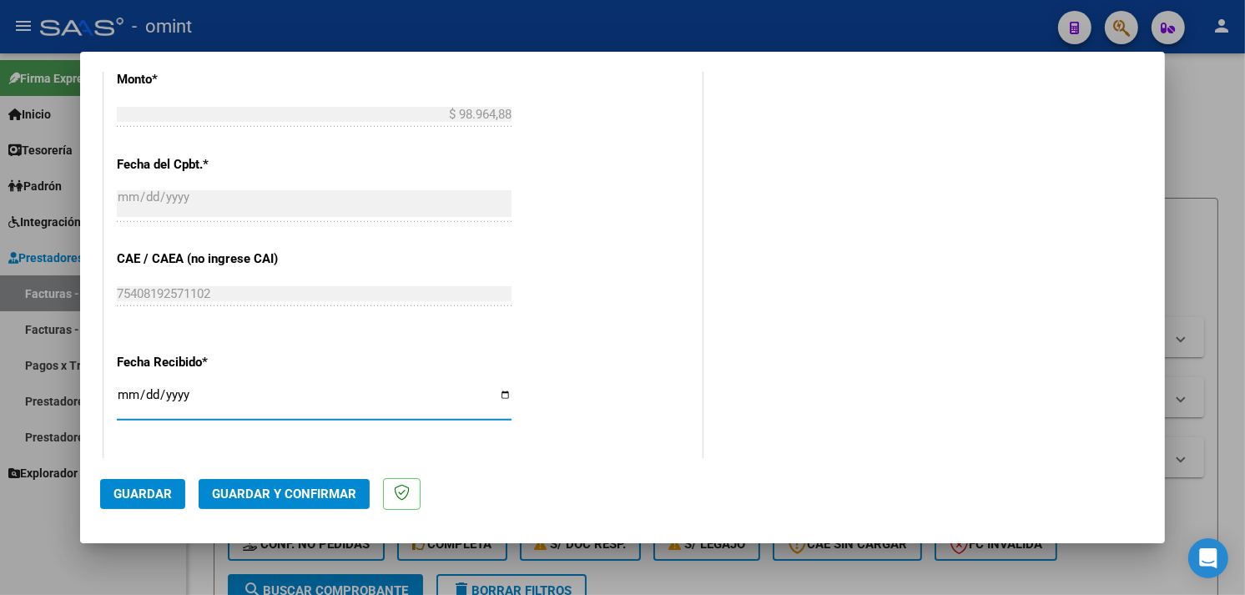
scroll to position [890, 0]
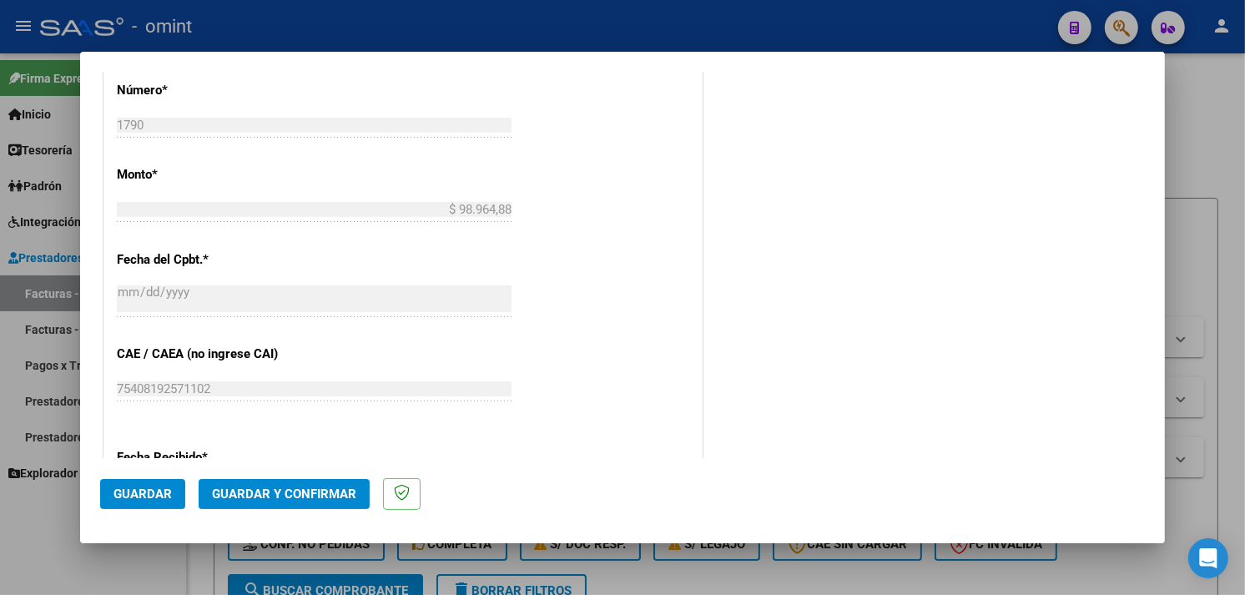
click at [165, 487] on span "Guardar" at bounding box center [142, 494] width 58 height 15
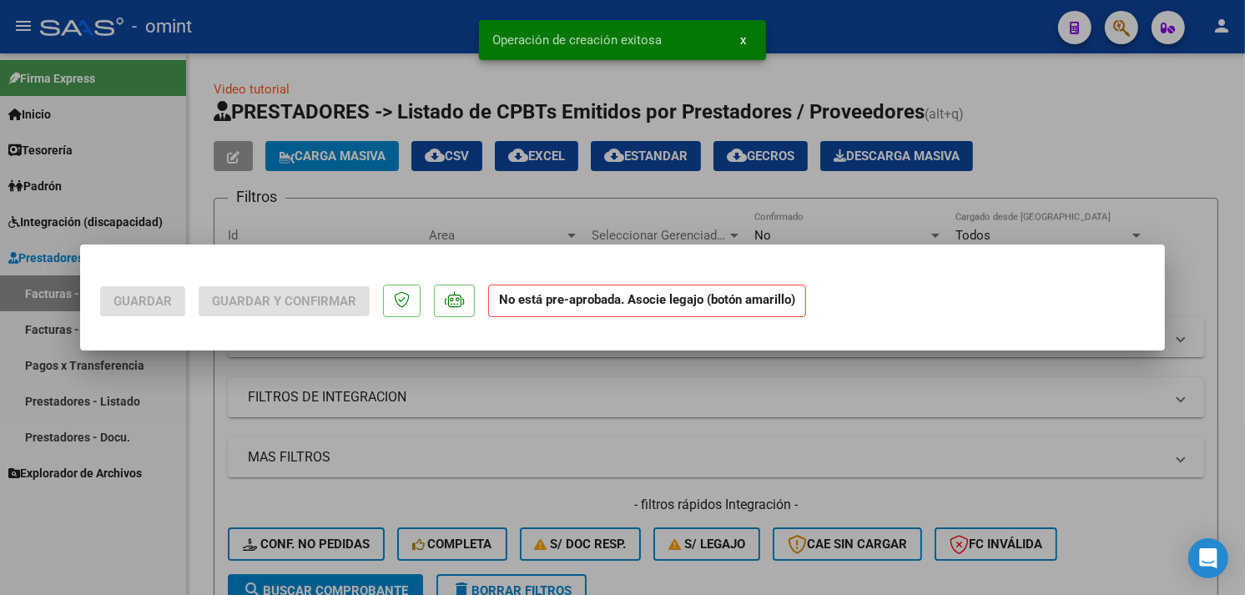
scroll to position [0, 0]
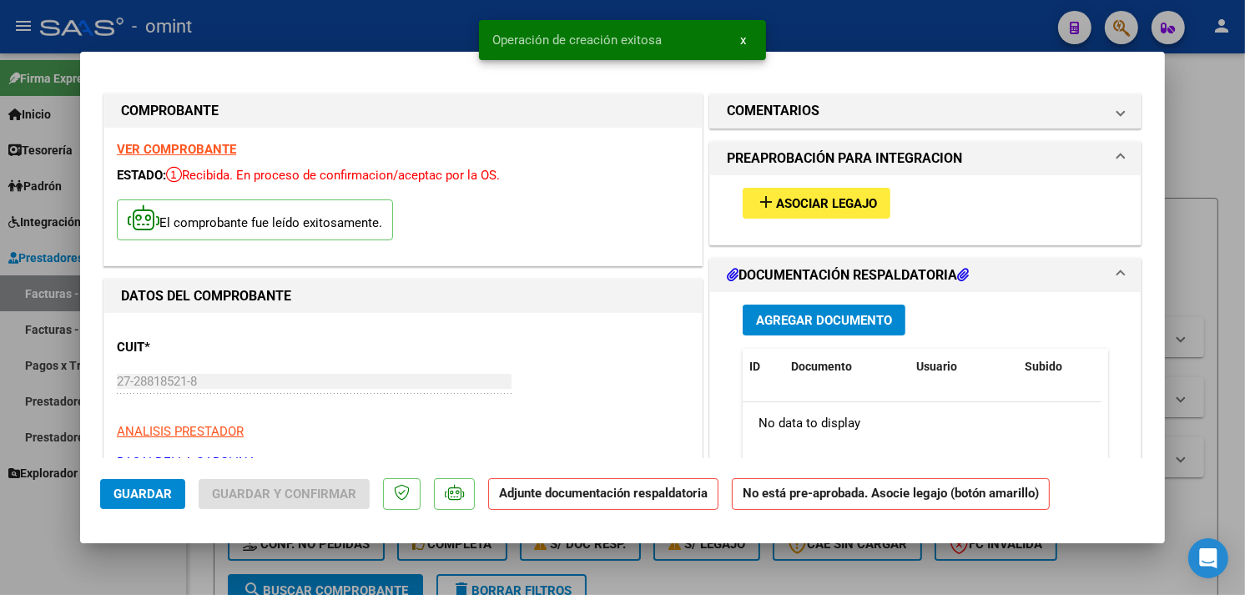
click at [756, 204] on mat-icon "add" at bounding box center [766, 202] width 20 height 20
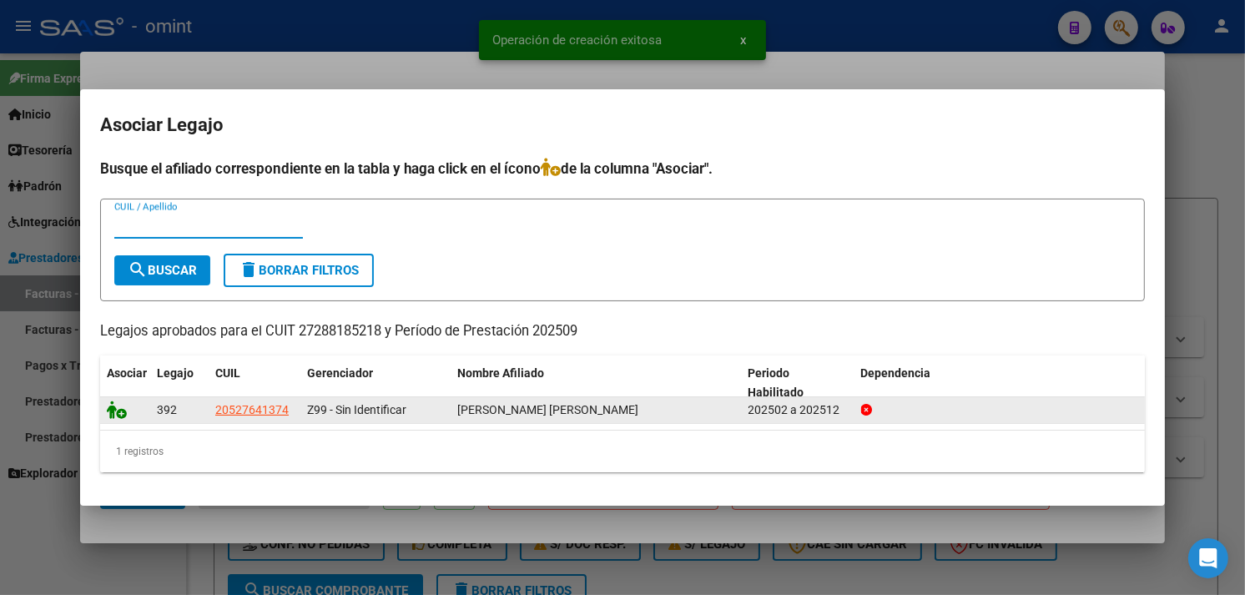
click at [110, 411] on icon at bounding box center [117, 410] width 20 height 18
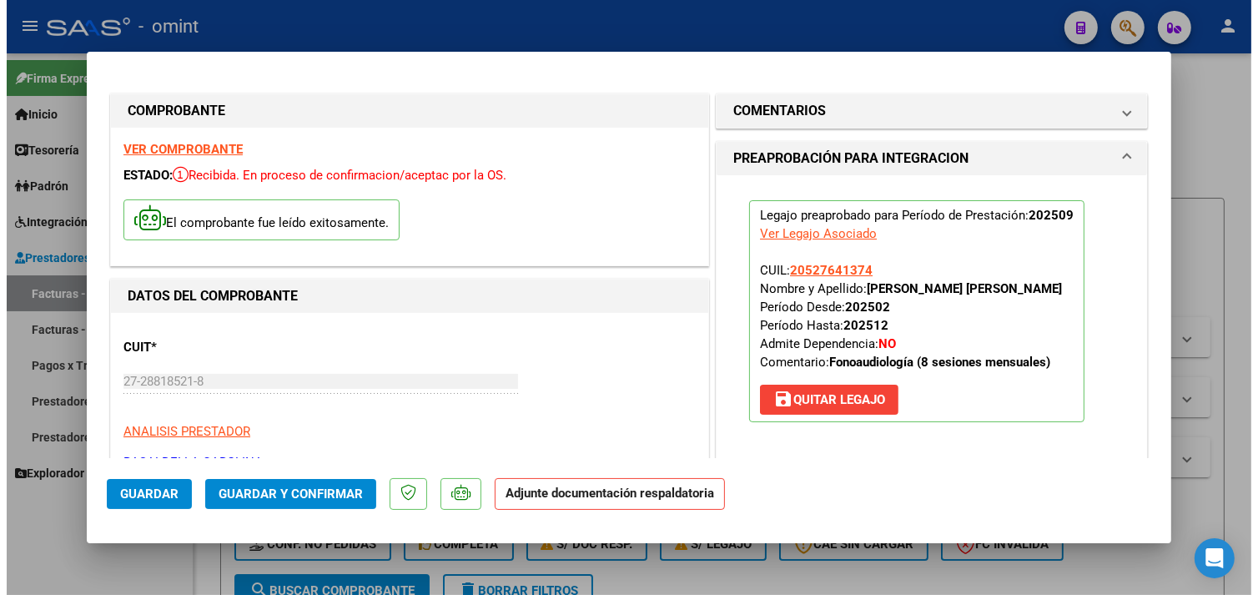
scroll to position [185, 0]
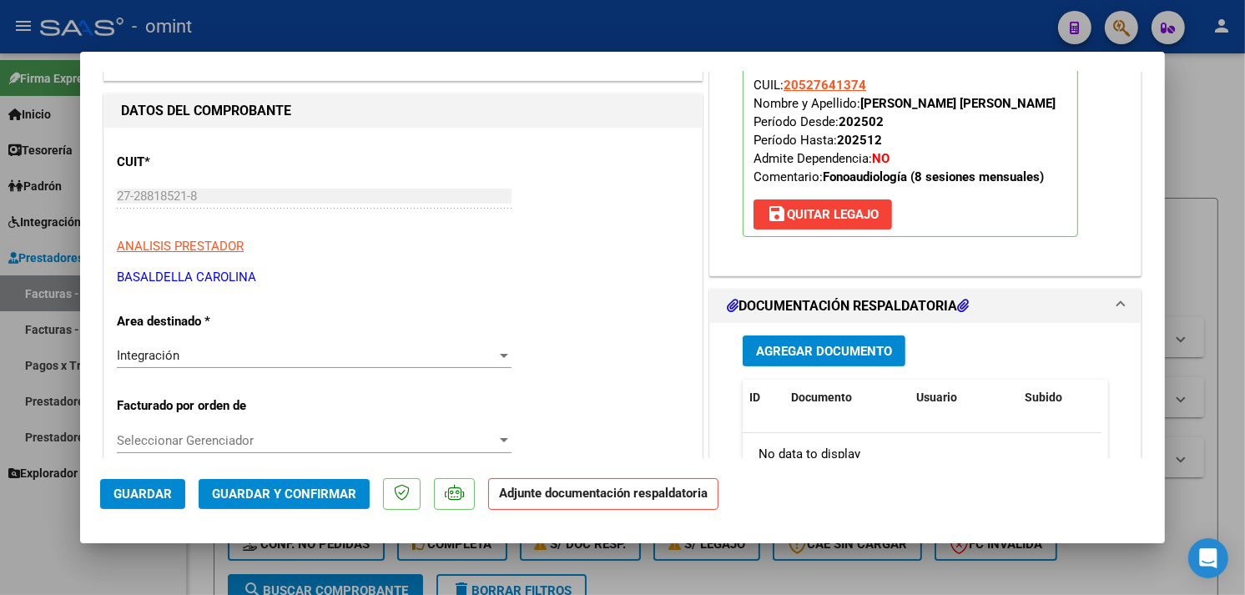
click at [770, 359] on span "Agregar Documento" at bounding box center [824, 351] width 136 height 15
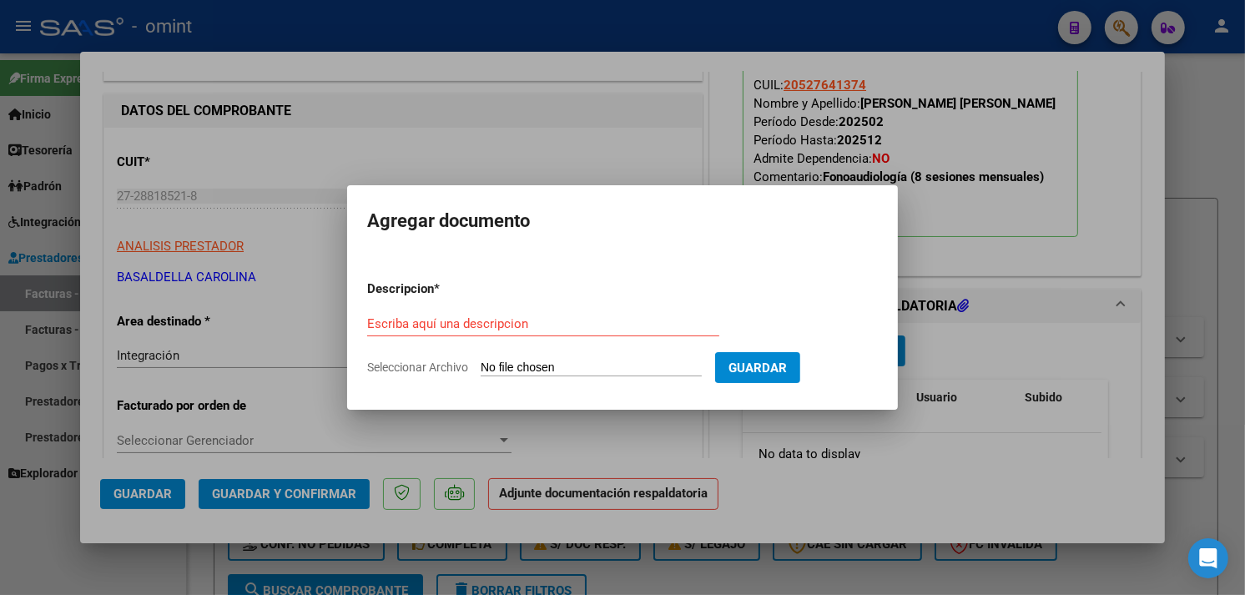
click at [523, 327] on input "Escriba aquí una descripcion" at bounding box center [543, 323] width 352 height 15
paste input "Planilla de asistencia"
type input "Planilla de asistencia"
click at [542, 362] on input "Seleccionar Archivo" at bounding box center [591, 369] width 221 height 16
type input "C:\fakepath\PA 27288185218_5_3_1790.pdf"
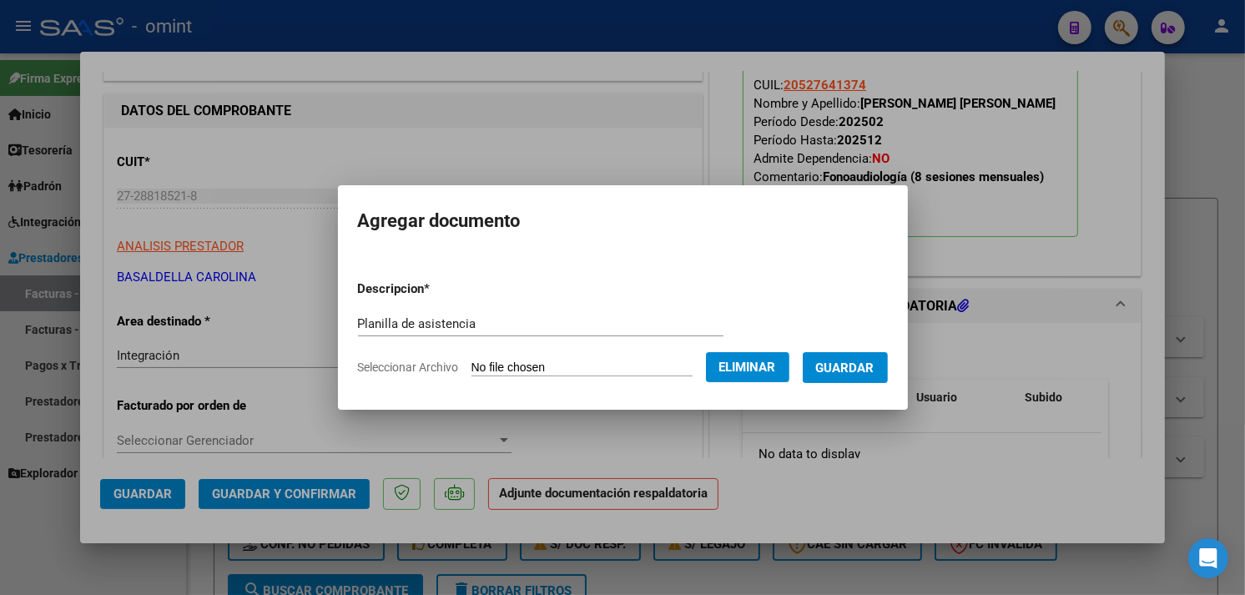
click at [855, 376] on button "Guardar" at bounding box center [845, 367] width 85 height 31
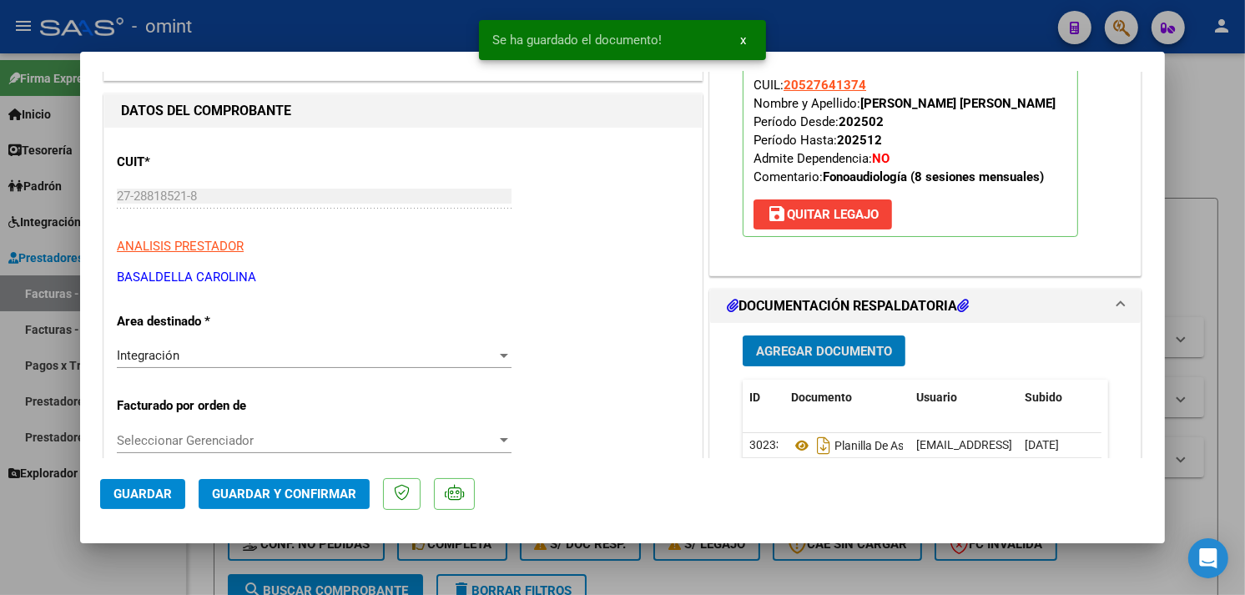
click at [330, 494] on span "Guardar y Confirmar" at bounding box center [284, 494] width 144 height 15
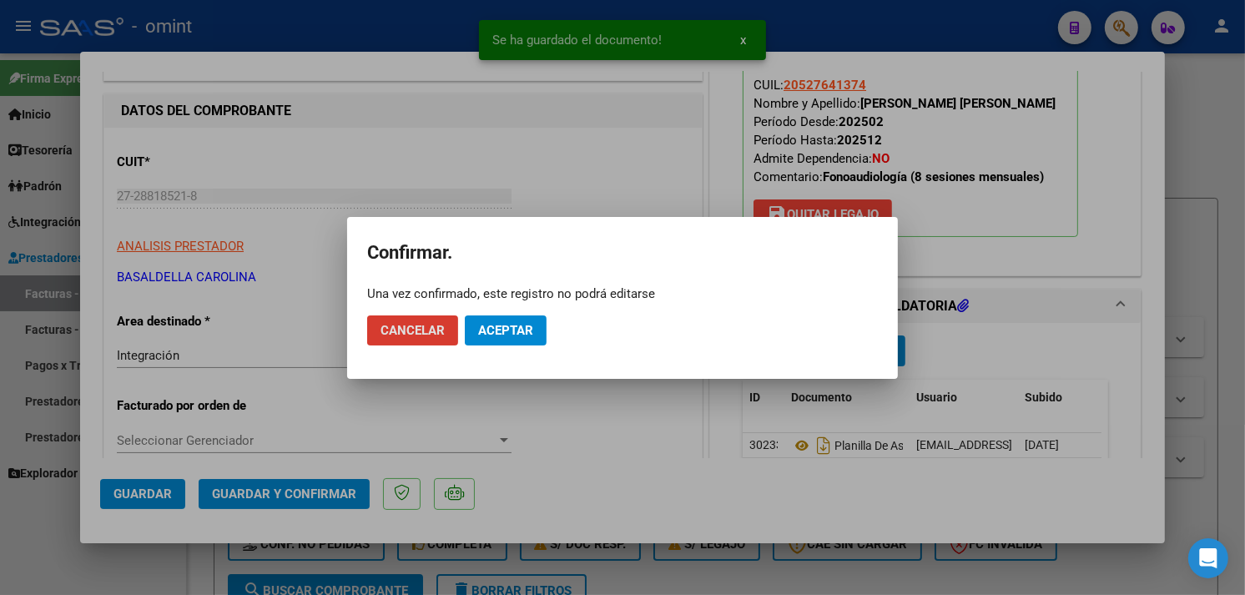
click at [488, 349] on mat-dialog-actions "Cancelar Aceptar" at bounding box center [622, 330] width 511 height 57
click at [494, 330] on span "Aceptar" at bounding box center [505, 330] width 55 height 15
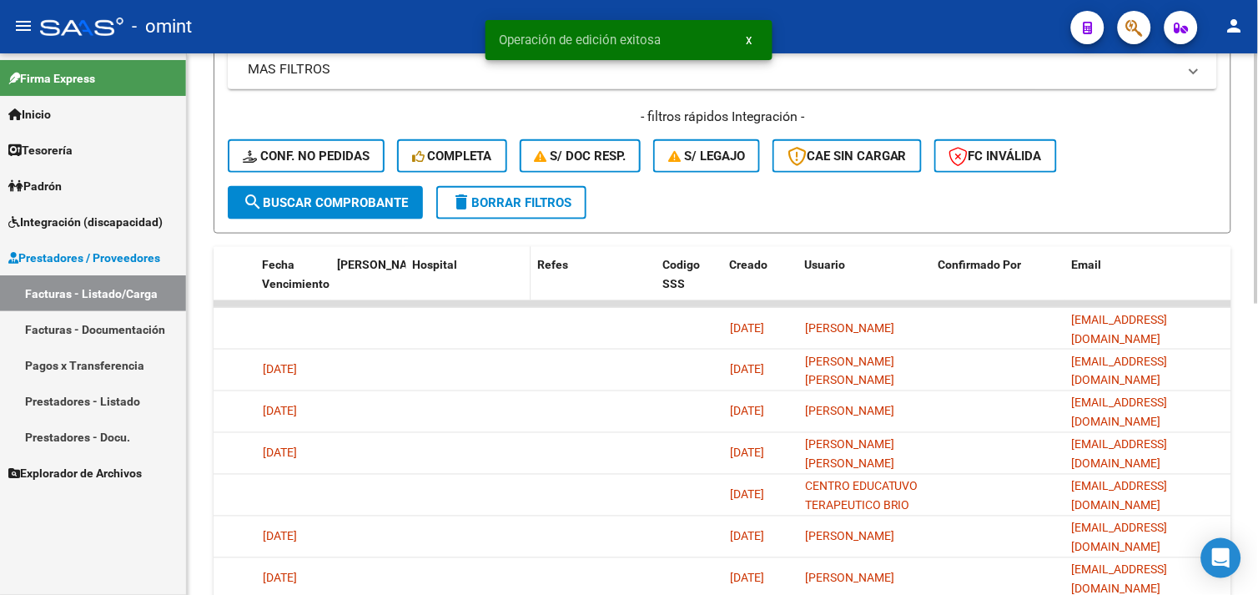
scroll to position [445, 0]
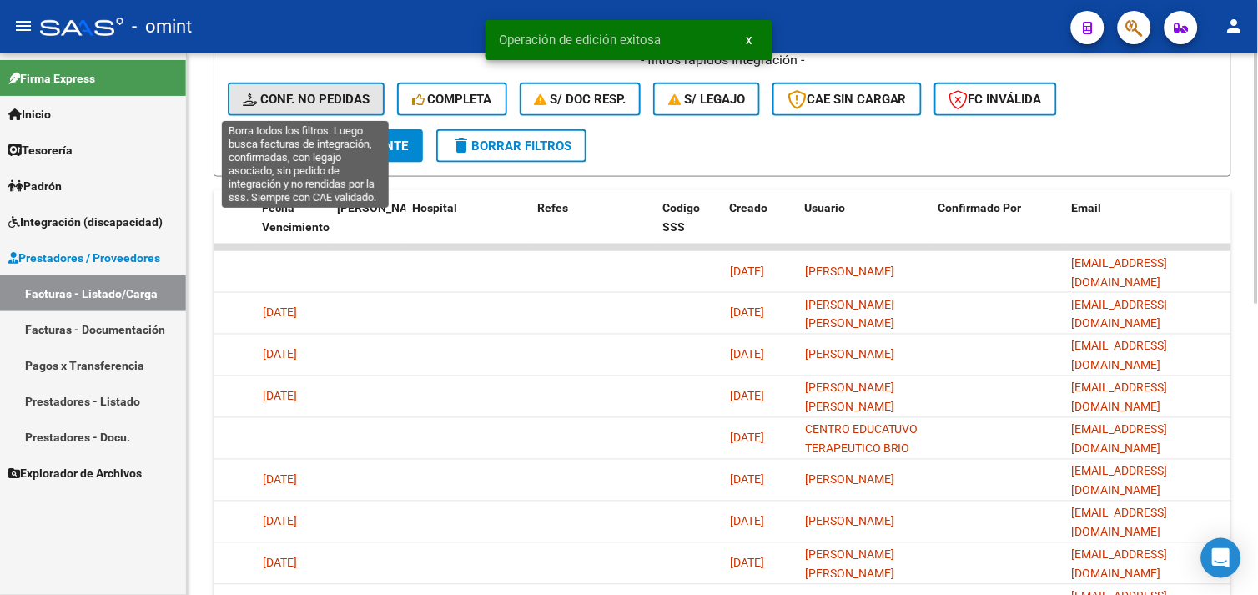
click at [357, 98] on span "Conf. no pedidas" at bounding box center [306, 99] width 127 height 15
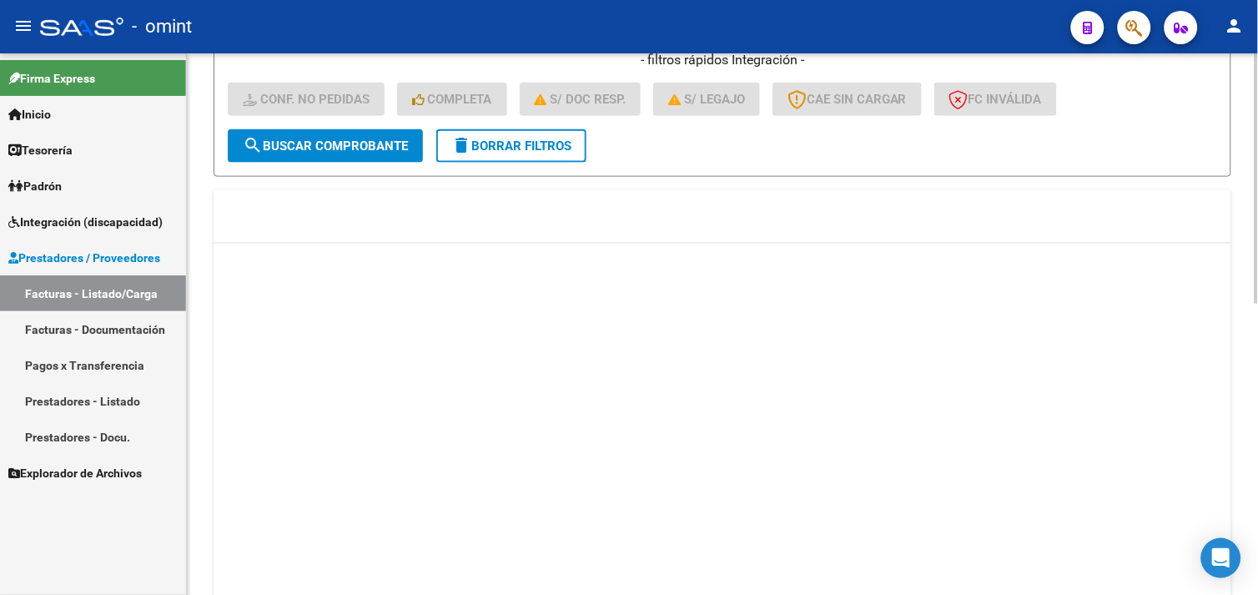
click at [497, 155] on button "delete Borrar Filtros" at bounding box center [511, 145] width 150 height 33
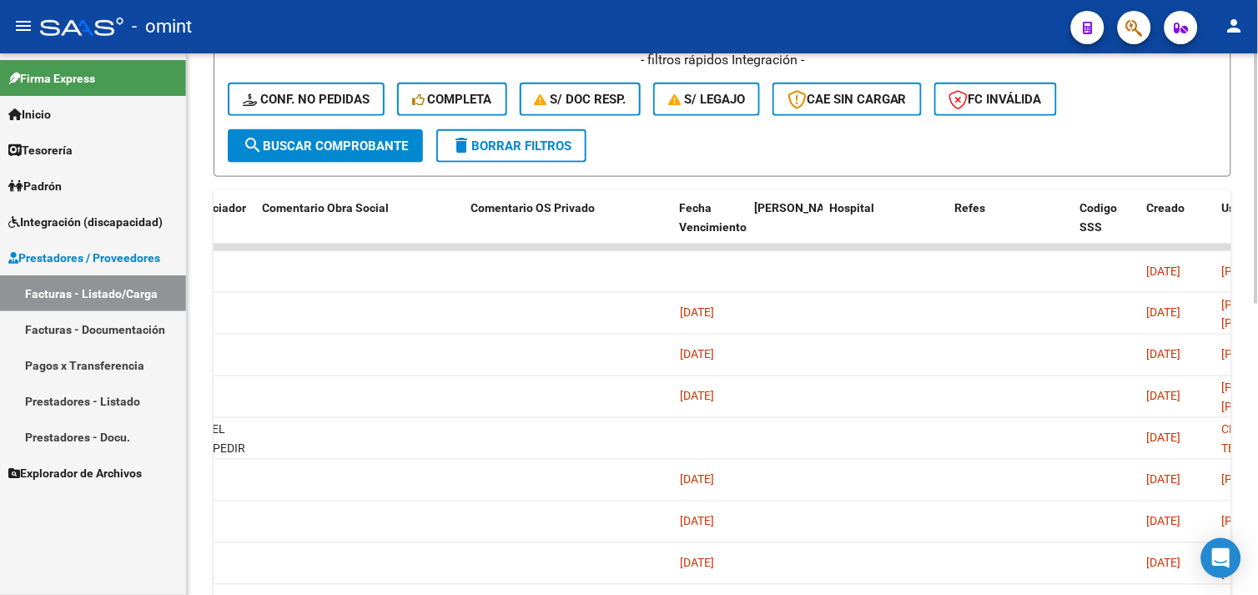
click at [314, 115] on div "- filtros rápidos Integración - Conf. no pedidas Completa S/ Doc Resp. S/ legaj…" at bounding box center [723, 90] width 990 height 78
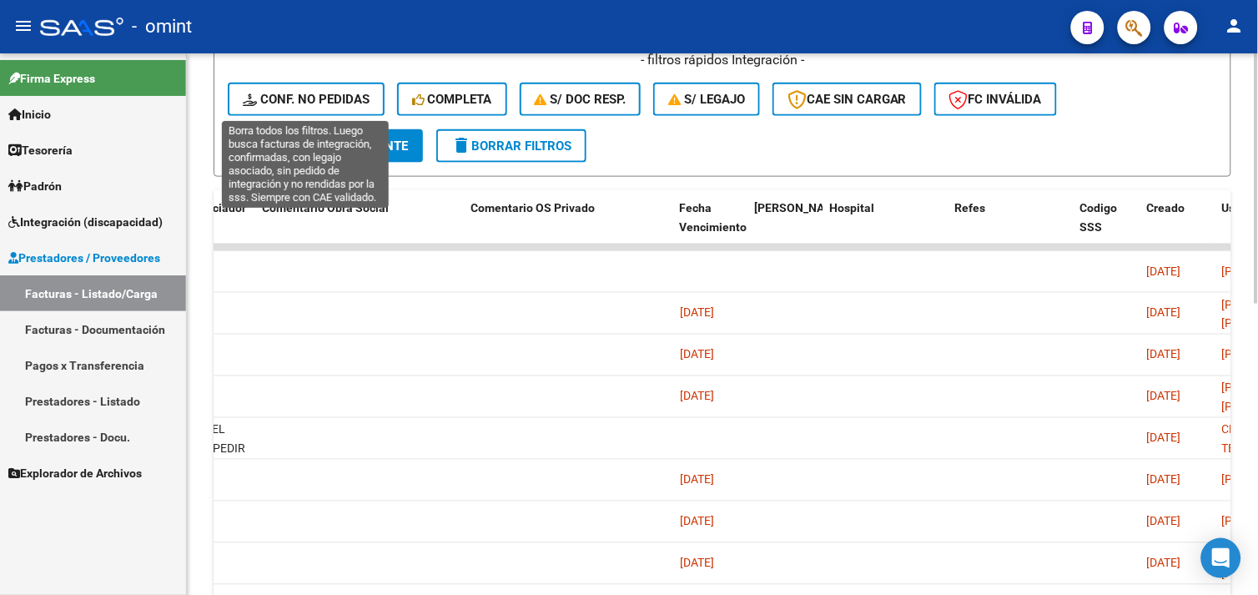
click at [313, 107] on button "Conf. no pedidas" at bounding box center [306, 99] width 157 height 33
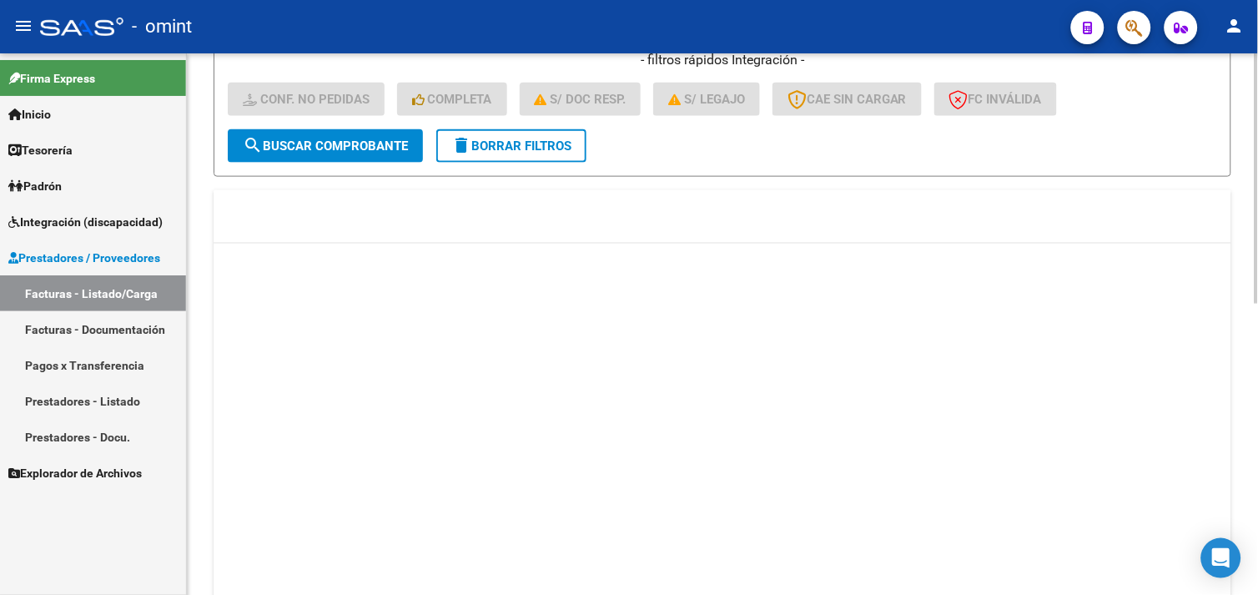
scroll to position [630, 0]
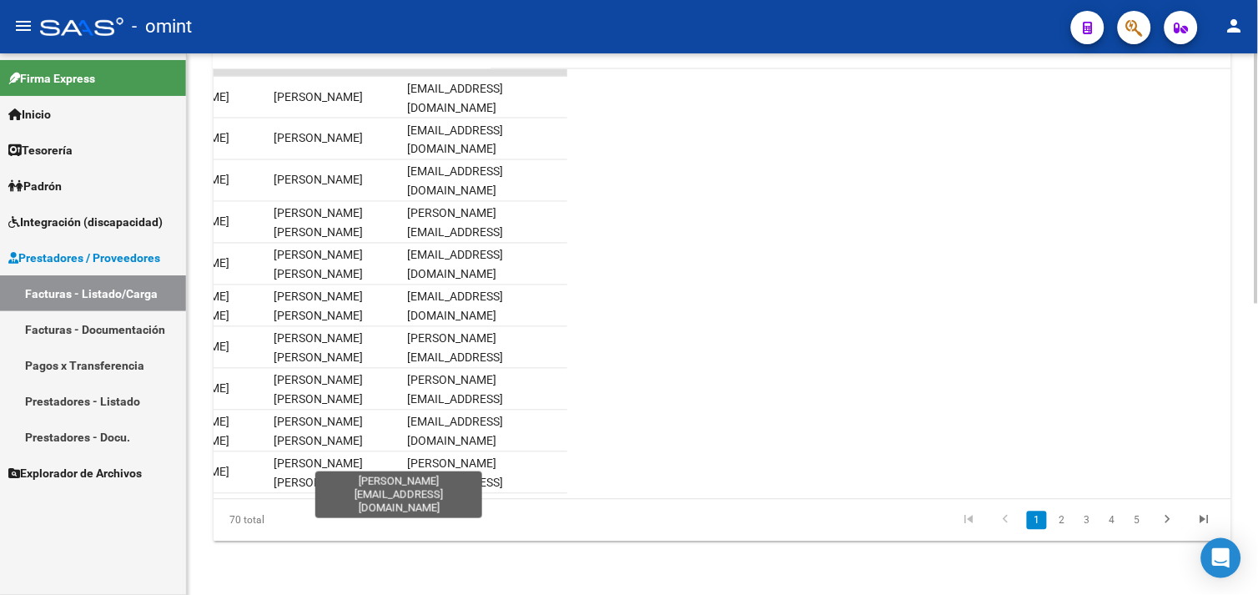
drag, startPoint x: 981, startPoint y: 479, endPoint x: 206, endPoint y: 439, distance: 776.3
click at [205, 439] on div "Video tutorial PRESTADORES -> Listado de CPBTs Emitidos por Prestadores / Prove…" at bounding box center [723, 14] width 1072 height 1161
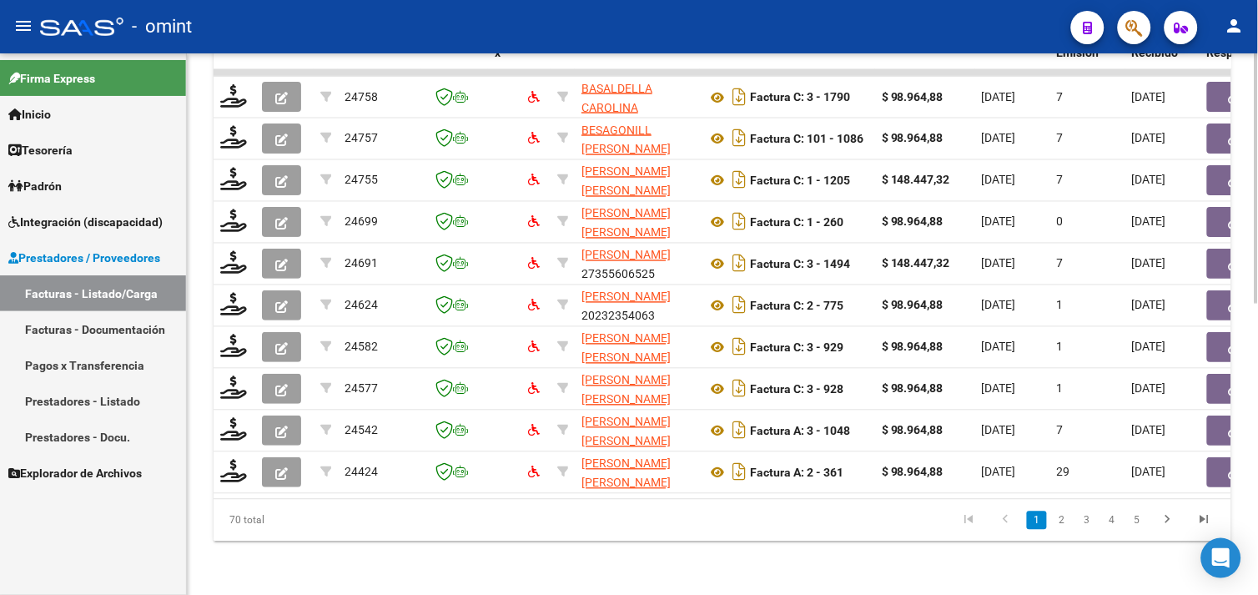
scroll to position [260, 0]
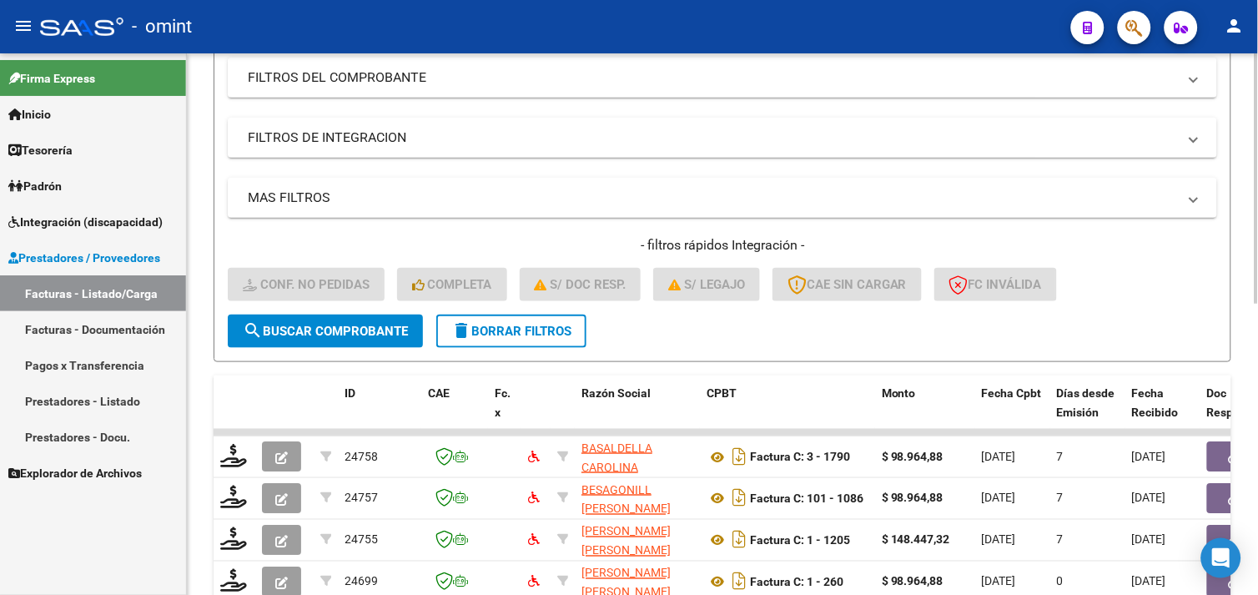
click at [523, 339] on button "delete Borrar Filtros" at bounding box center [511, 331] width 150 height 33
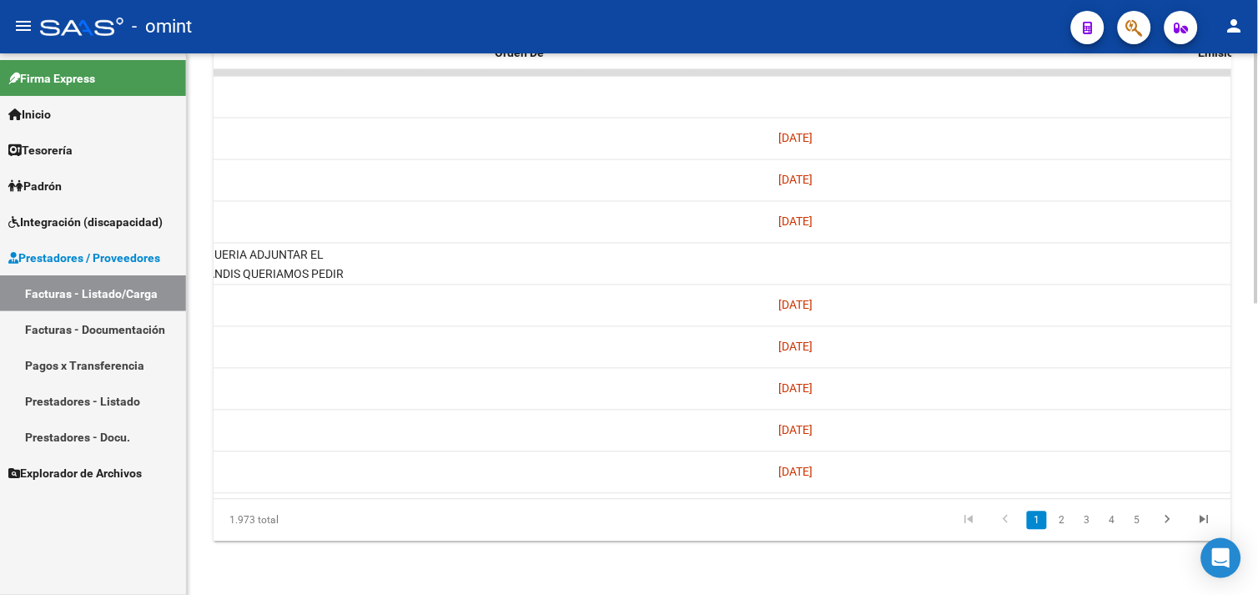
scroll to position [0, 0]
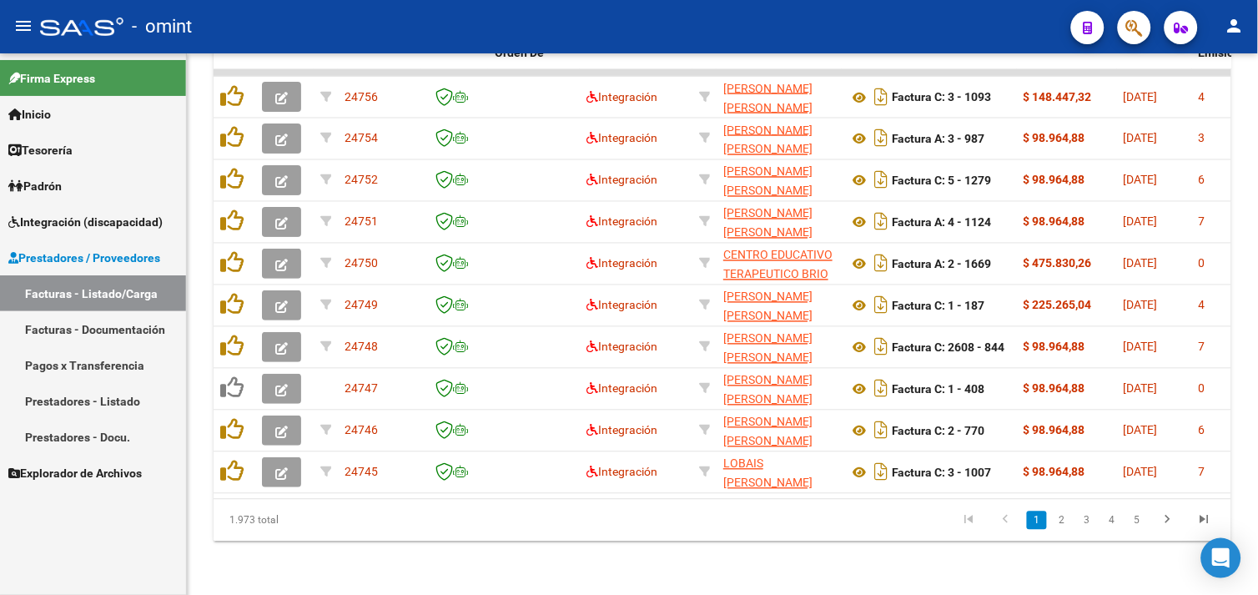
click at [103, 222] on span "Integración (discapacidad)" at bounding box center [85, 222] width 154 height 18
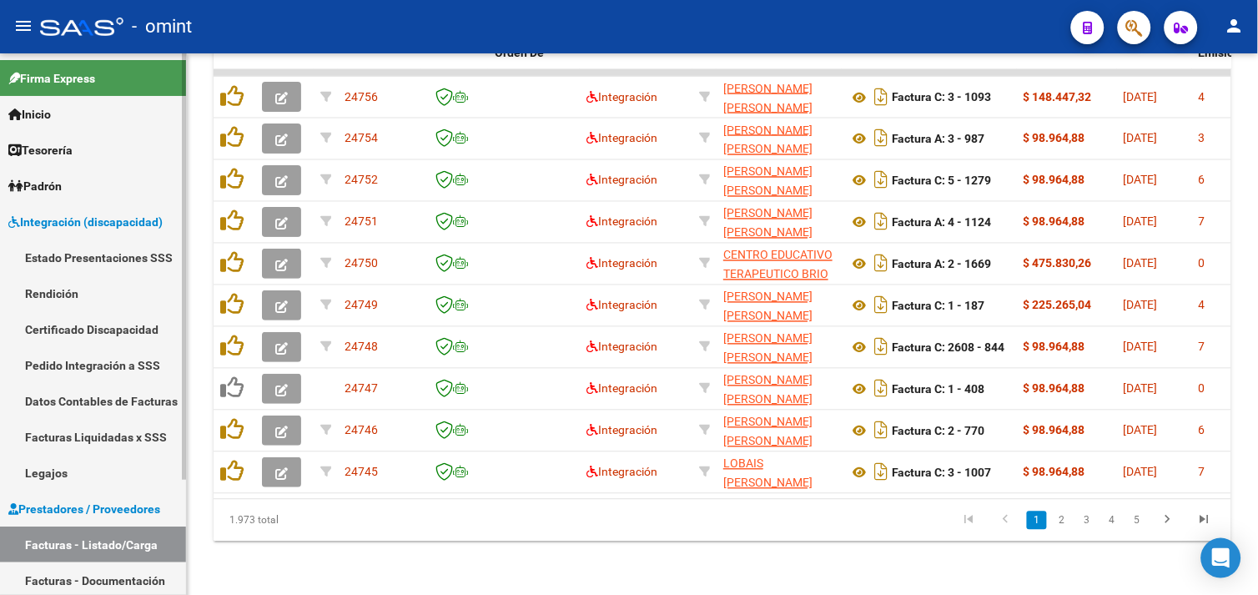
click at [94, 537] on link "Facturas - Listado/Carga" at bounding box center [93, 545] width 186 height 36
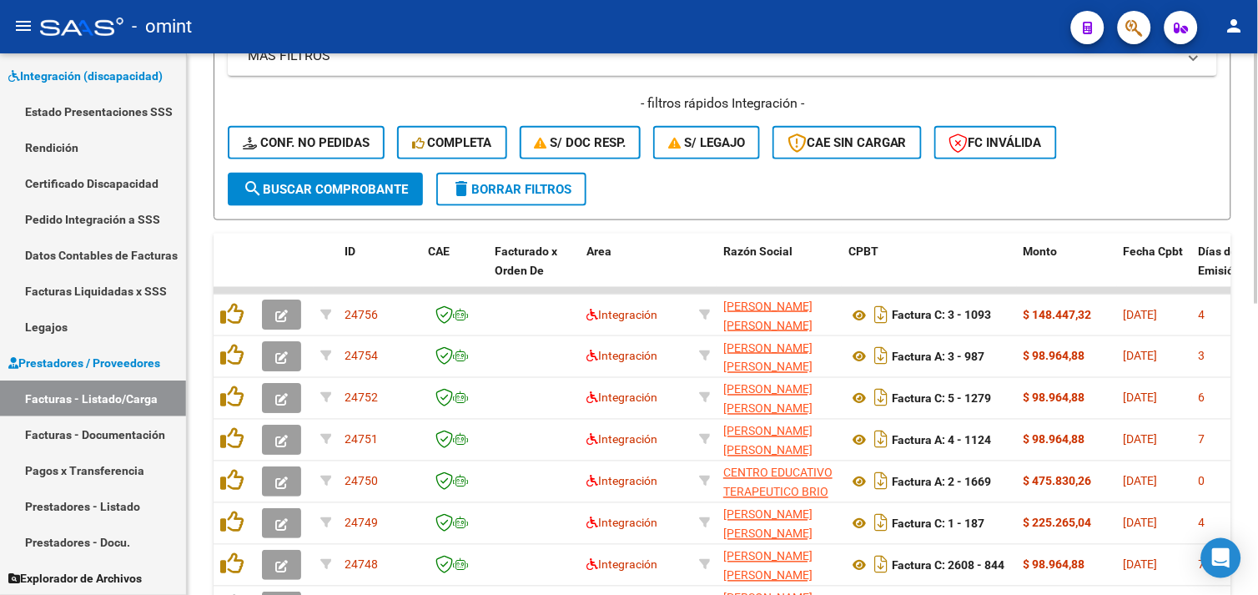
scroll to position [73, 0]
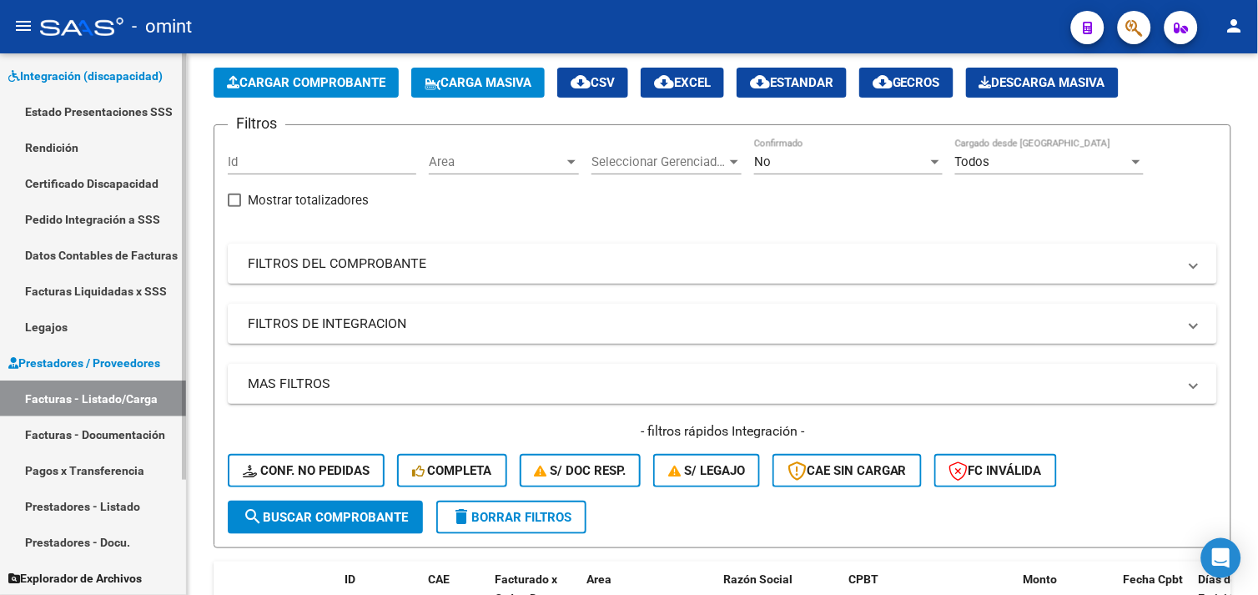
click at [119, 295] on link "Facturas Liquidadas x SSS" at bounding box center [93, 291] width 186 height 36
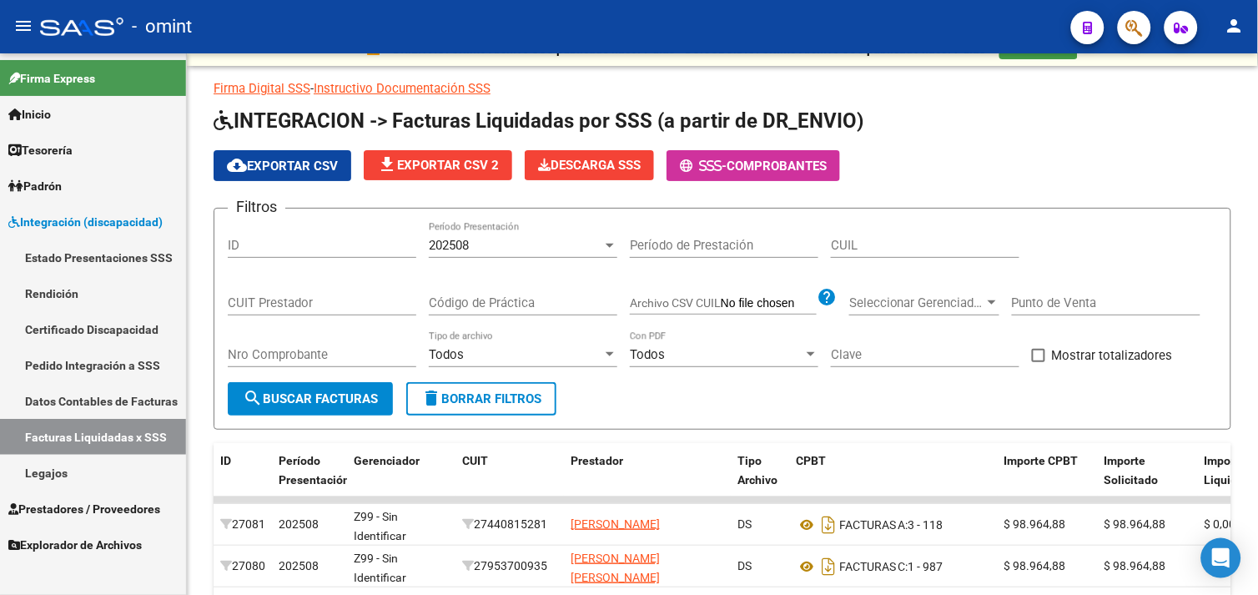
scroll to position [73, 0]
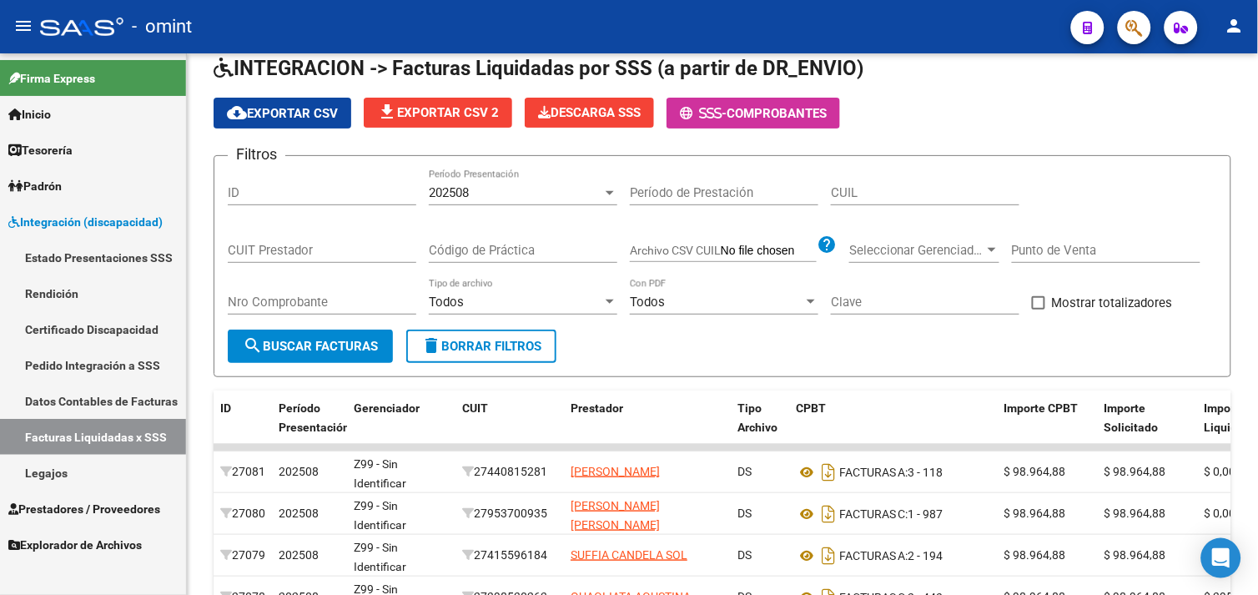
click at [98, 330] on link "Certificado Discapacidad" at bounding box center [93, 329] width 186 height 36
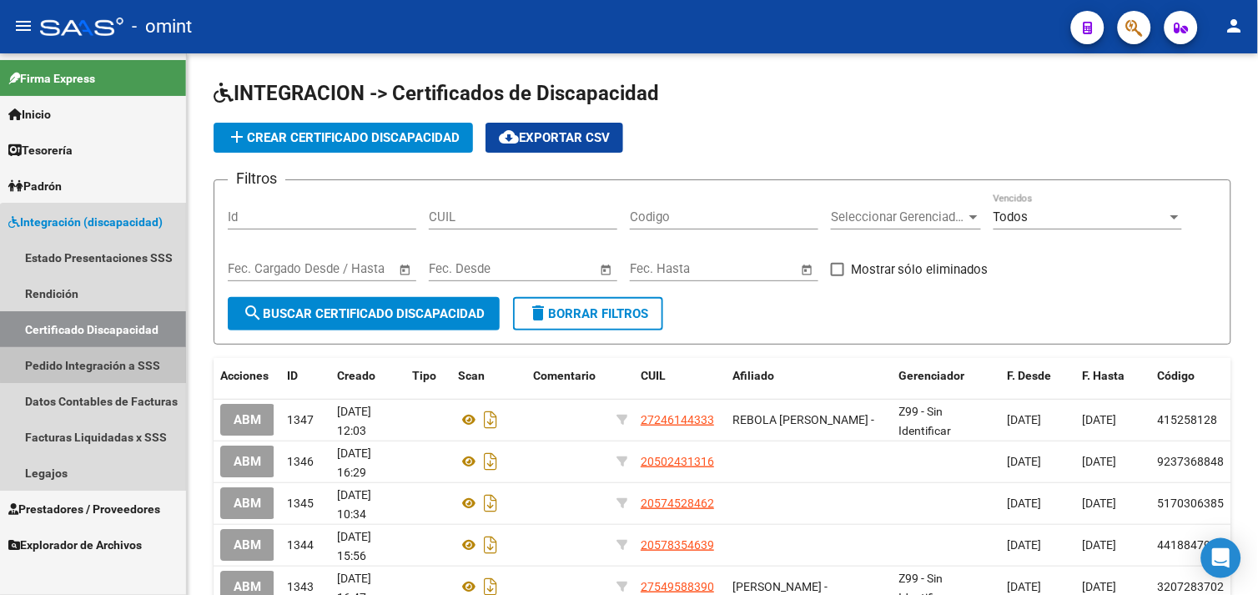
click at [98, 356] on link "Pedido Integración a SSS" at bounding box center [93, 365] width 186 height 36
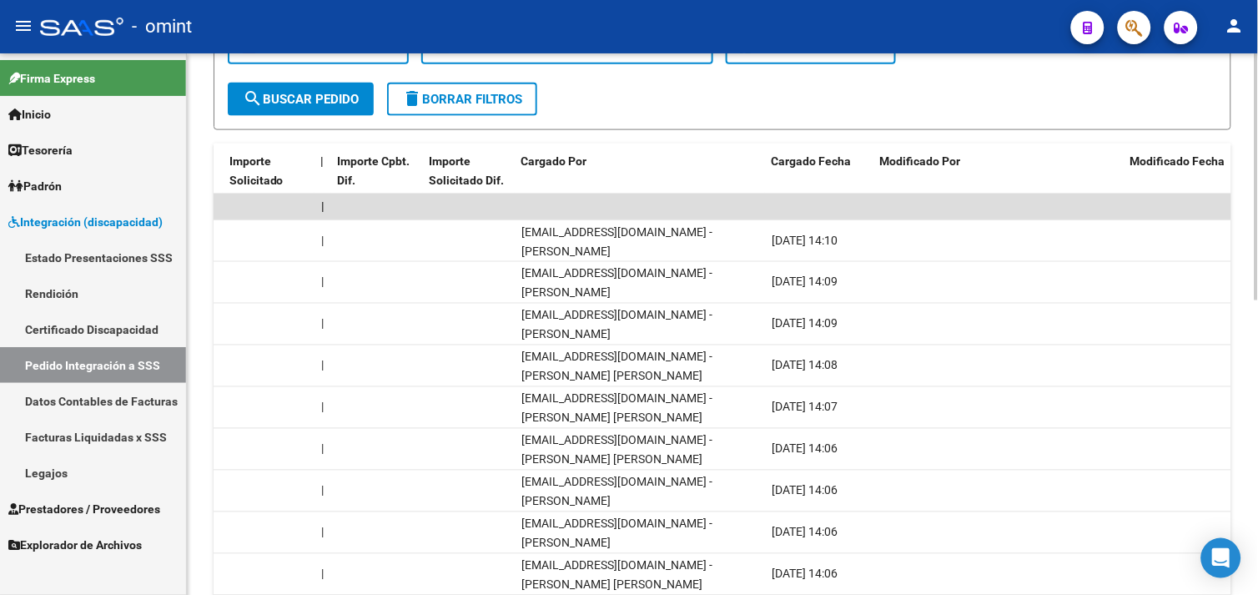
scroll to position [457, 0]
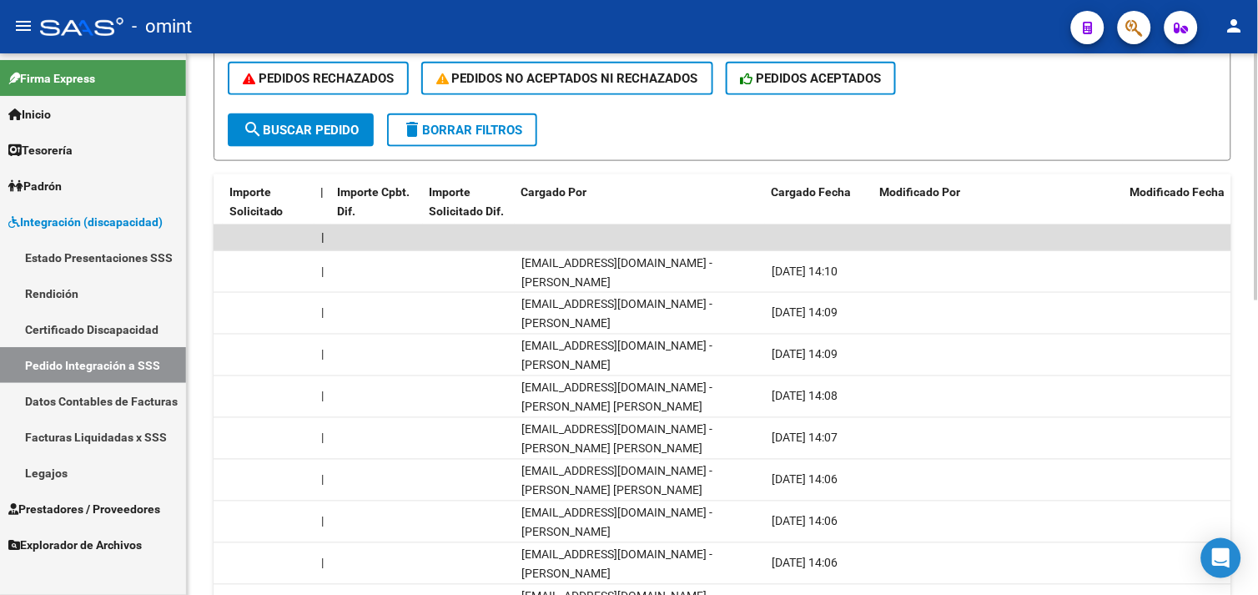
drag, startPoint x: 445, startPoint y: 142, endPoint x: 435, endPoint y: 140, distance: 10.2
click at [445, 142] on button "delete Borrar Filtros" at bounding box center [462, 129] width 150 height 33
click at [88, 504] on span "Prestadores / Proveedores" at bounding box center [84, 509] width 152 height 18
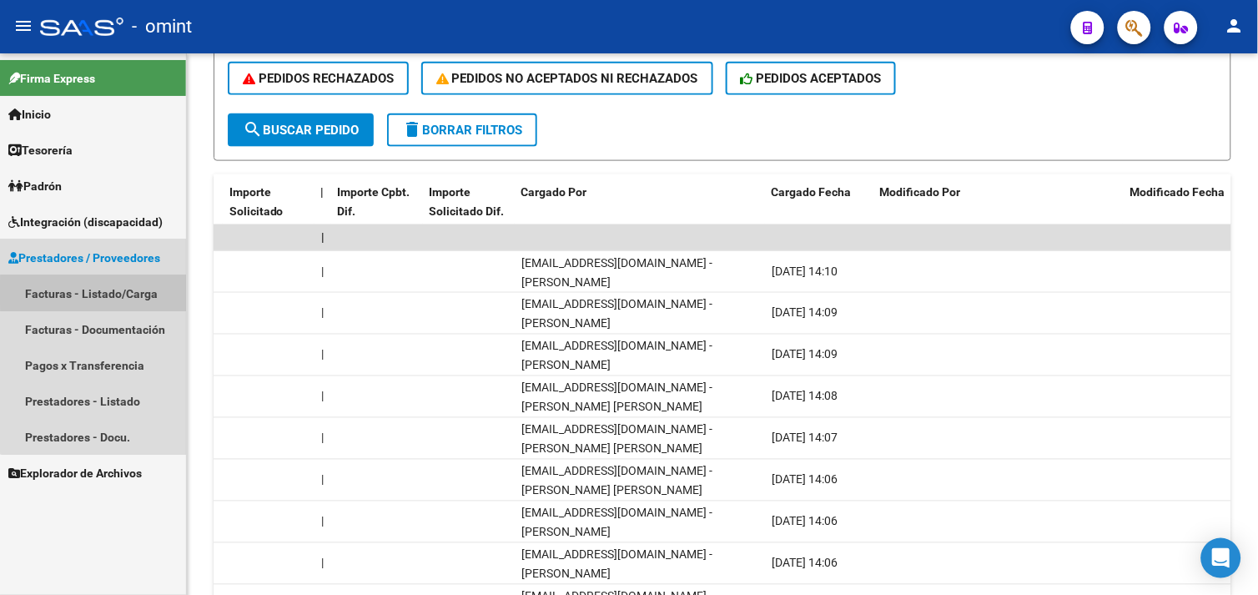
click at [105, 293] on link "Facturas - Listado/Carga" at bounding box center [93, 293] width 186 height 36
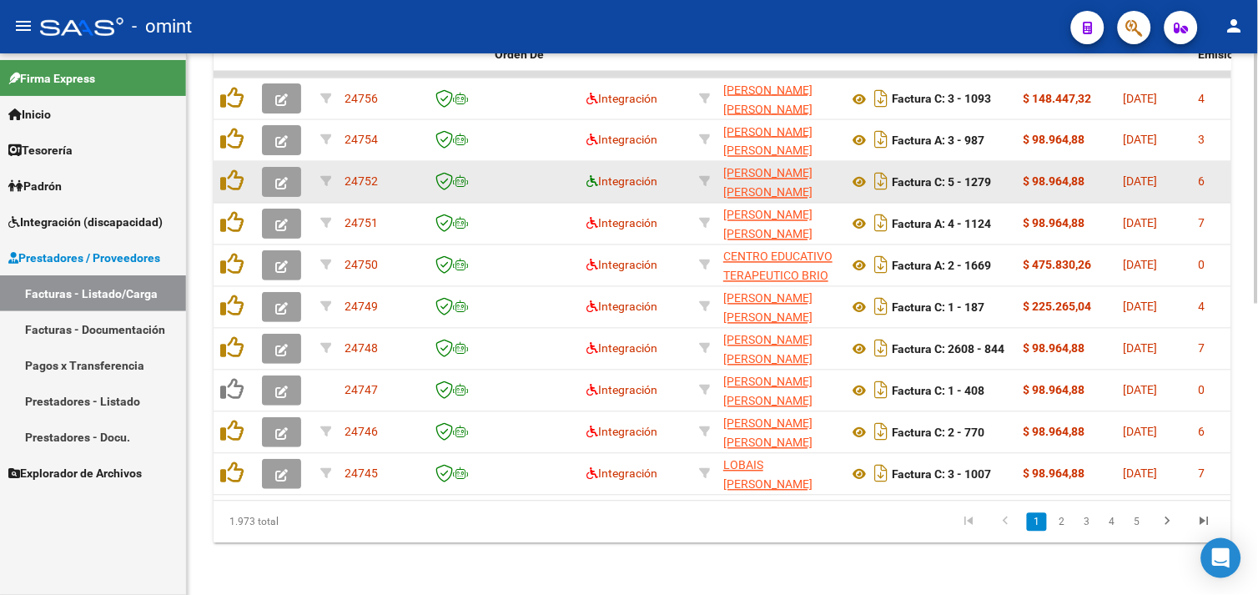
scroll to position [630, 0]
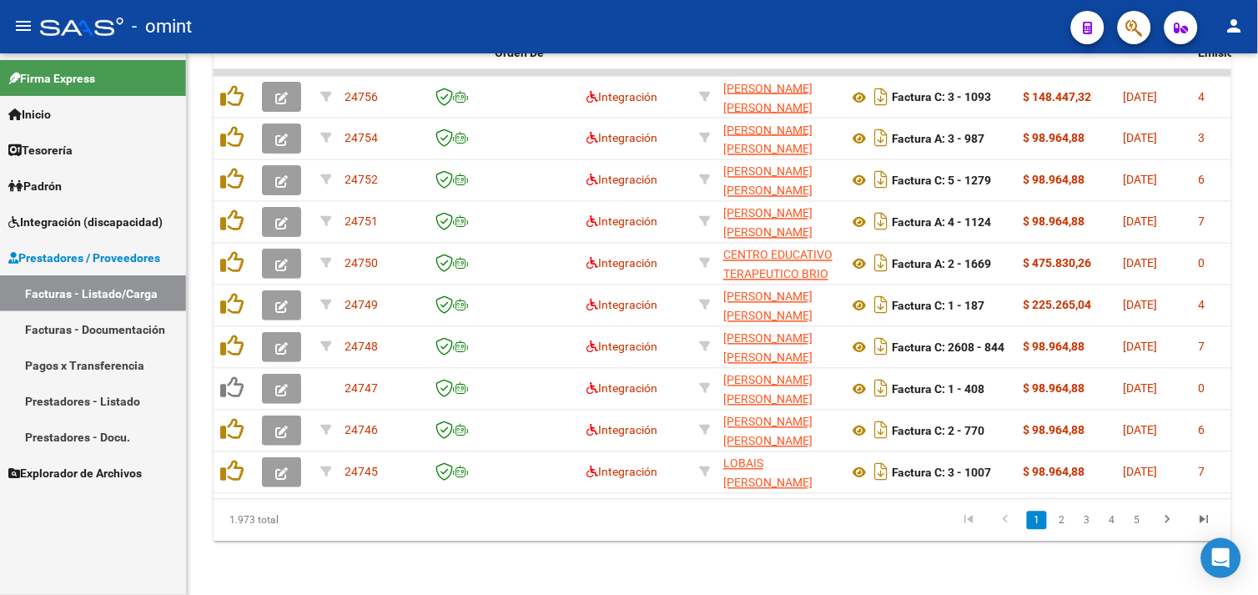
click at [88, 224] on span "Integración (discapacidad)" at bounding box center [85, 222] width 154 height 18
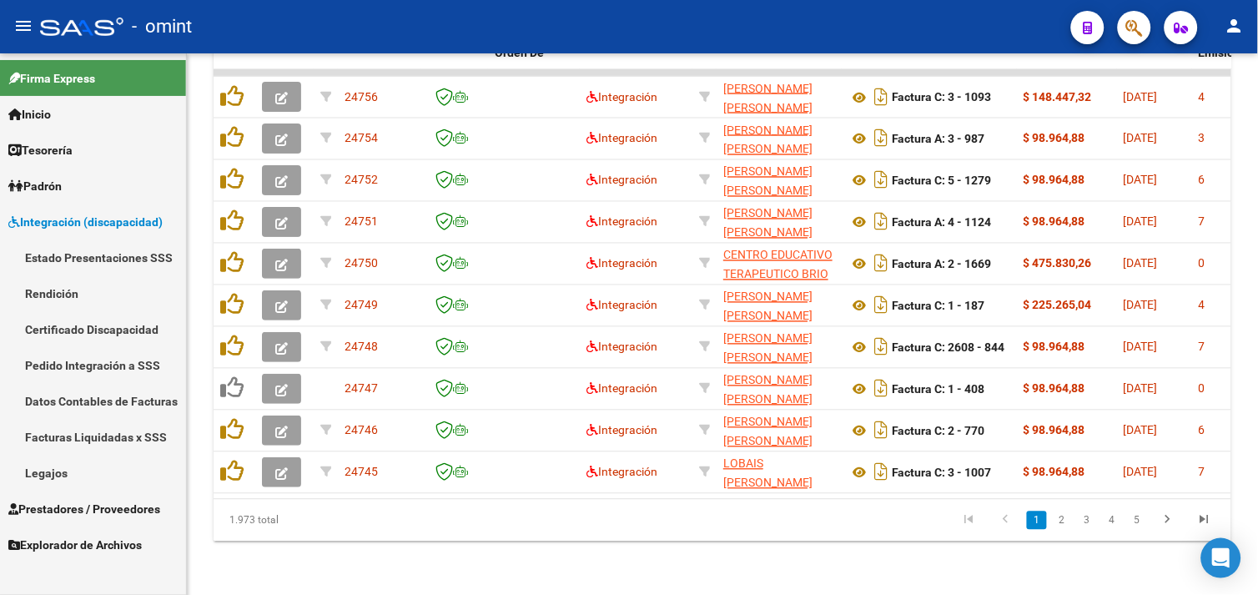
click at [63, 474] on link "Legajos" at bounding box center [93, 473] width 186 height 36
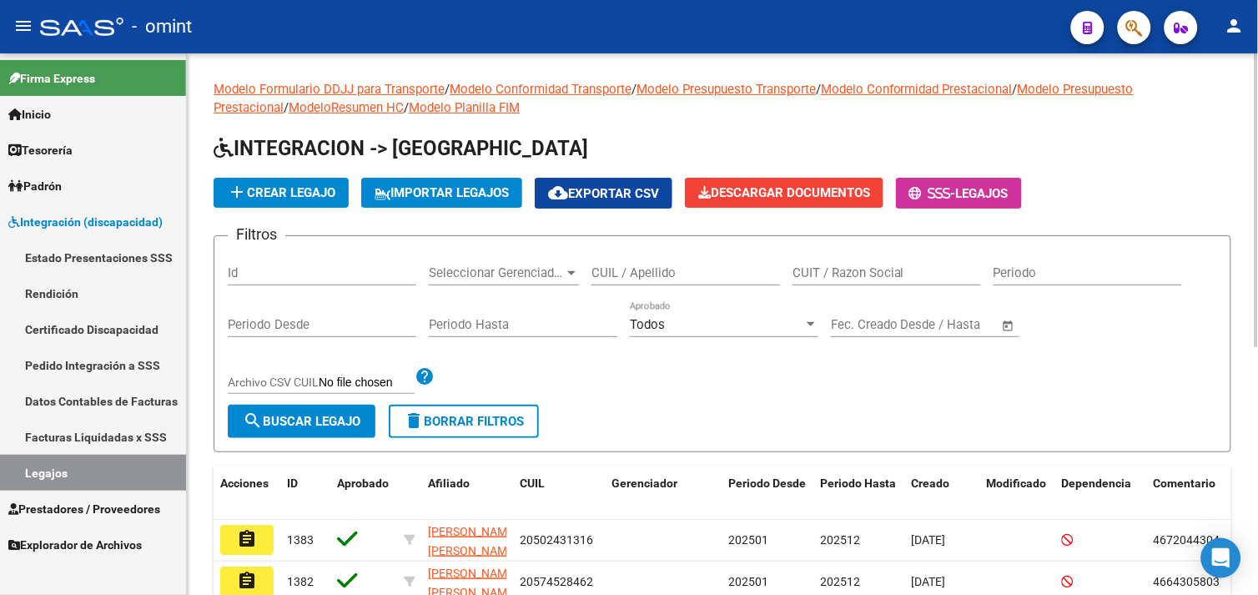
click at [630, 276] on input "CUIL / Apellido" at bounding box center [686, 272] width 189 height 15
paste input "ARAUJO"
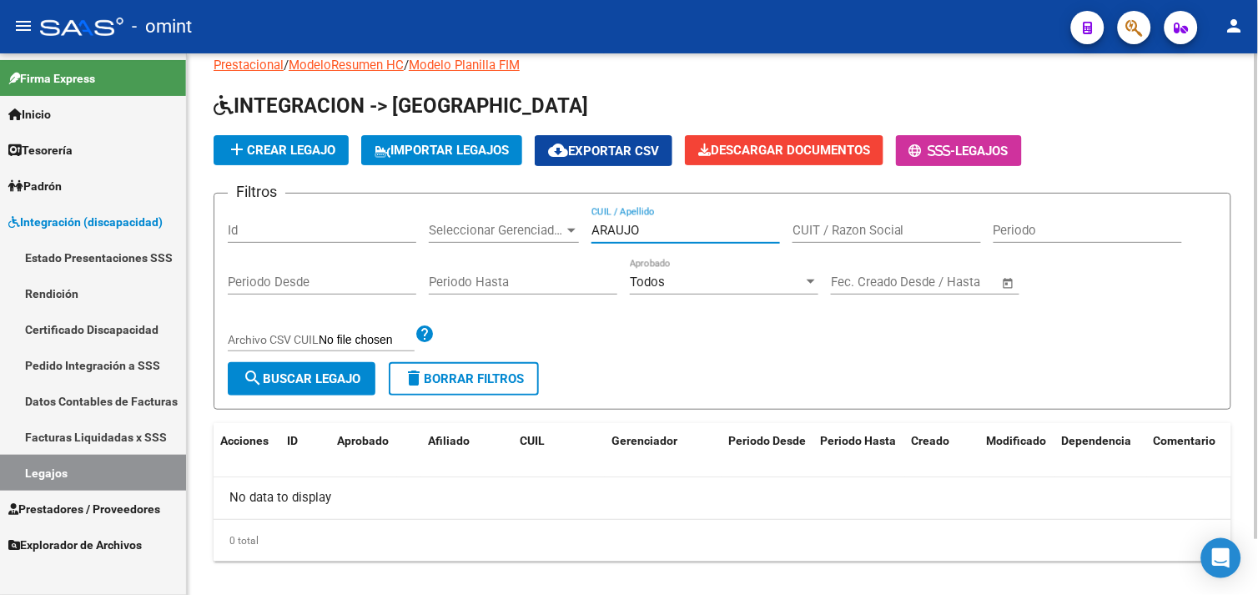
scroll to position [62, 0]
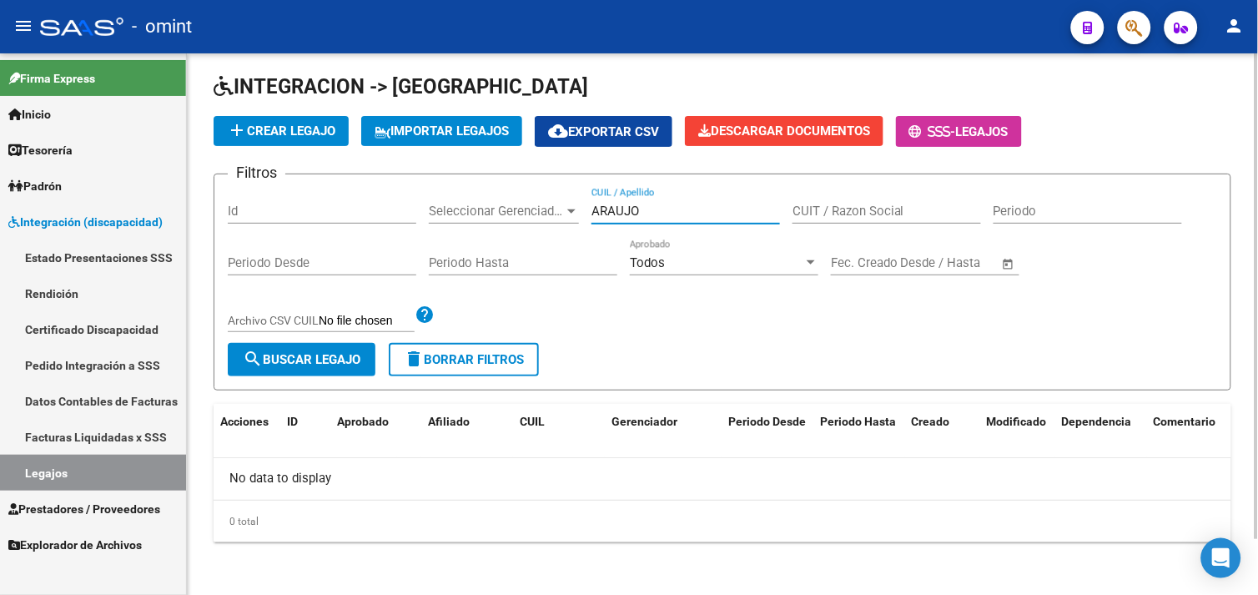
type input "ARAUJO"
